Goal: Task Accomplishment & Management: Use online tool/utility

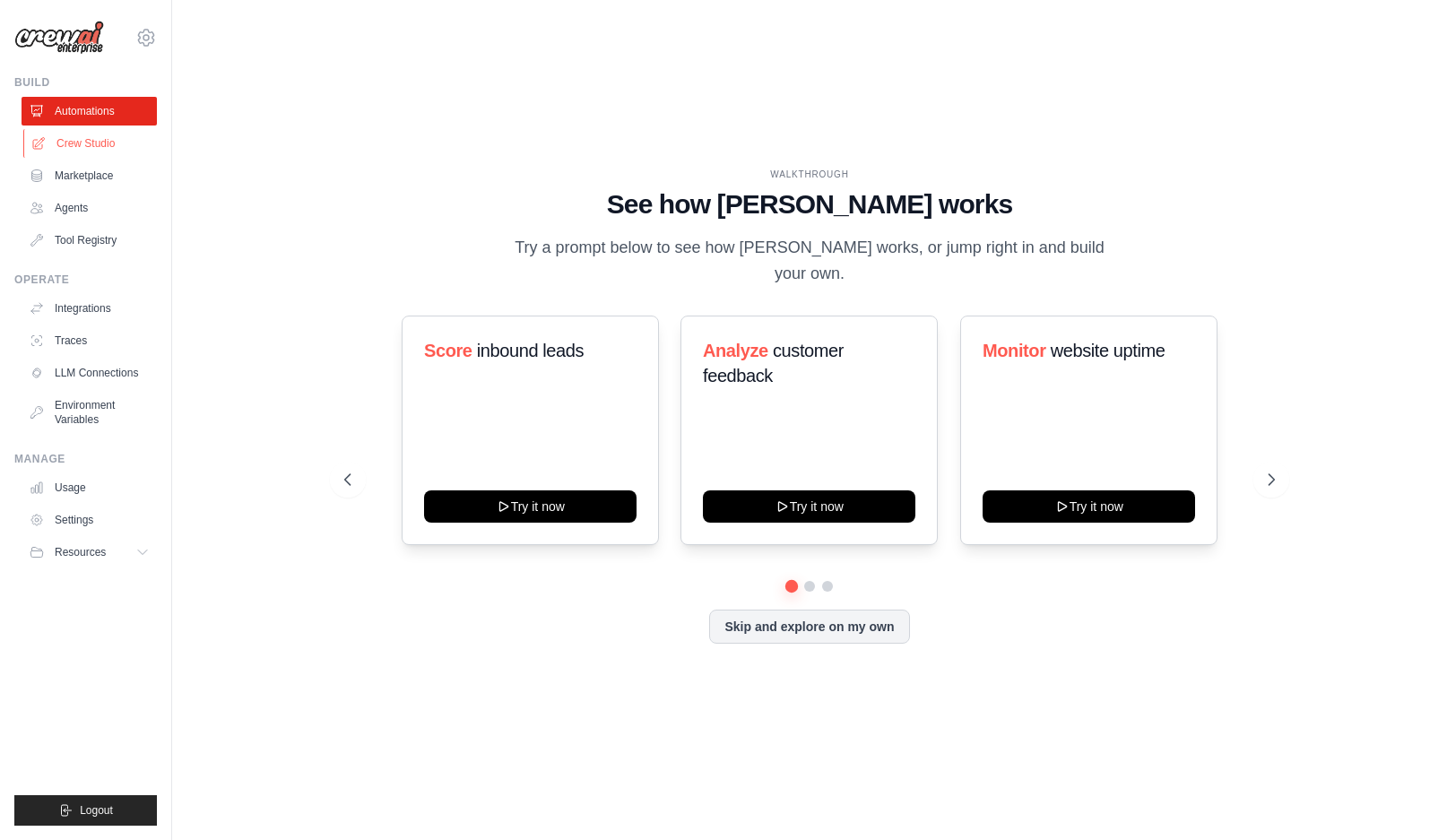
click at [100, 153] on link "Crew Studio" at bounding box center [91, 144] width 136 height 29
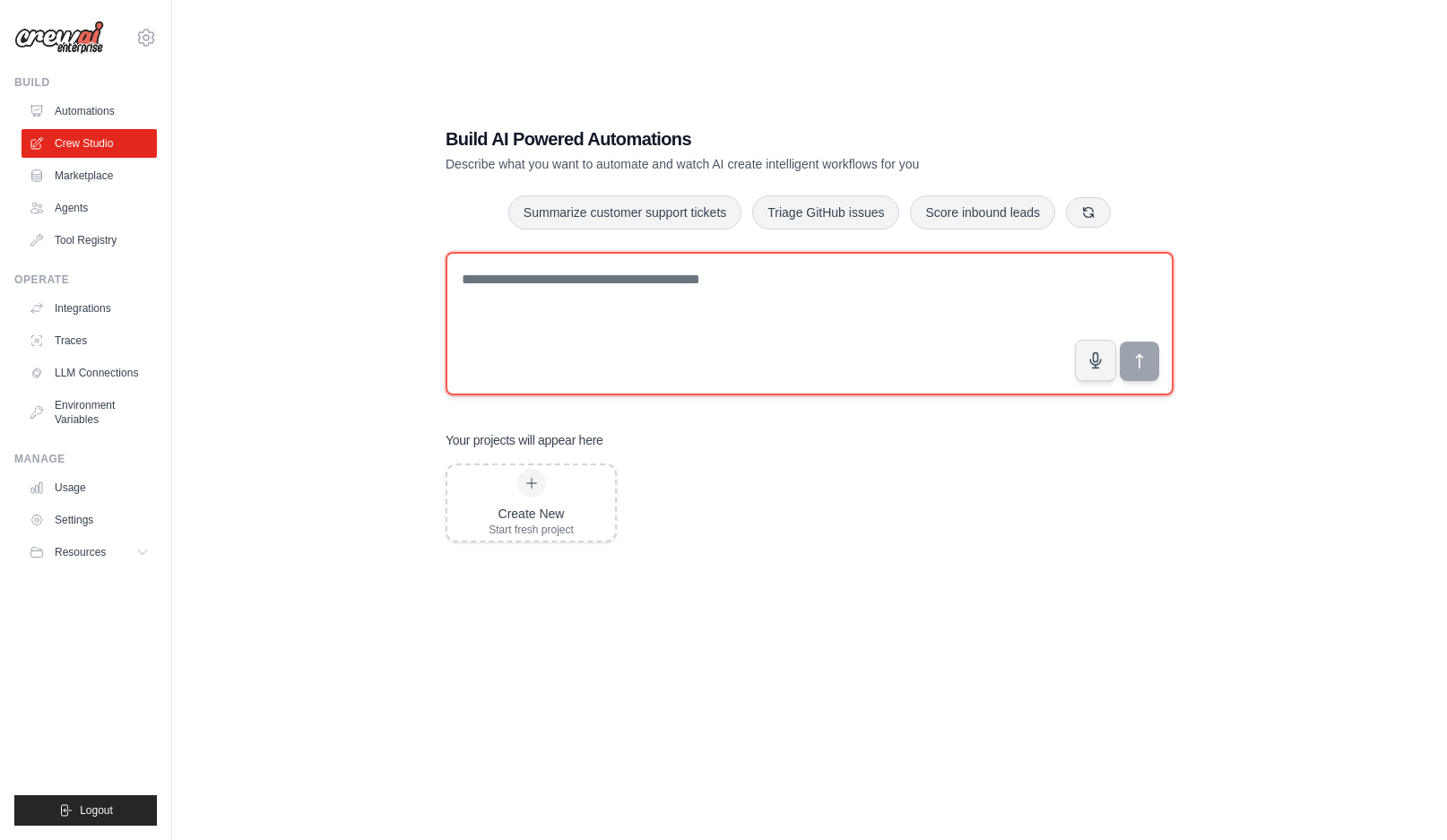
click at [510, 298] on textarea at bounding box center [810, 323] width 728 height 144
click at [511, 297] on textarea at bounding box center [810, 323] width 728 height 144
type textarea "**********"
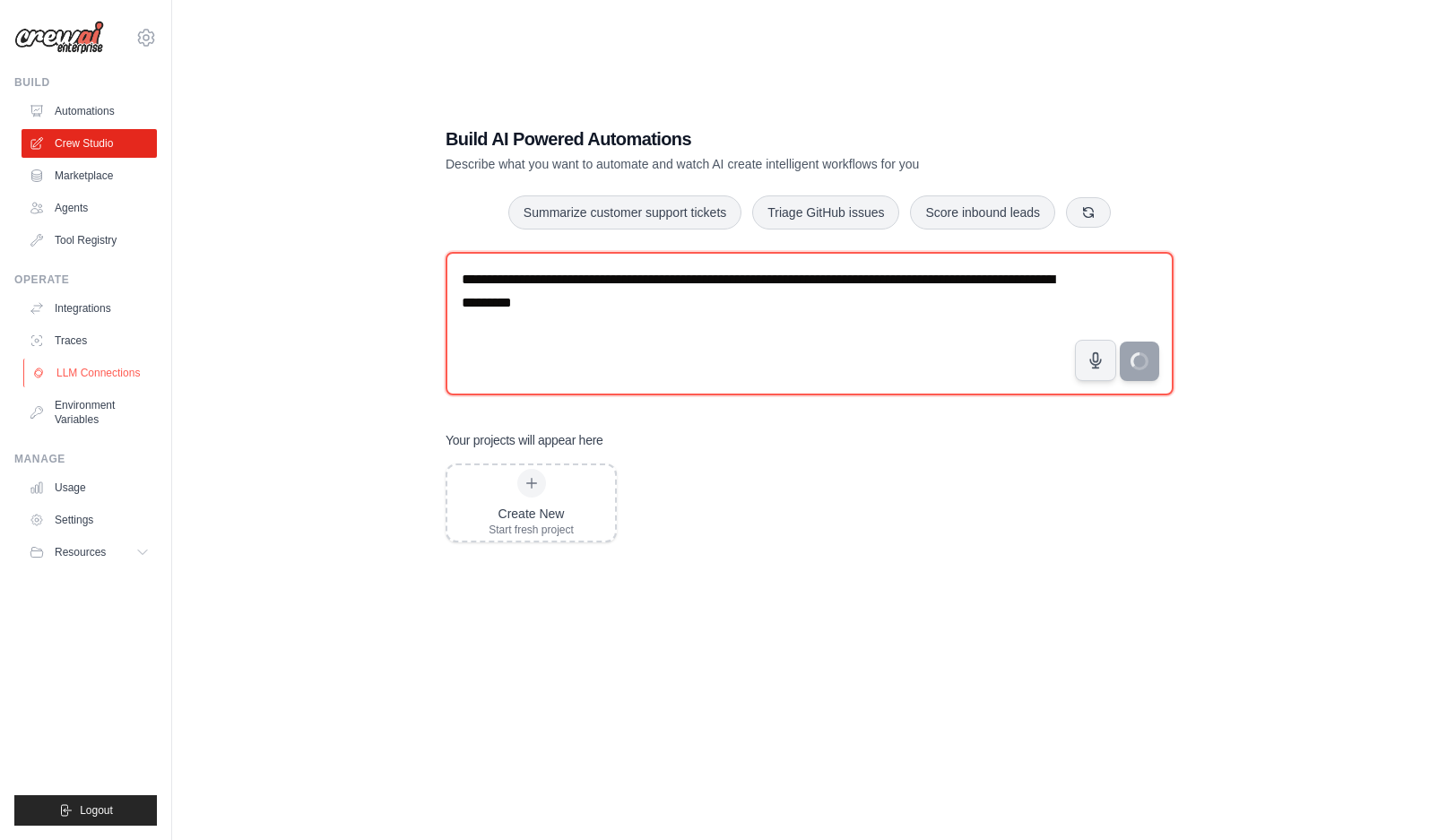
type textarea "**********"
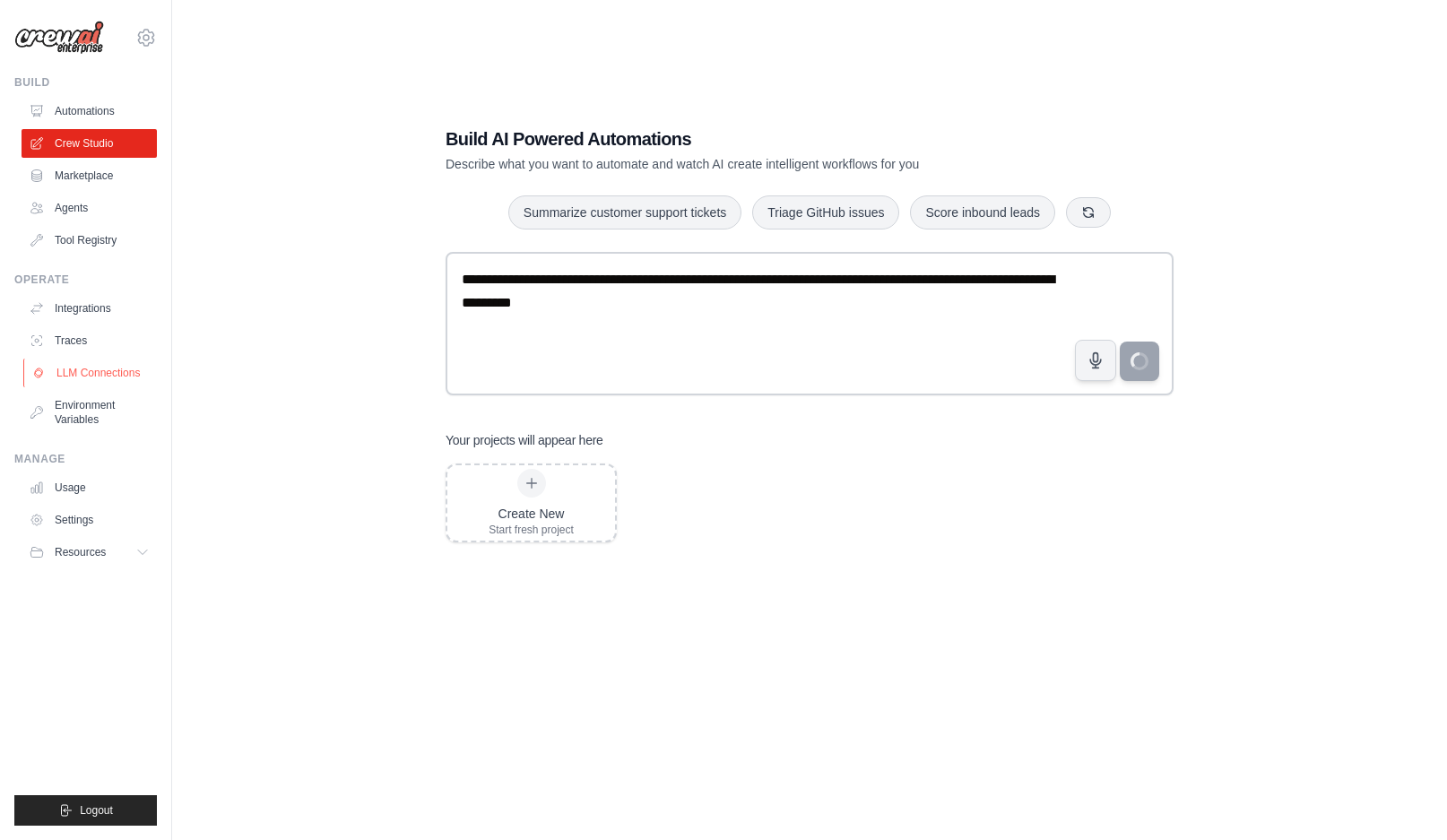
click at [92, 370] on link "LLM Connections" at bounding box center [91, 373] width 136 height 29
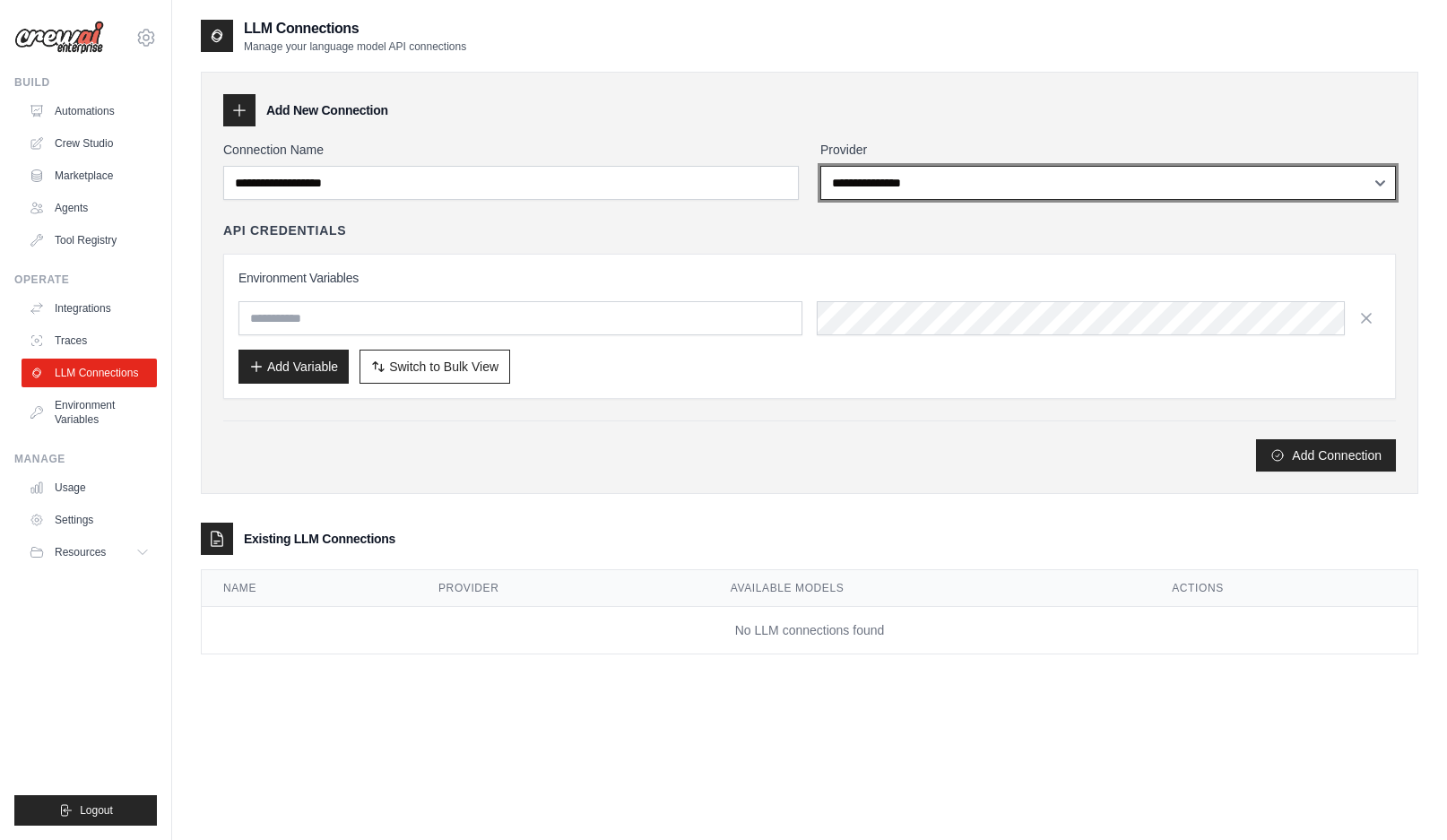
drag, startPoint x: 899, startPoint y: 172, endPoint x: 749, endPoint y: 263, distance: 175.4
click at [749, 263] on div "**********" at bounding box center [809, 306] width 1173 height 331
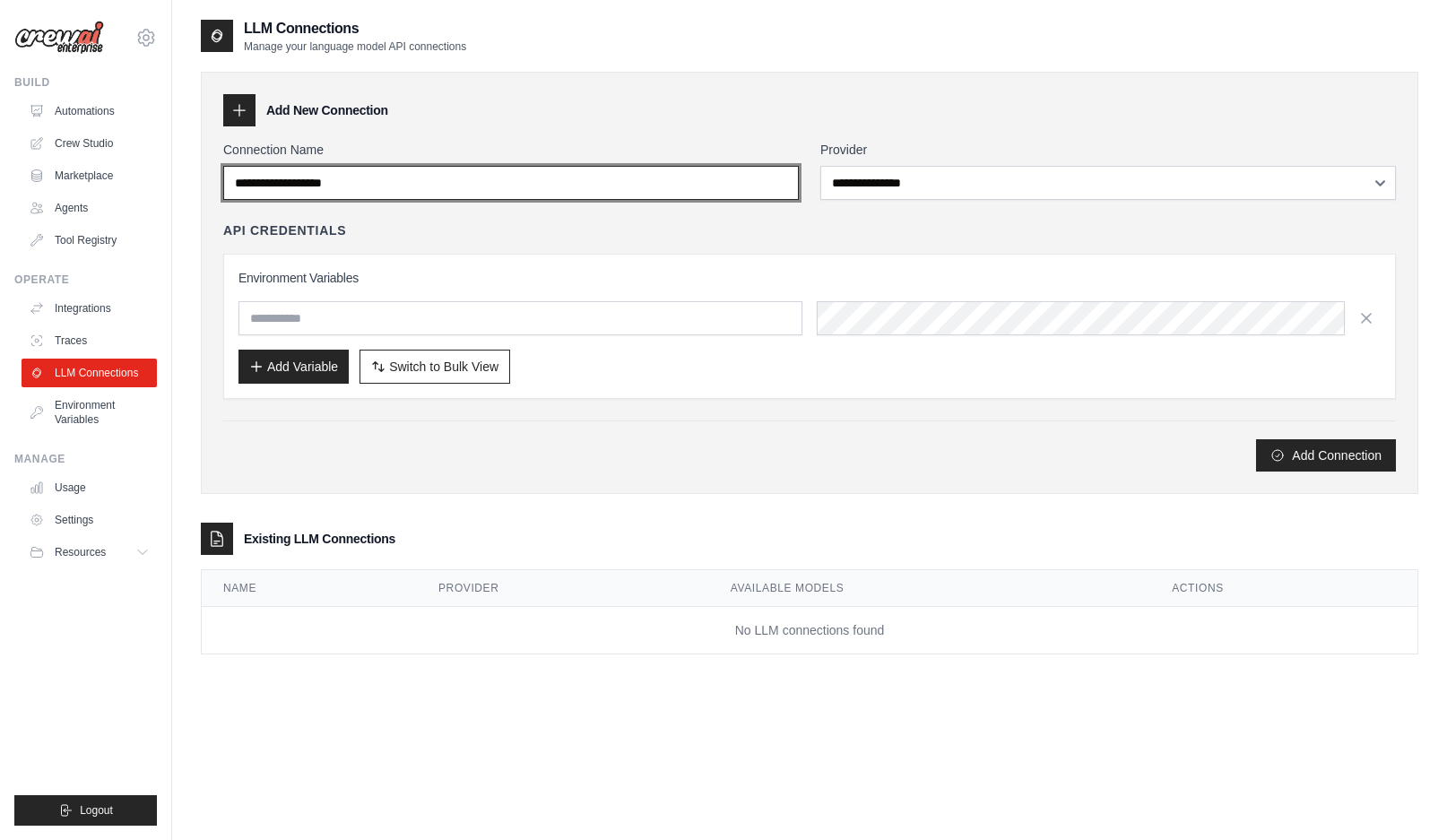
click at [681, 190] on input "Connection Name" at bounding box center [510, 183] width 575 height 34
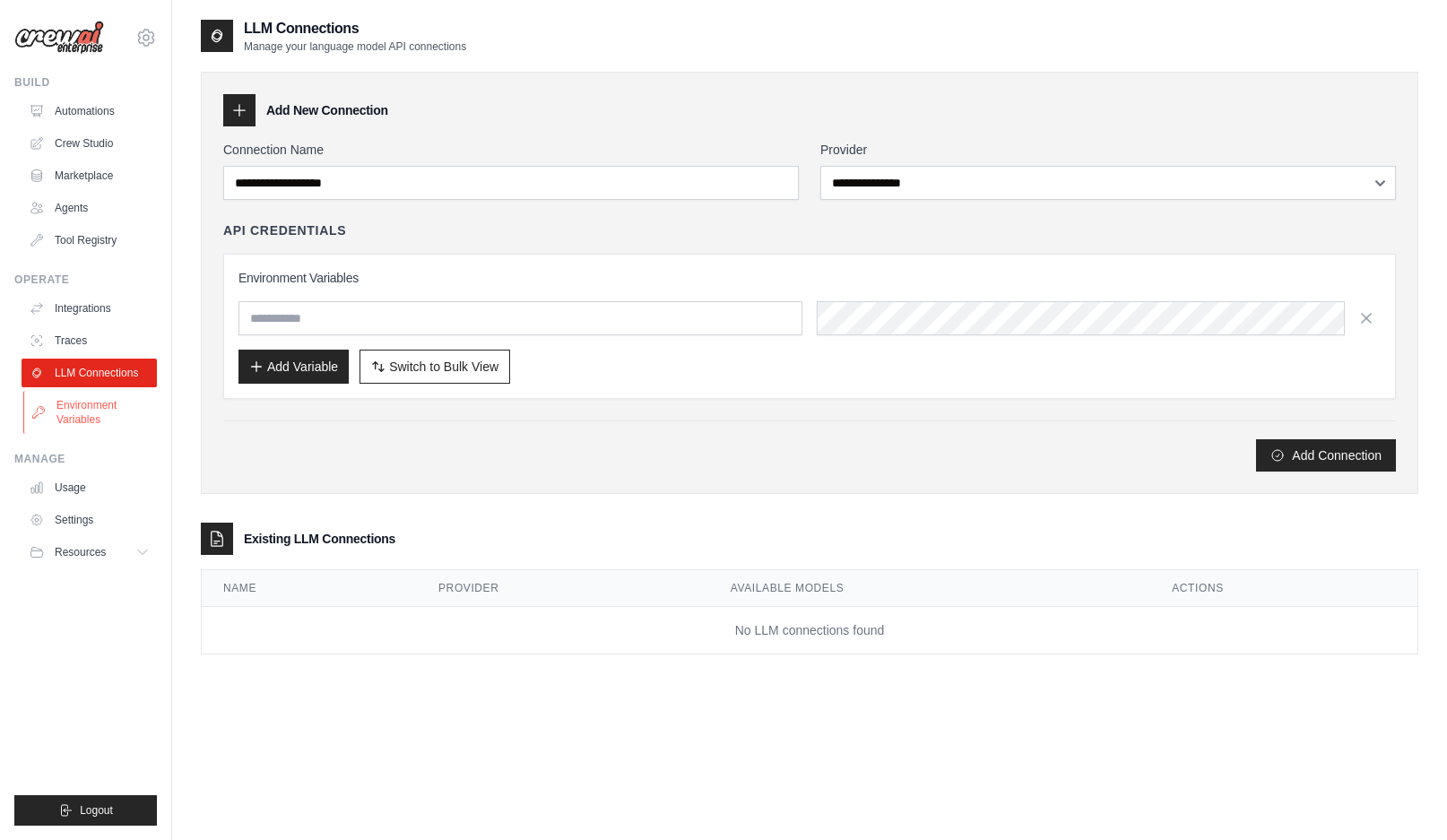
click at [89, 418] on link "Environment Variables" at bounding box center [91, 412] width 136 height 43
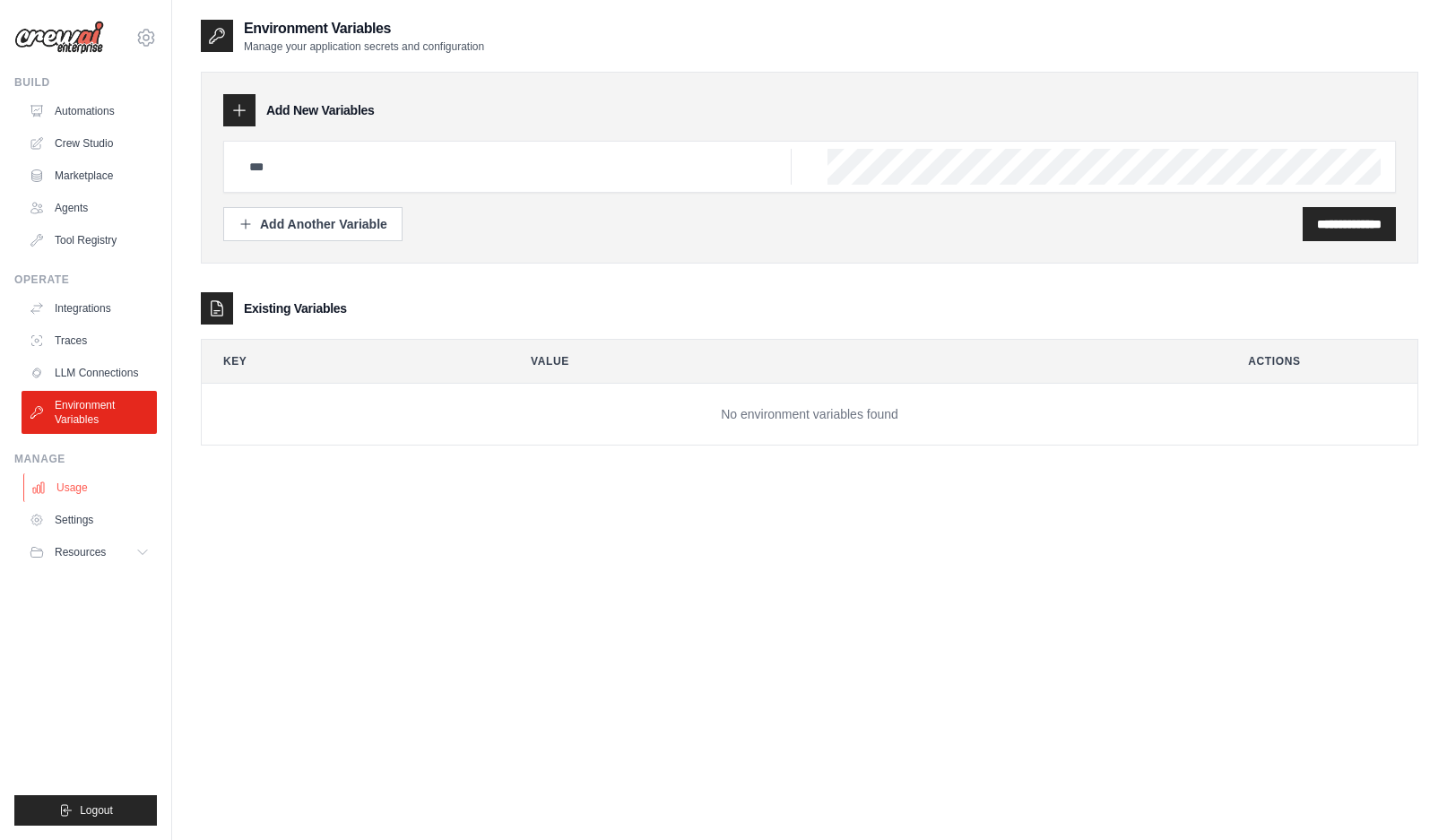
click at [98, 479] on link "Usage" at bounding box center [91, 488] width 136 height 29
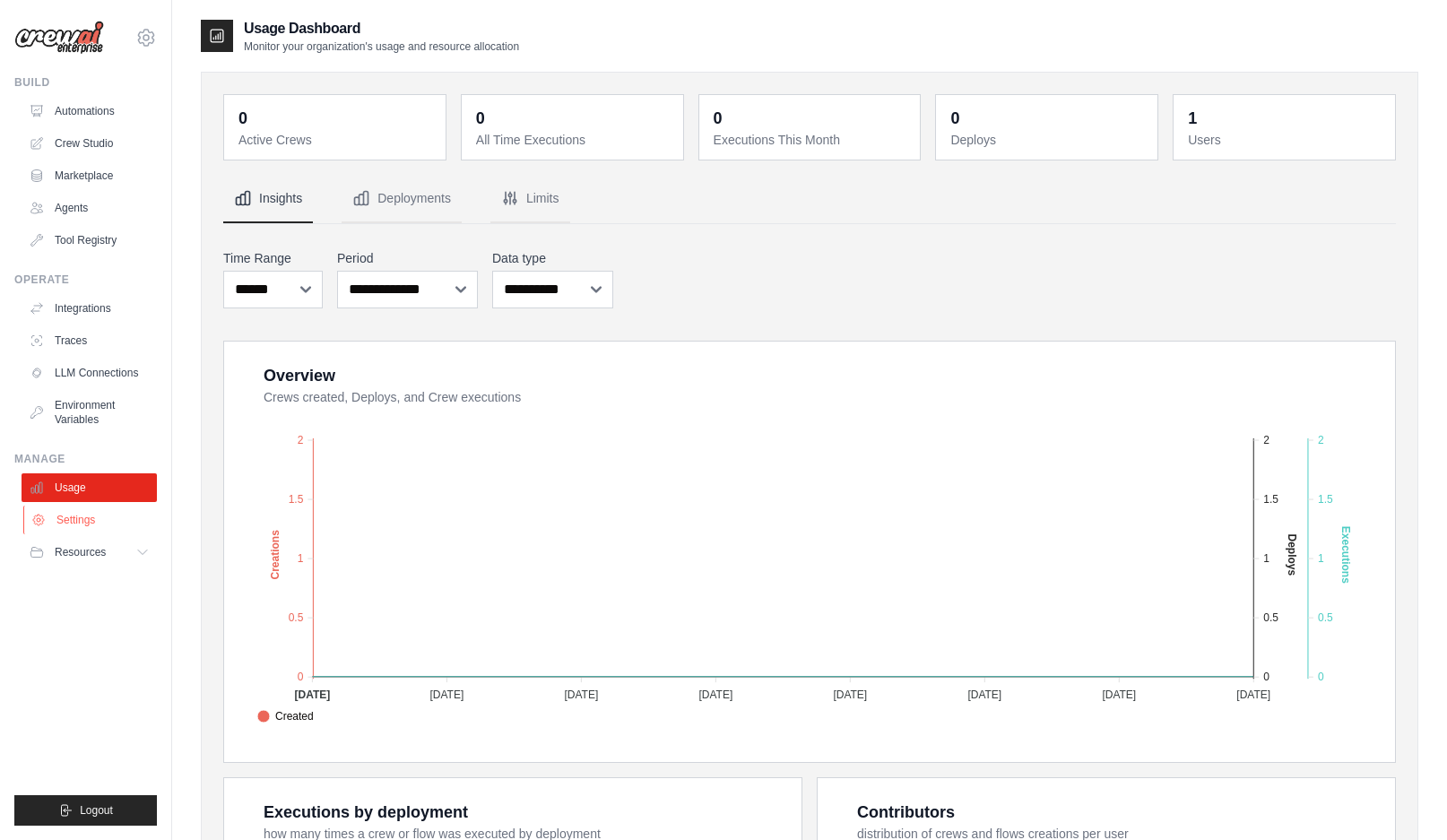
click at [82, 523] on link "Settings" at bounding box center [91, 520] width 136 height 29
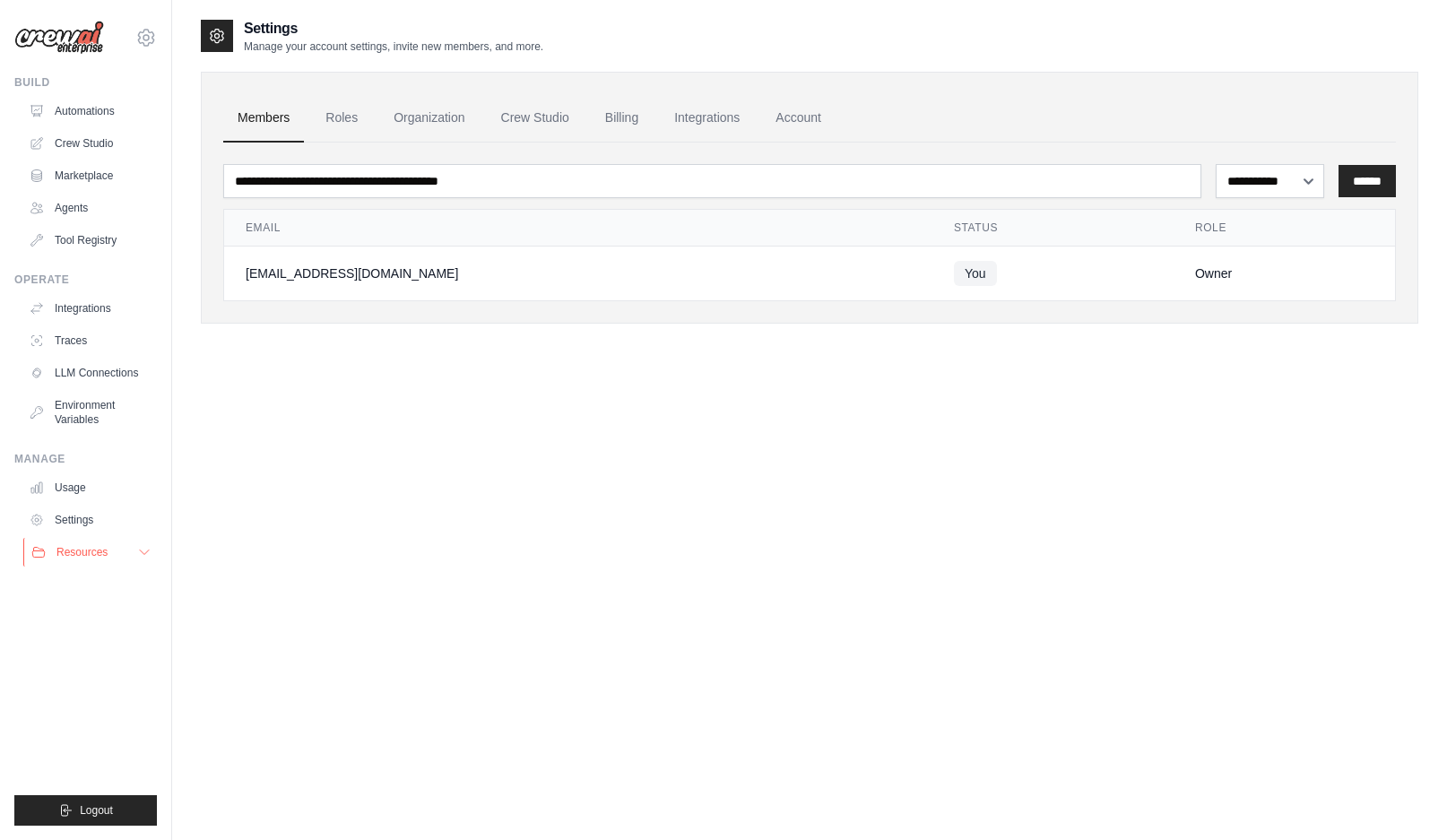
click at [79, 547] on span "Resources" at bounding box center [82, 553] width 51 height 14
click at [84, 132] on link "Crew Studio" at bounding box center [91, 144] width 136 height 29
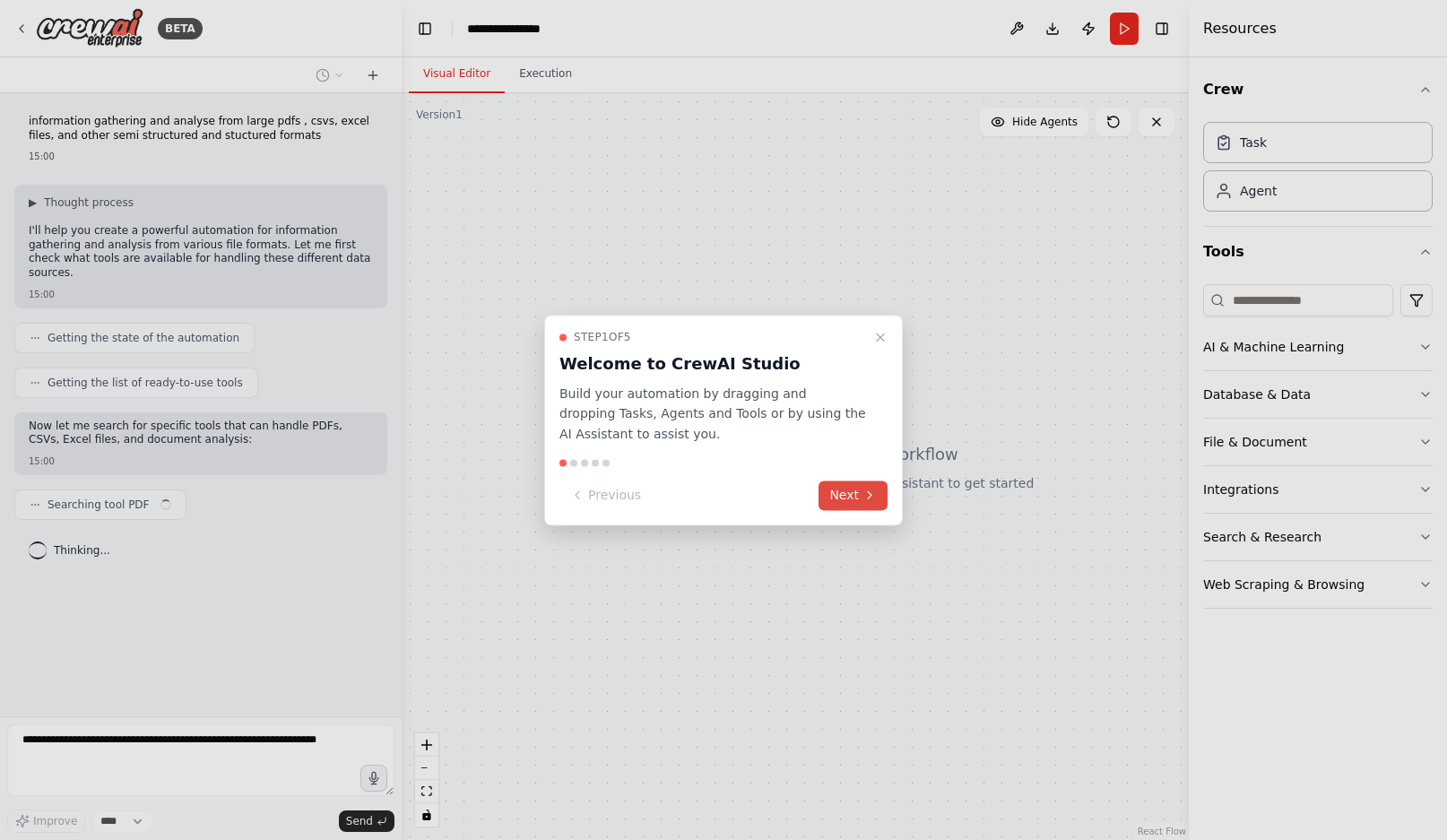
click at [859, 500] on button "Next" at bounding box center [853, 495] width 69 height 30
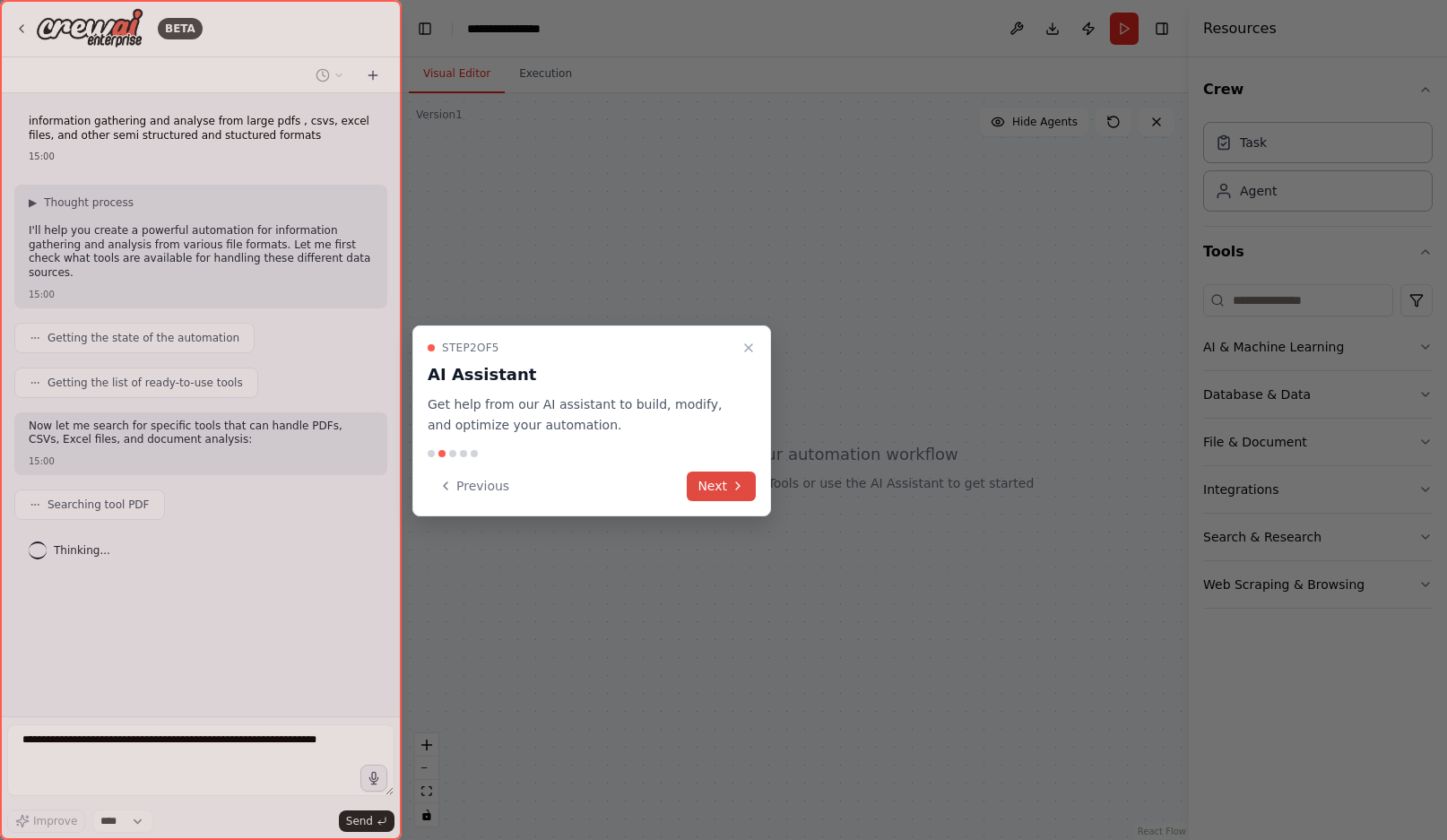
click at [712, 484] on button "Next" at bounding box center [721, 486] width 69 height 30
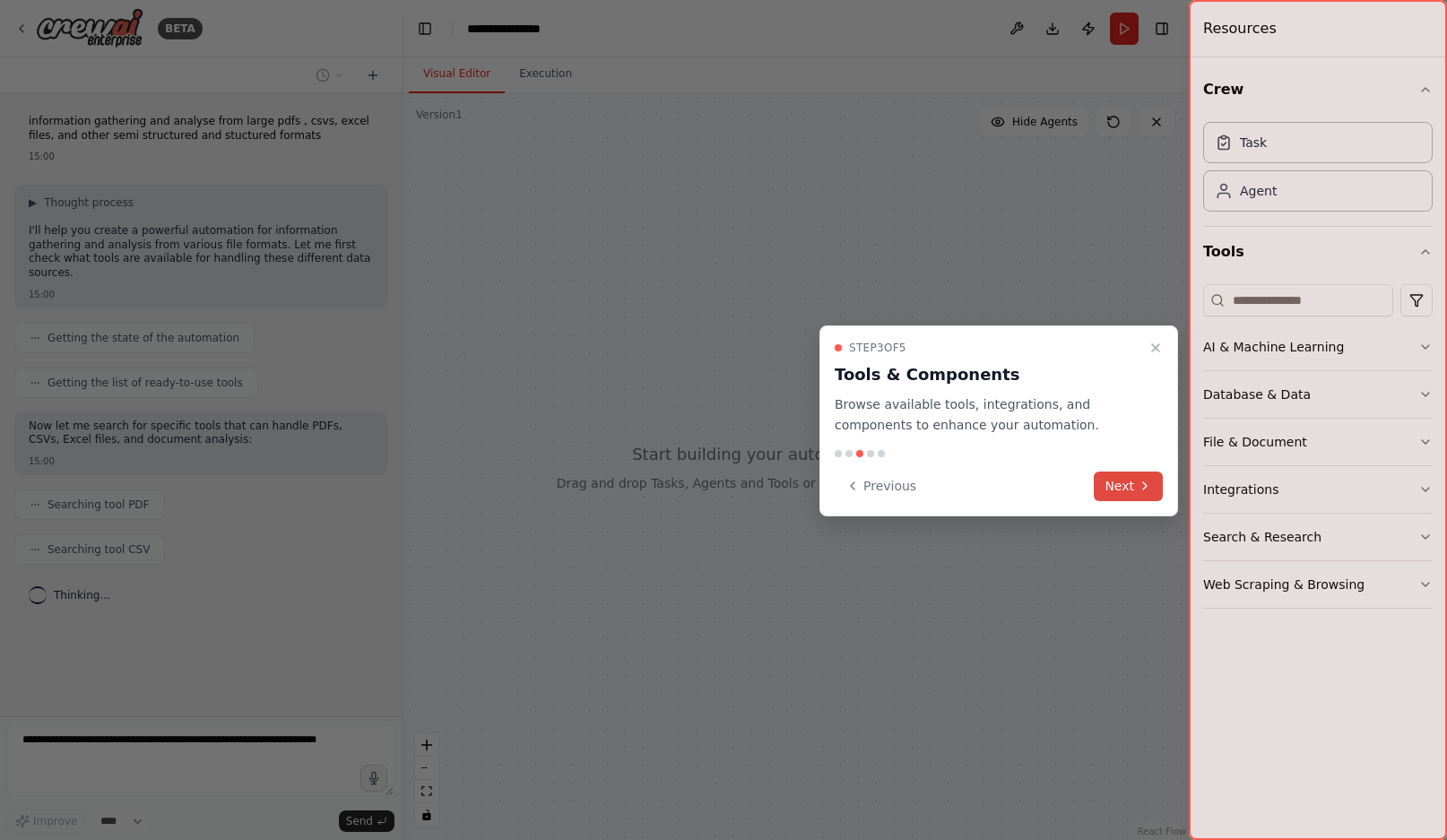
click at [1114, 479] on button "Next" at bounding box center [1128, 486] width 69 height 30
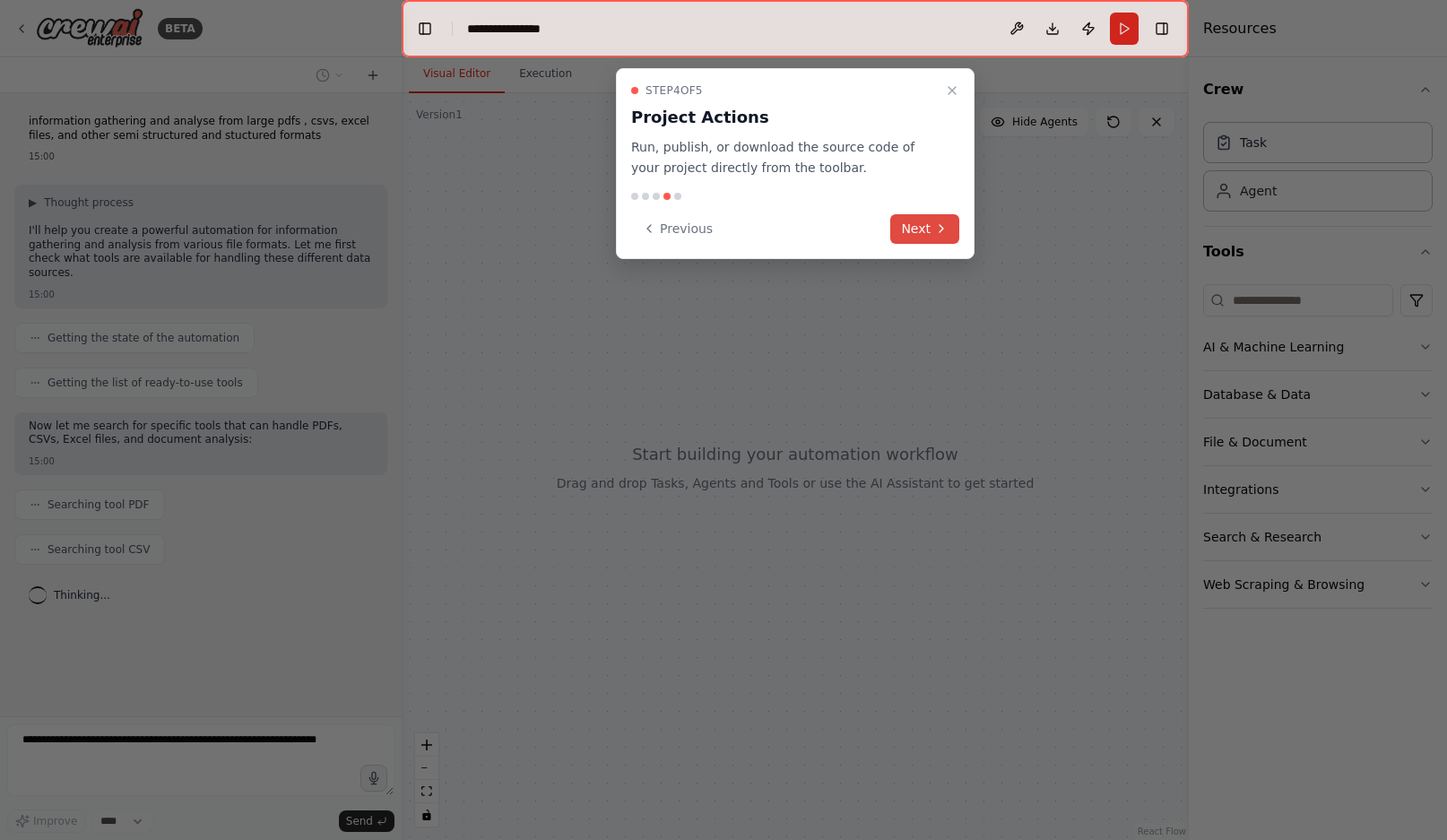
click at [928, 229] on button "Next" at bounding box center [925, 228] width 69 height 30
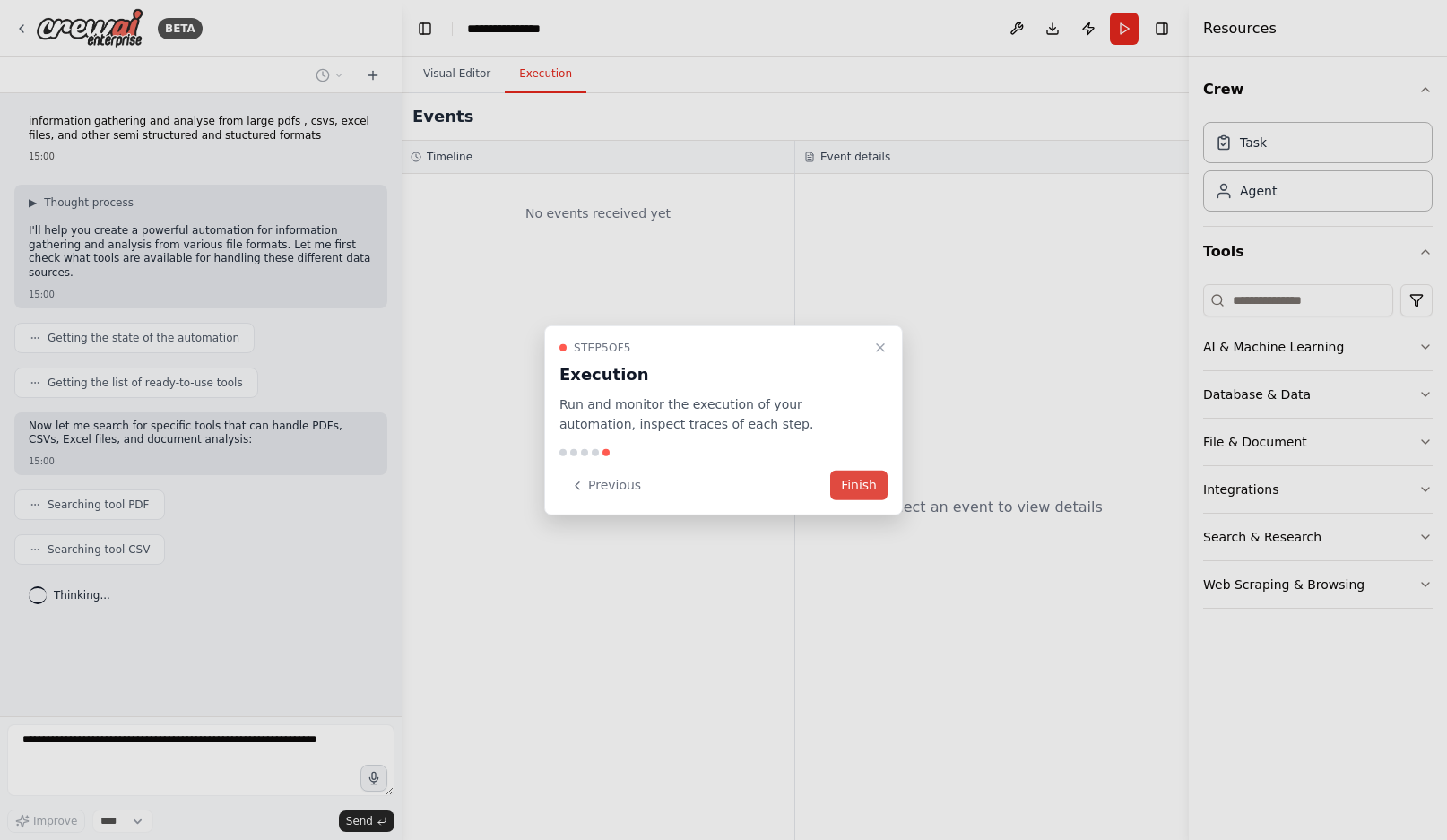
click at [874, 480] on button "Finish" at bounding box center [859, 485] width 58 height 30
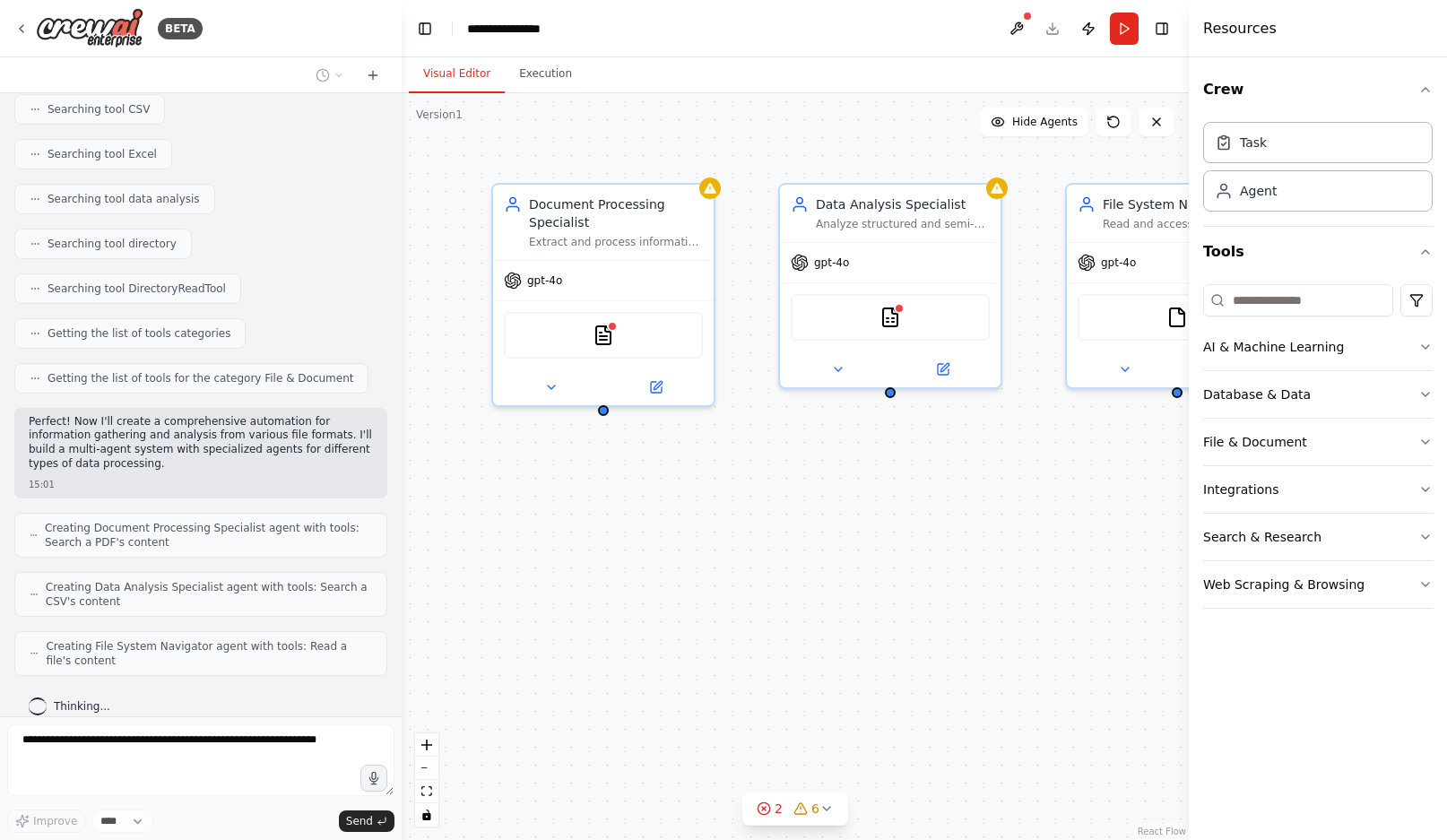
scroll to position [485, 0]
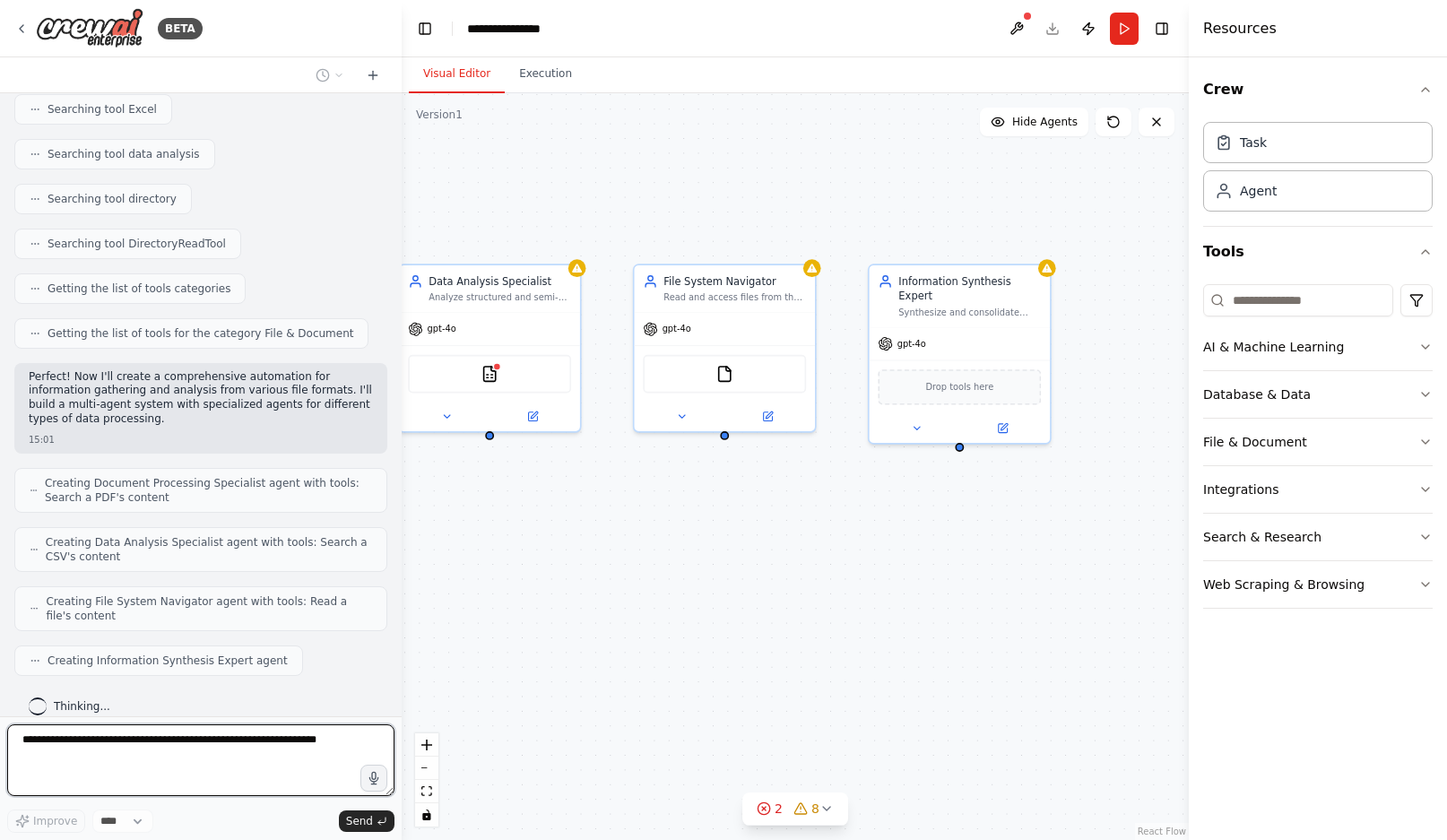
drag, startPoint x: 949, startPoint y: 476, endPoint x: 485, endPoint y: 510, distance: 465.2
click at [485, 510] on div "Document Processing Specialist Extract and process information from various doc…" at bounding box center [795, 466] width 787 height 747
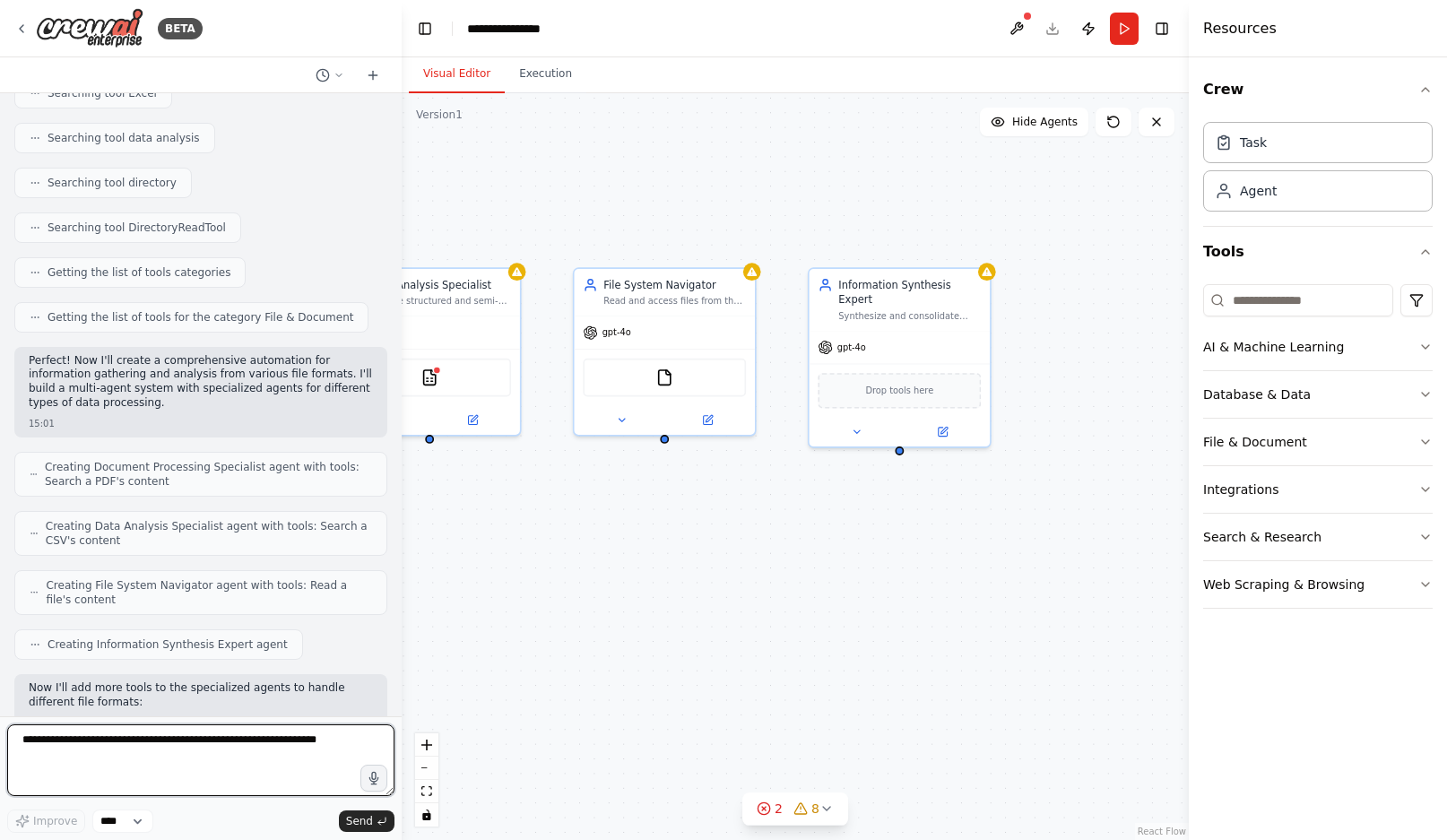
scroll to position [515, 0]
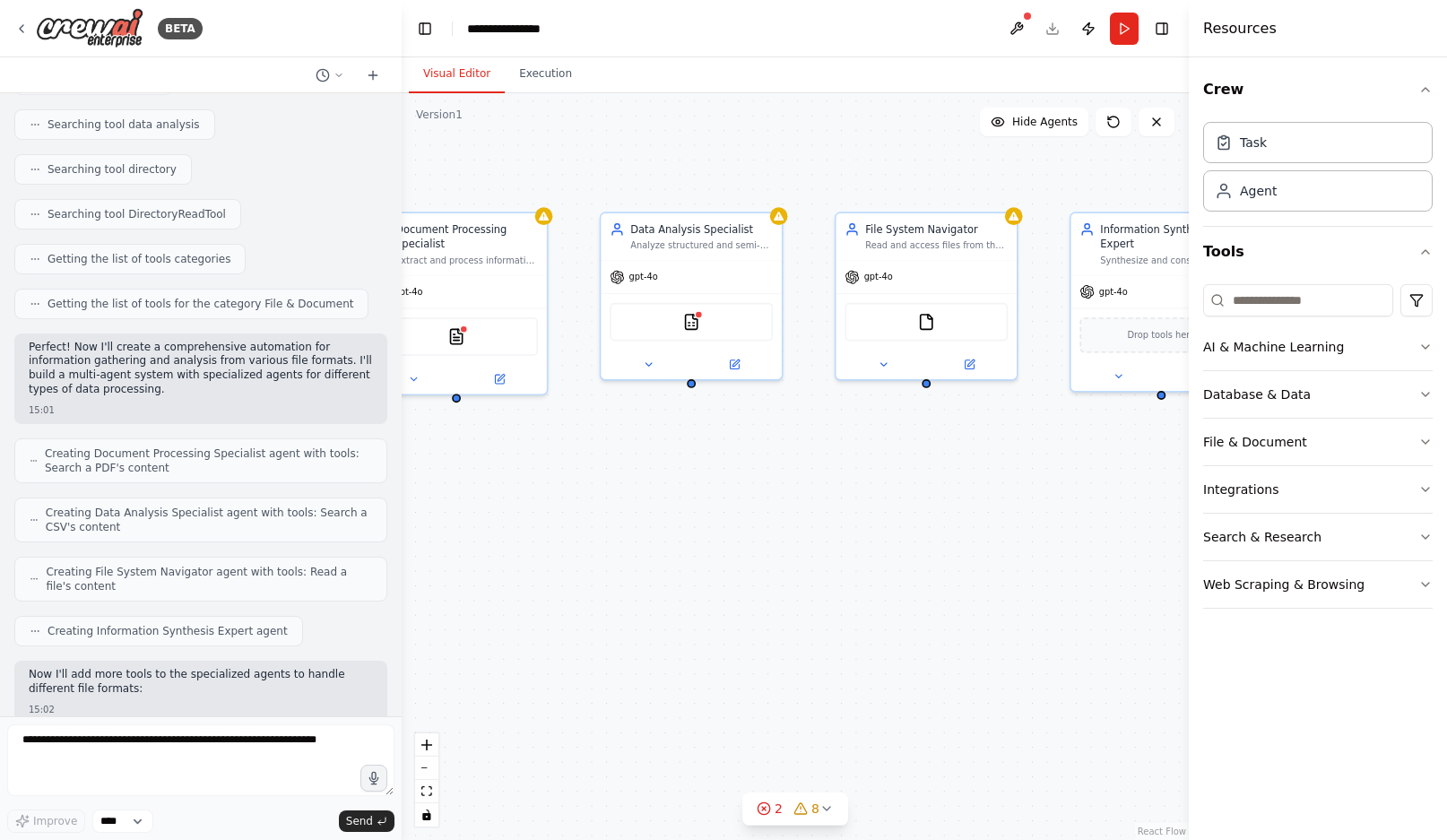
drag, startPoint x: 690, startPoint y: 535, endPoint x: 952, endPoint y: 479, distance: 267.9
click at [952, 479] on div "Document Processing Specialist Extract and process information from various doc…" at bounding box center [795, 466] width 787 height 747
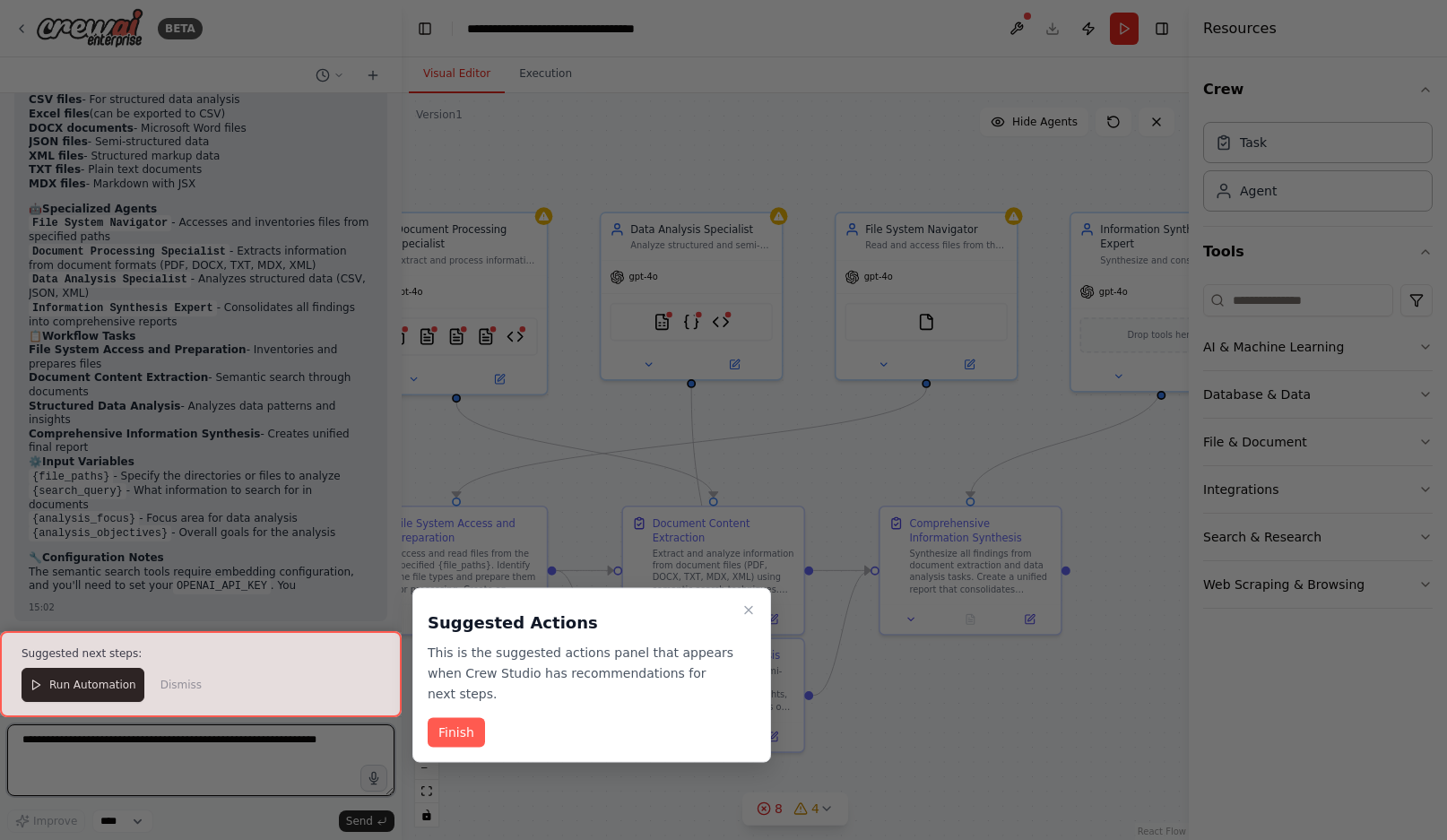
scroll to position [1998, 0]
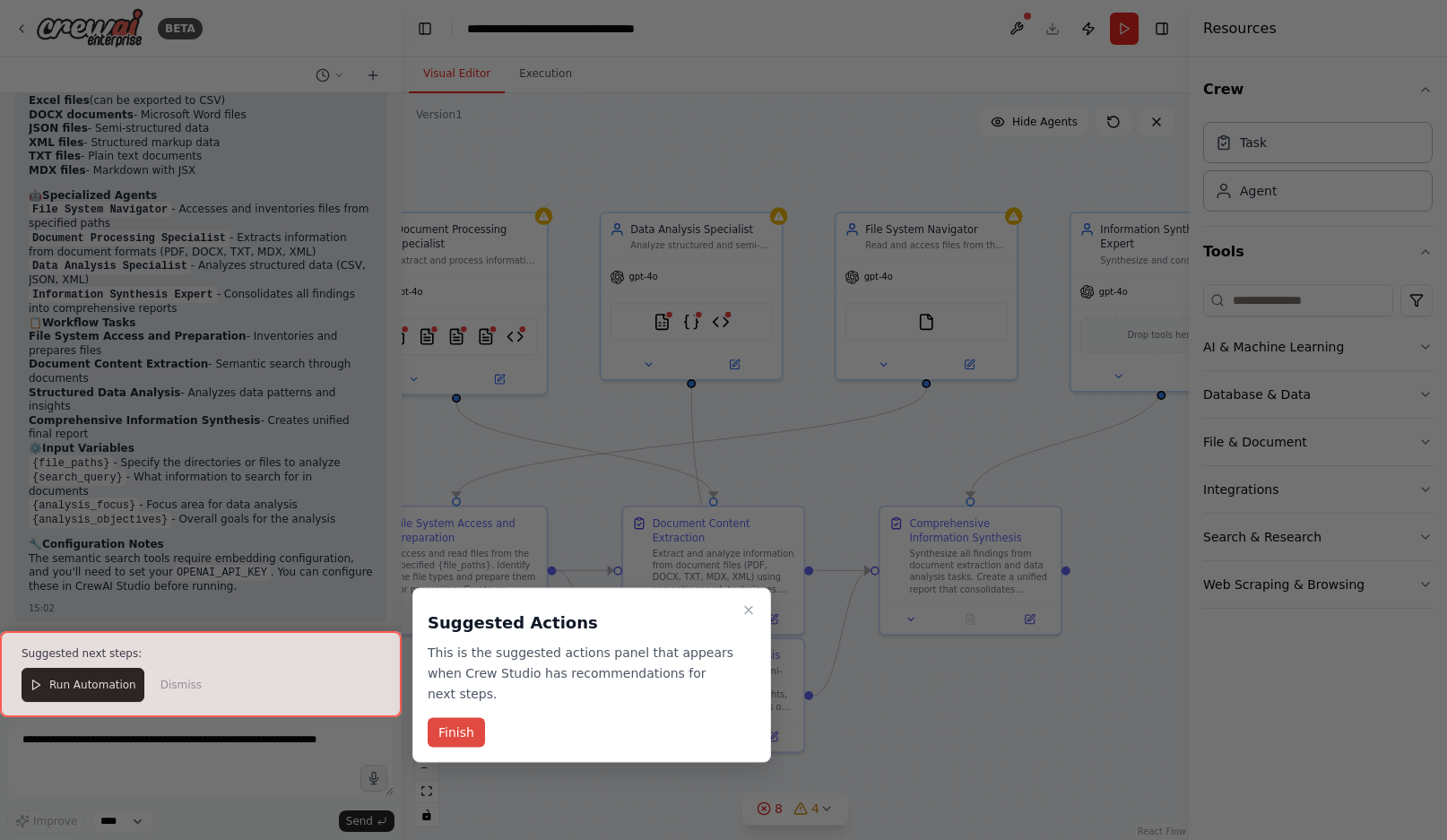
click at [476, 729] on button "Finish" at bounding box center [457, 732] width 58 height 30
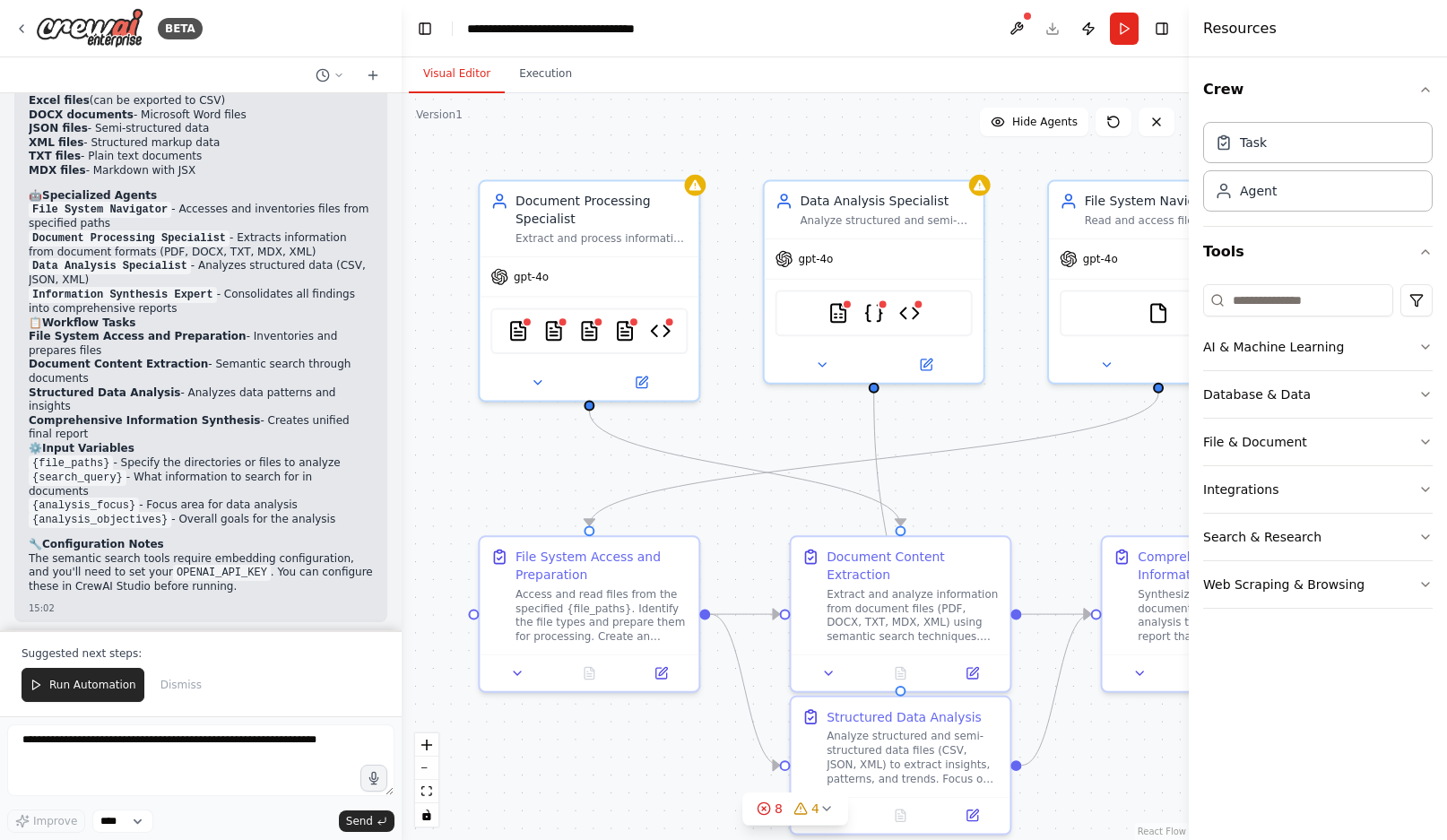
drag, startPoint x: 593, startPoint y: 392, endPoint x: 751, endPoint y: 411, distance: 159.1
click at [751, 411] on div ".deletable-edge-delete-btn { width: 20px; height: 20px; border: 0px solid #ffff…" at bounding box center [795, 466] width 787 height 747
click at [535, 277] on span "gpt-4o" at bounding box center [533, 274] width 35 height 14
click at [515, 274] on div "gpt-4o" at bounding box center [521, 274] width 58 height 18
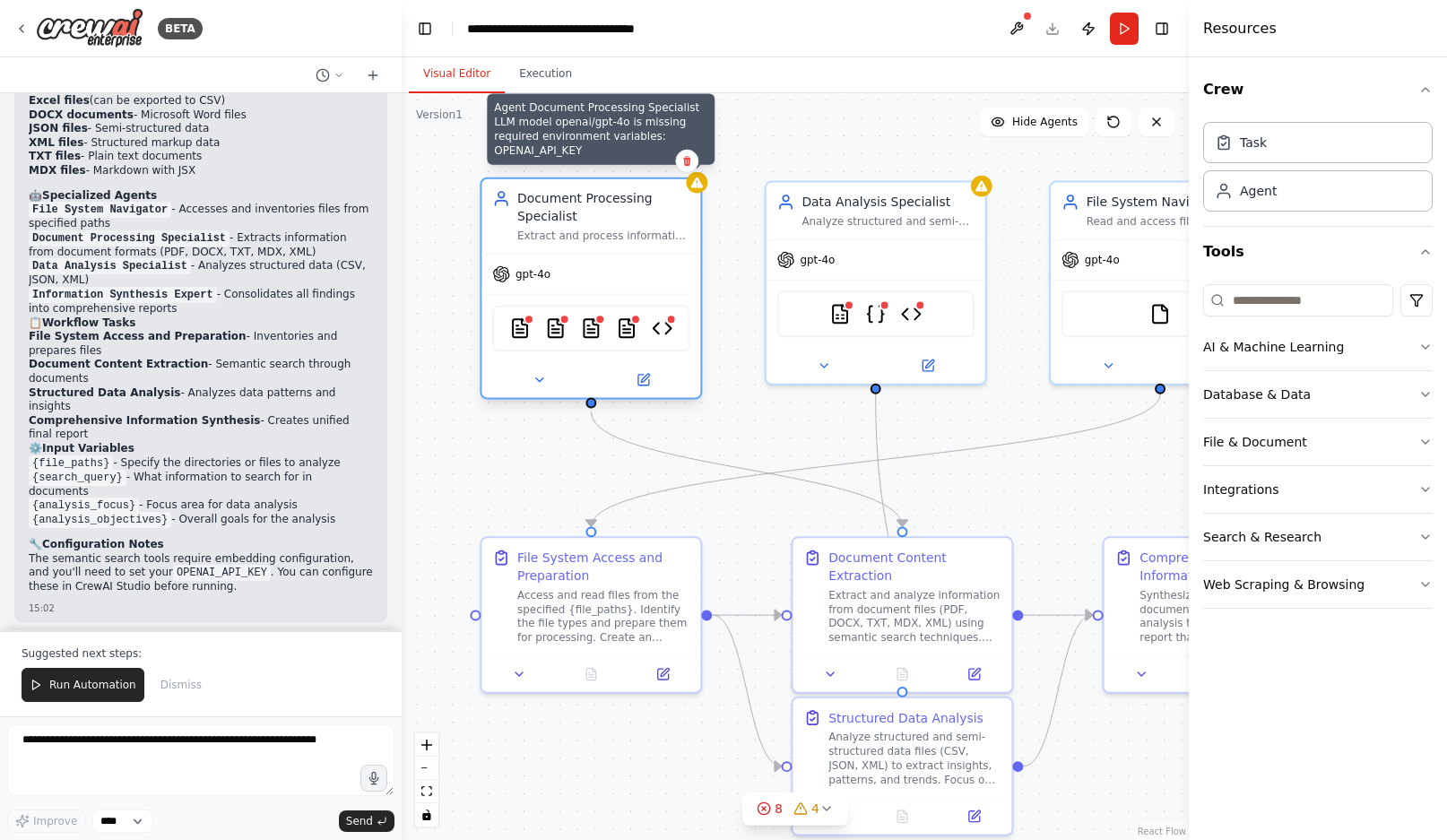
click at [697, 188] on icon at bounding box center [697, 183] width 14 height 14
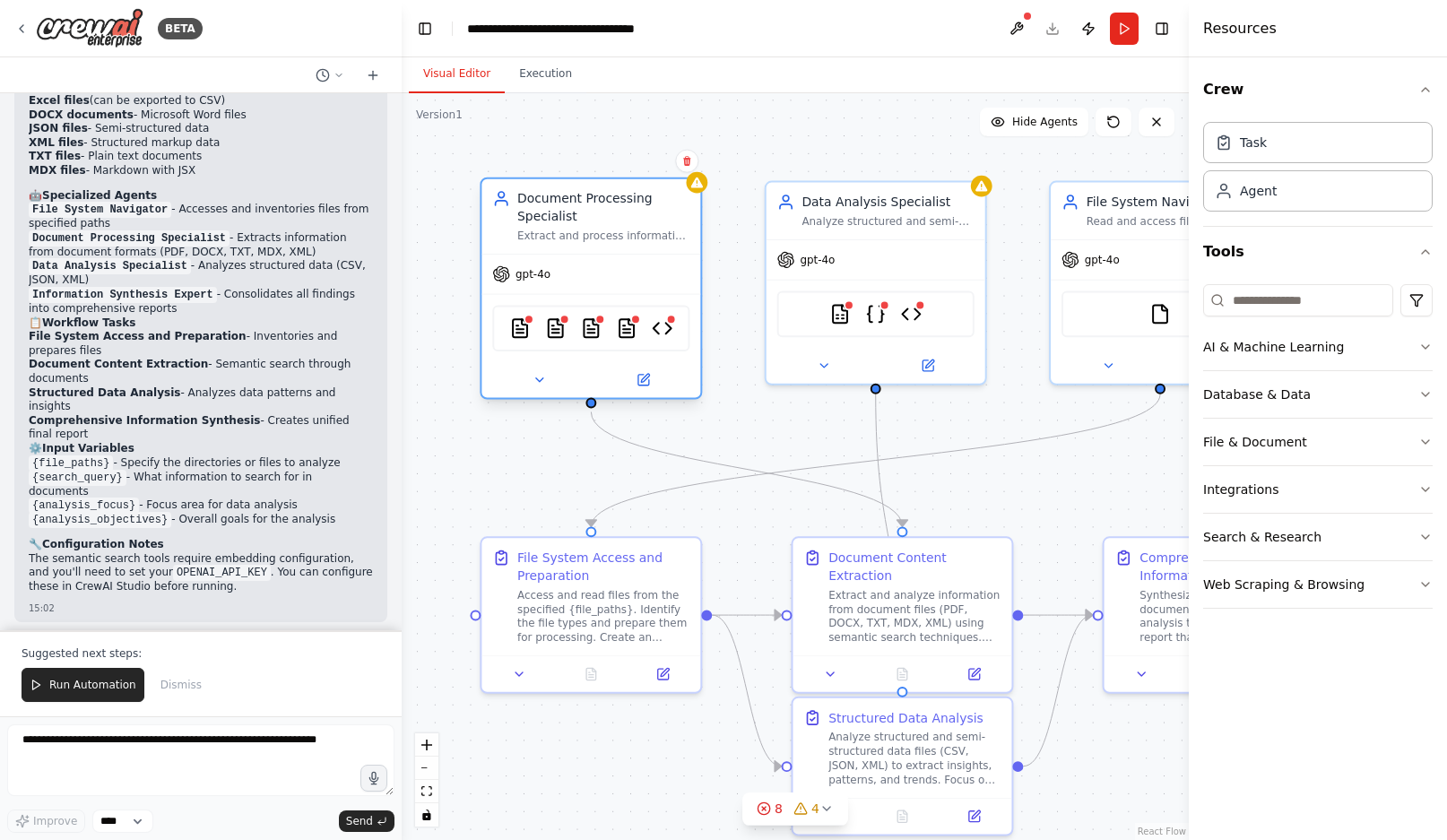
click at [625, 253] on div "gpt-4o PDFSearchTool DOCXSearchTool TXTSearchTool MDXSearchTool XMLSearchTool" at bounding box center [590, 325] width 218 height 145
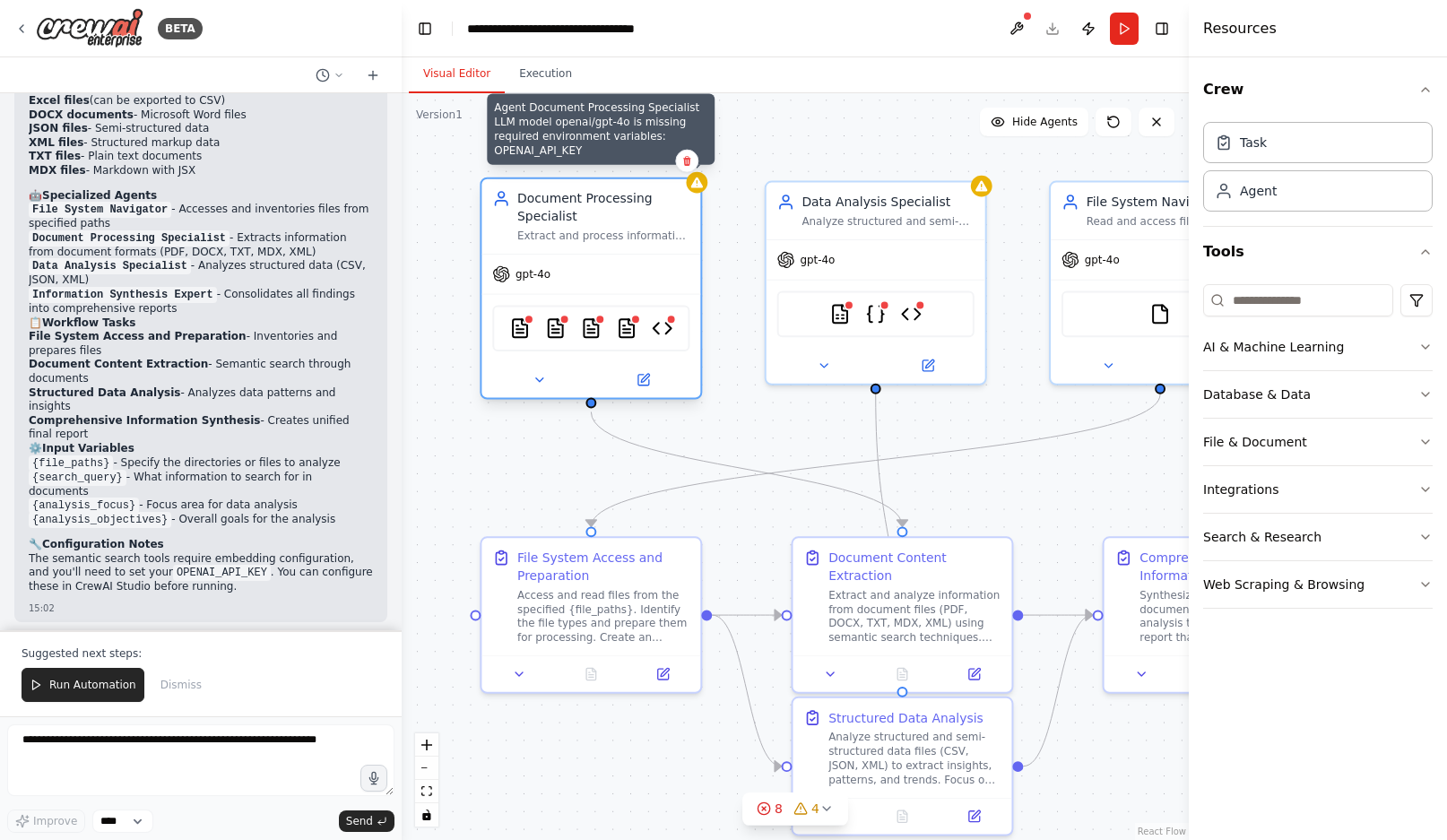
click at [698, 189] on icon at bounding box center [697, 183] width 14 height 14
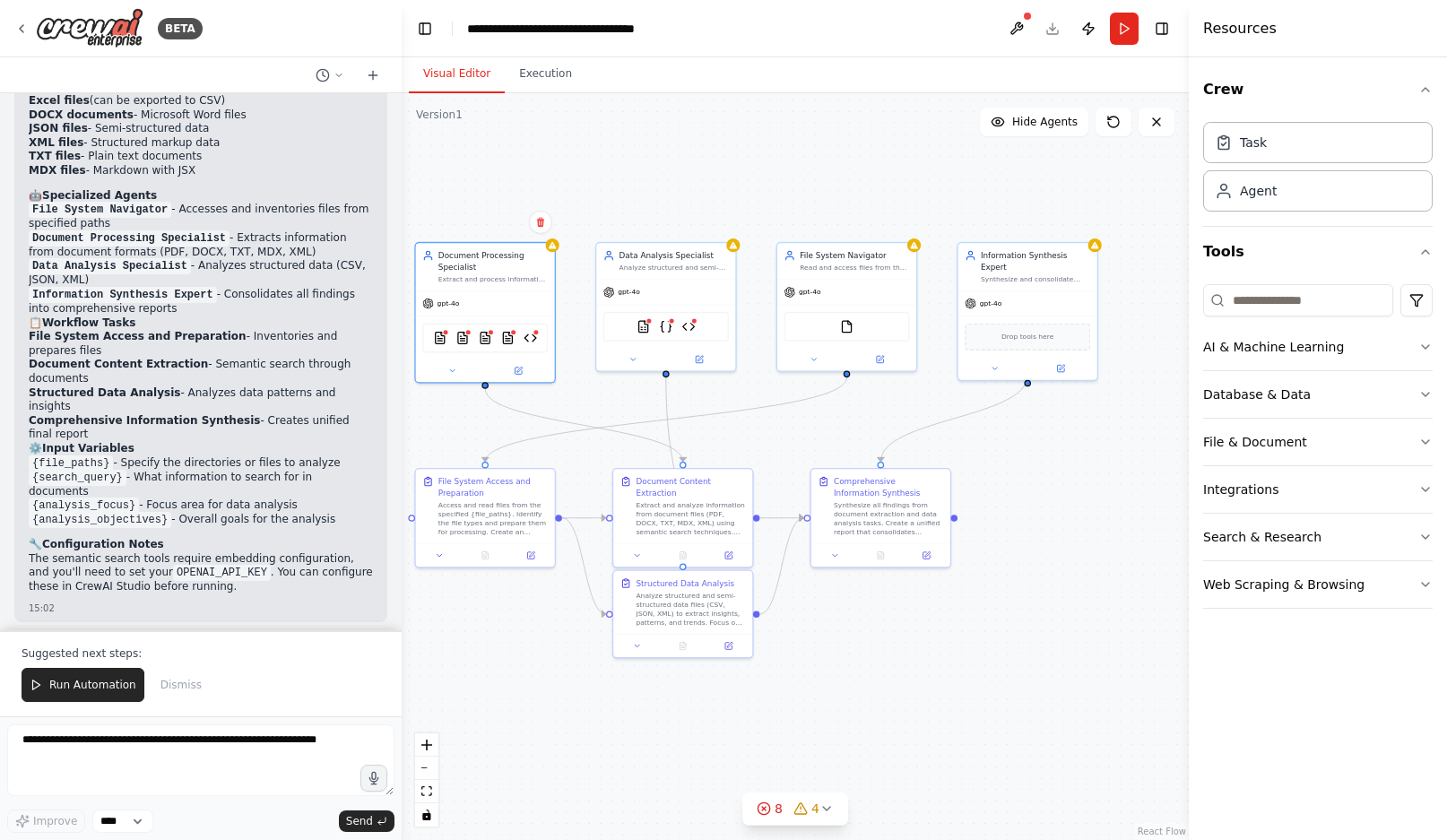
drag, startPoint x: 1079, startPoint y: 383, endPoint x: 967, endPoint y: 401, distance: 113.4
click at [967, 401] on div ".deletable-edge-delete-btn { width: 20px; height: 20px; border: 0px solid #ffff…" at bounding box center [795, 466] width 787 height 747
click at [1300, 197] on div "Agent" at bounding box center [1318, 190] width 229 height 41
click at [824, 208] on div "gpt-4o" at bounding box center [847, 210] width 139 height 25
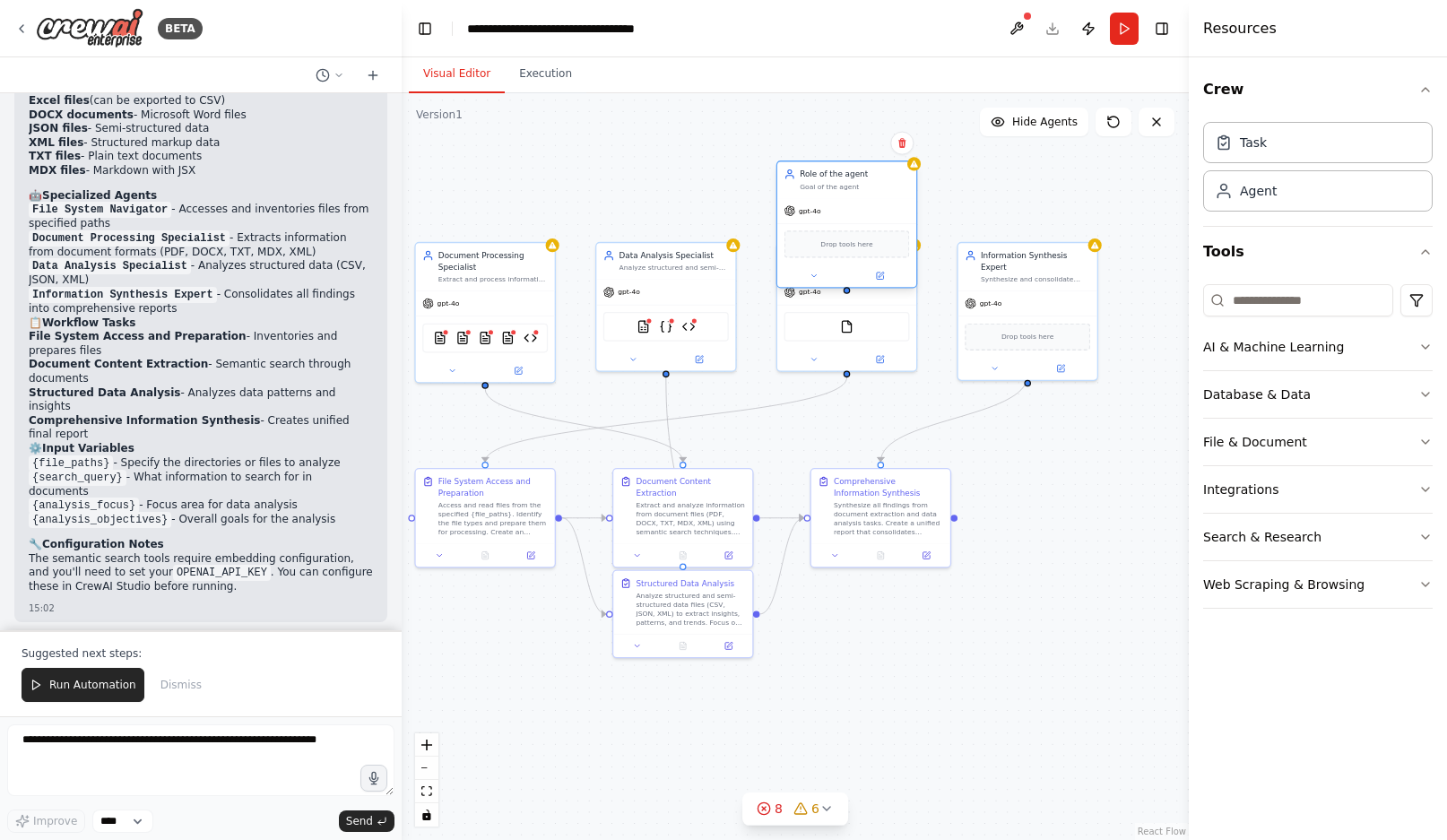
click at [824, 208] on div "gpt-4o" at bounding box center [847, 210] width 139 height 25
click at [882, 279] on icon at bounding box center [881, 276] width 7 height 7
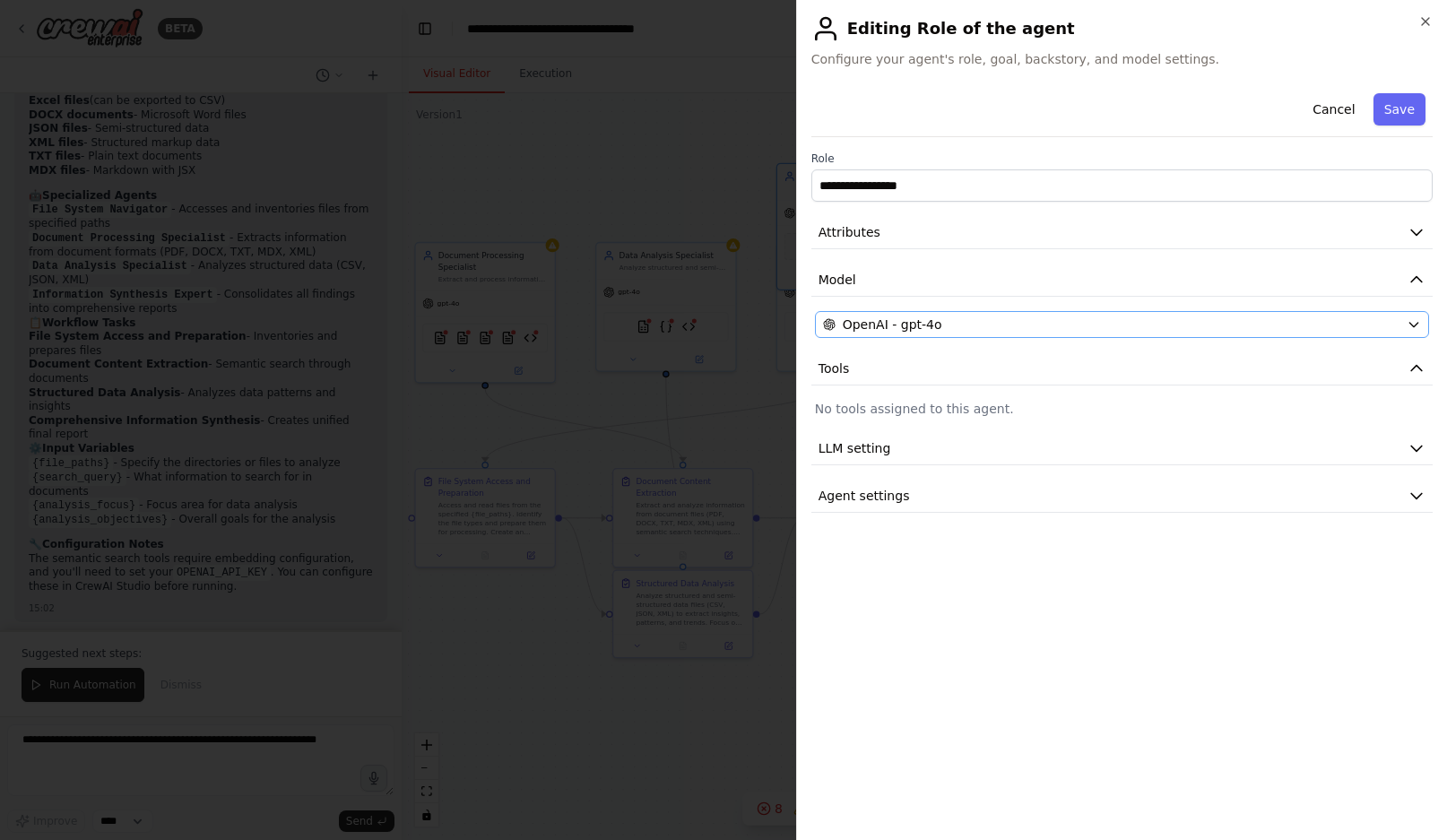
click at [946, 316] on div "OpenAI - gpt-4o" at bounding box center [1111, 324] width 576 height 18
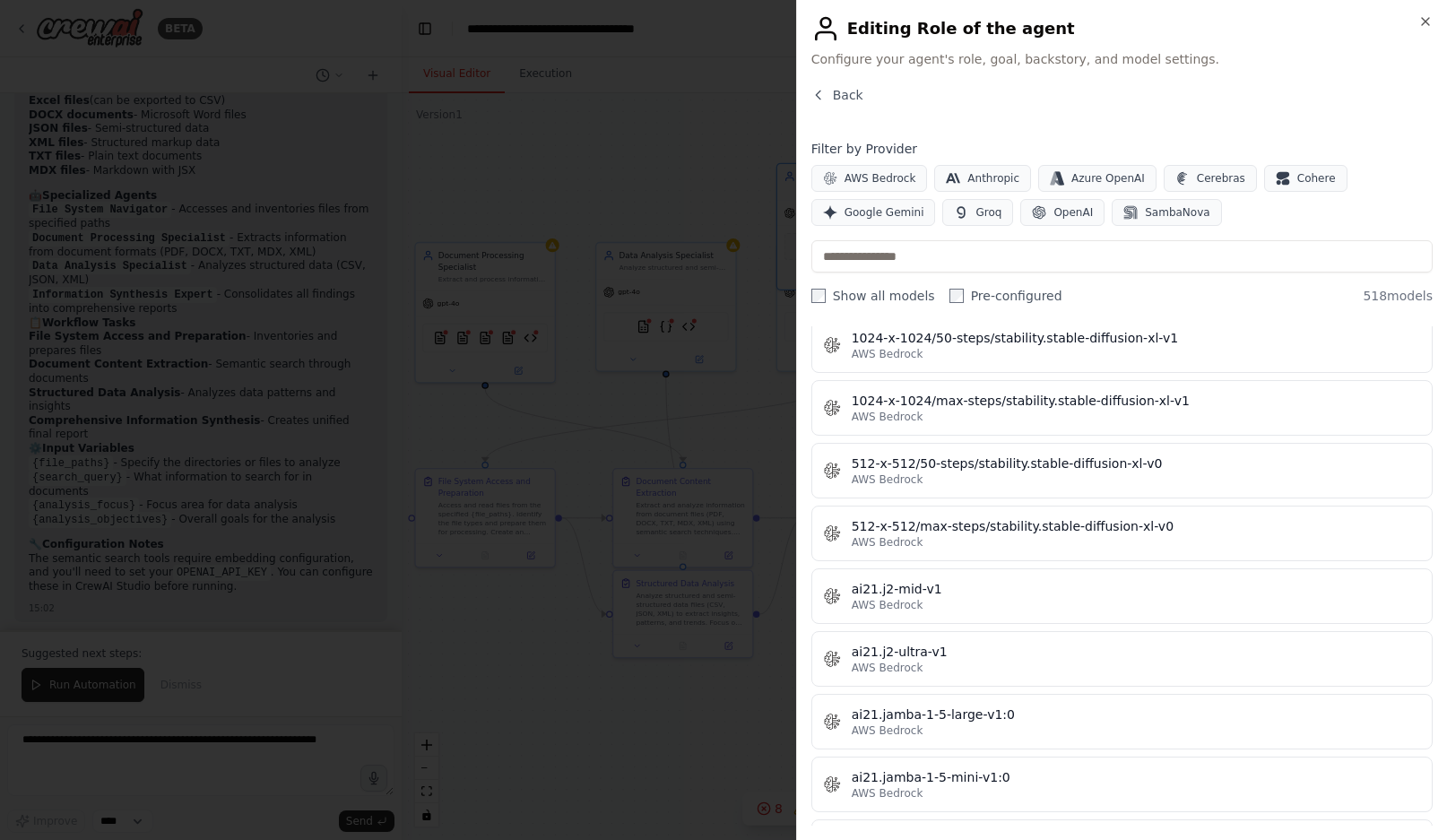
scroll to position [509, 0]
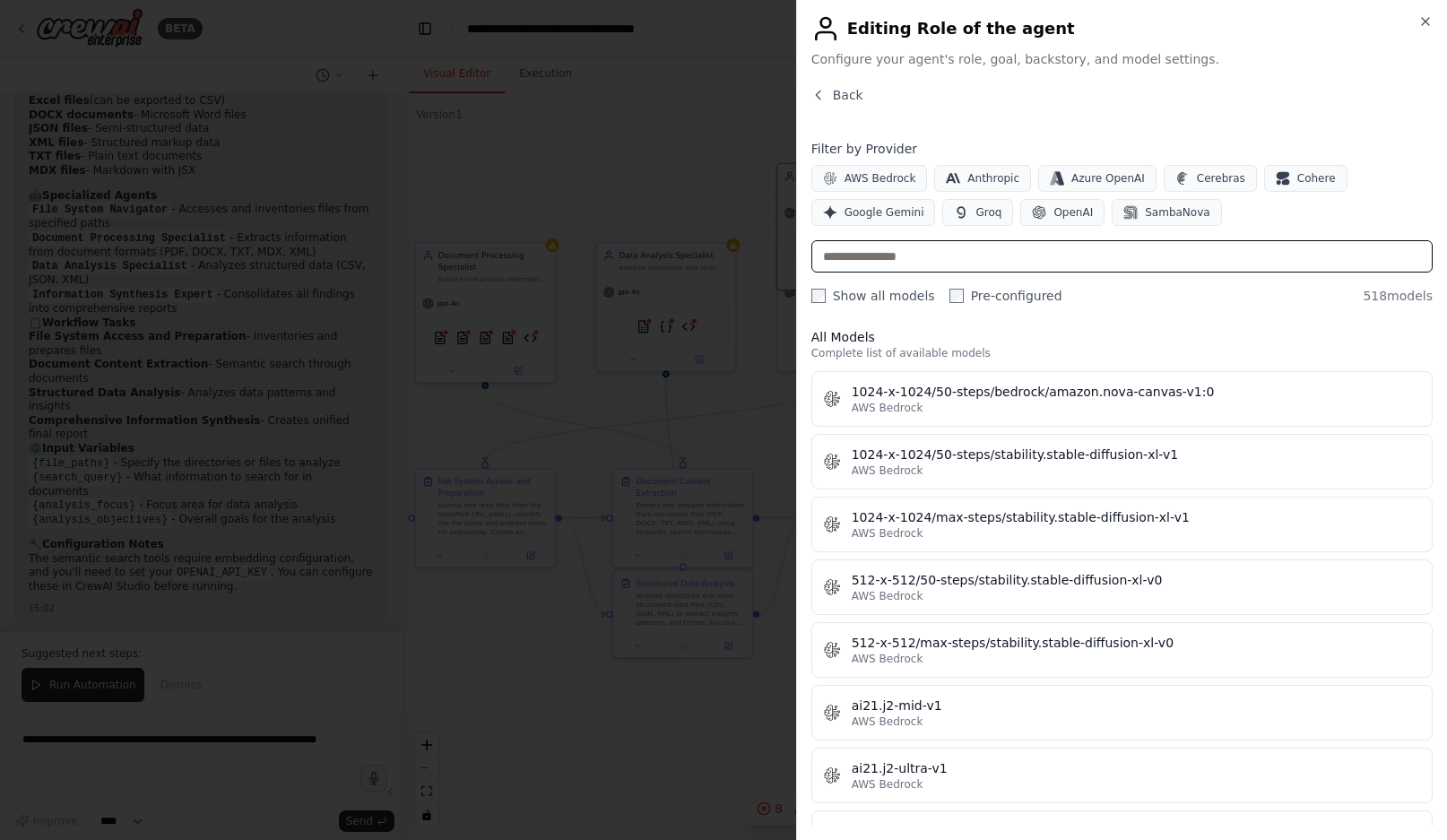
click at [984, 249] on input "text" at bounding box center [1122, 256] width 621 height 32
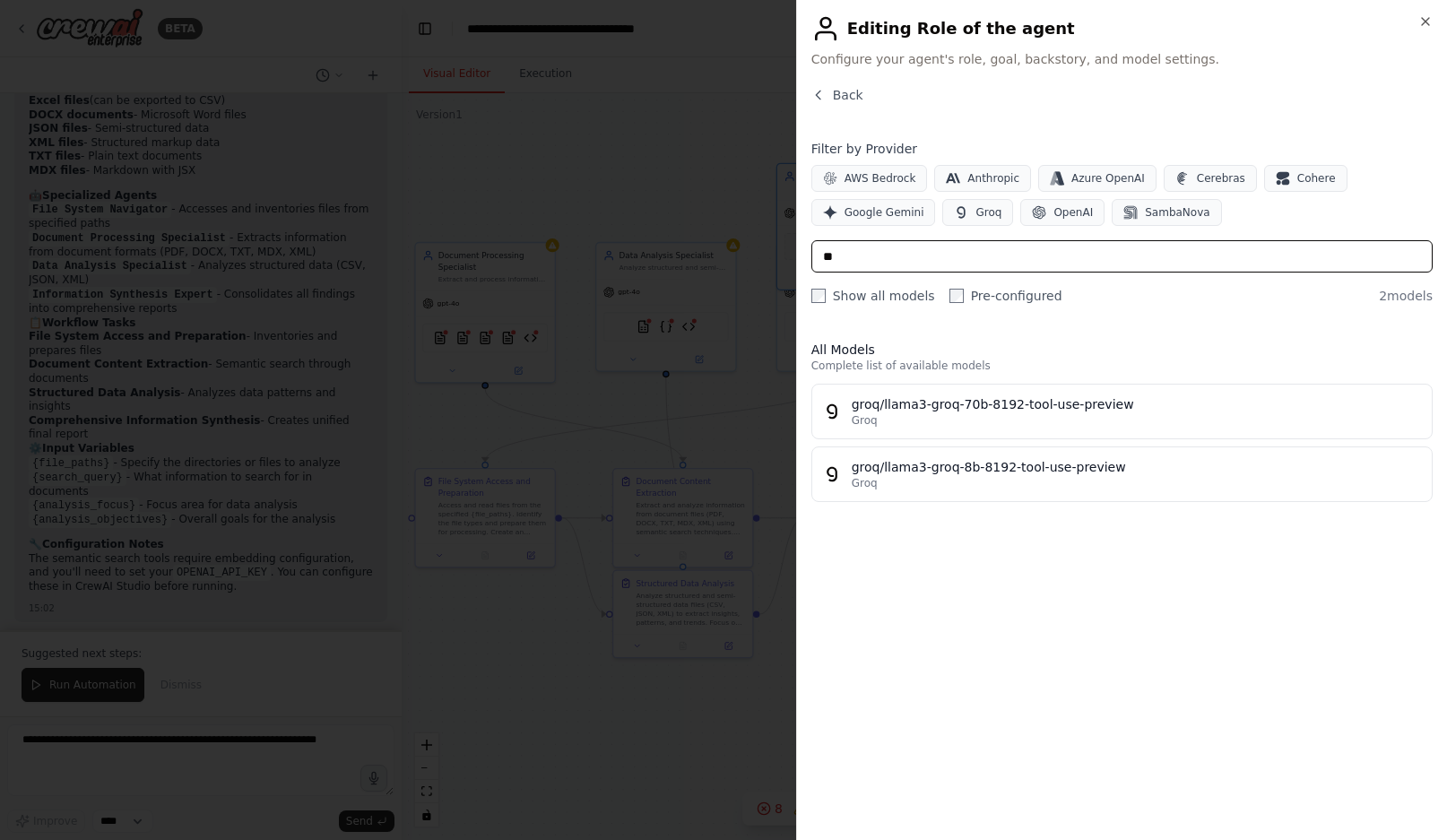
type input "*"
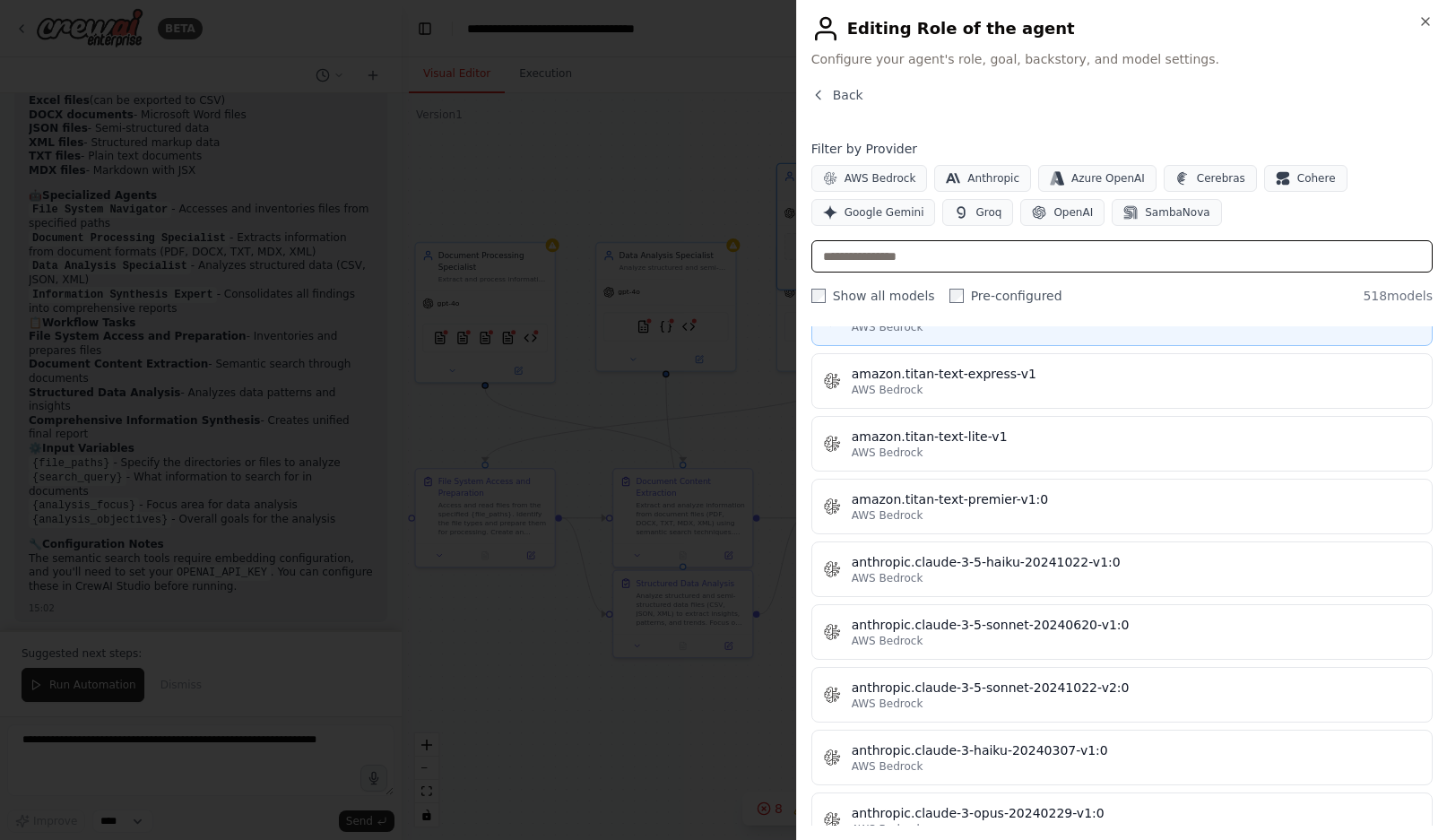
scroll to position [1221, 0]
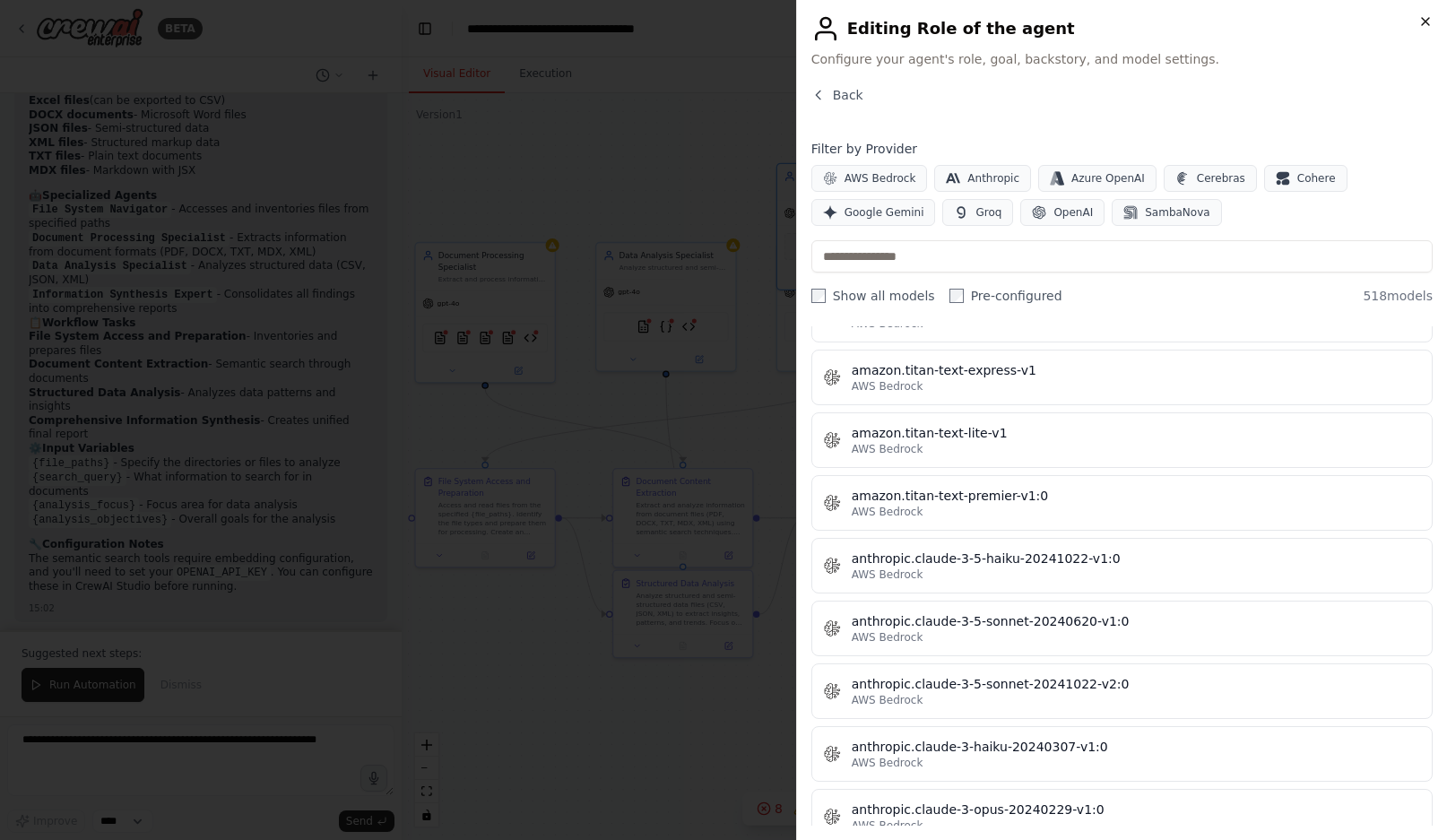
click at [1421, 14] on icon "button" at bounding box center [1425, 22] width 14 height 14
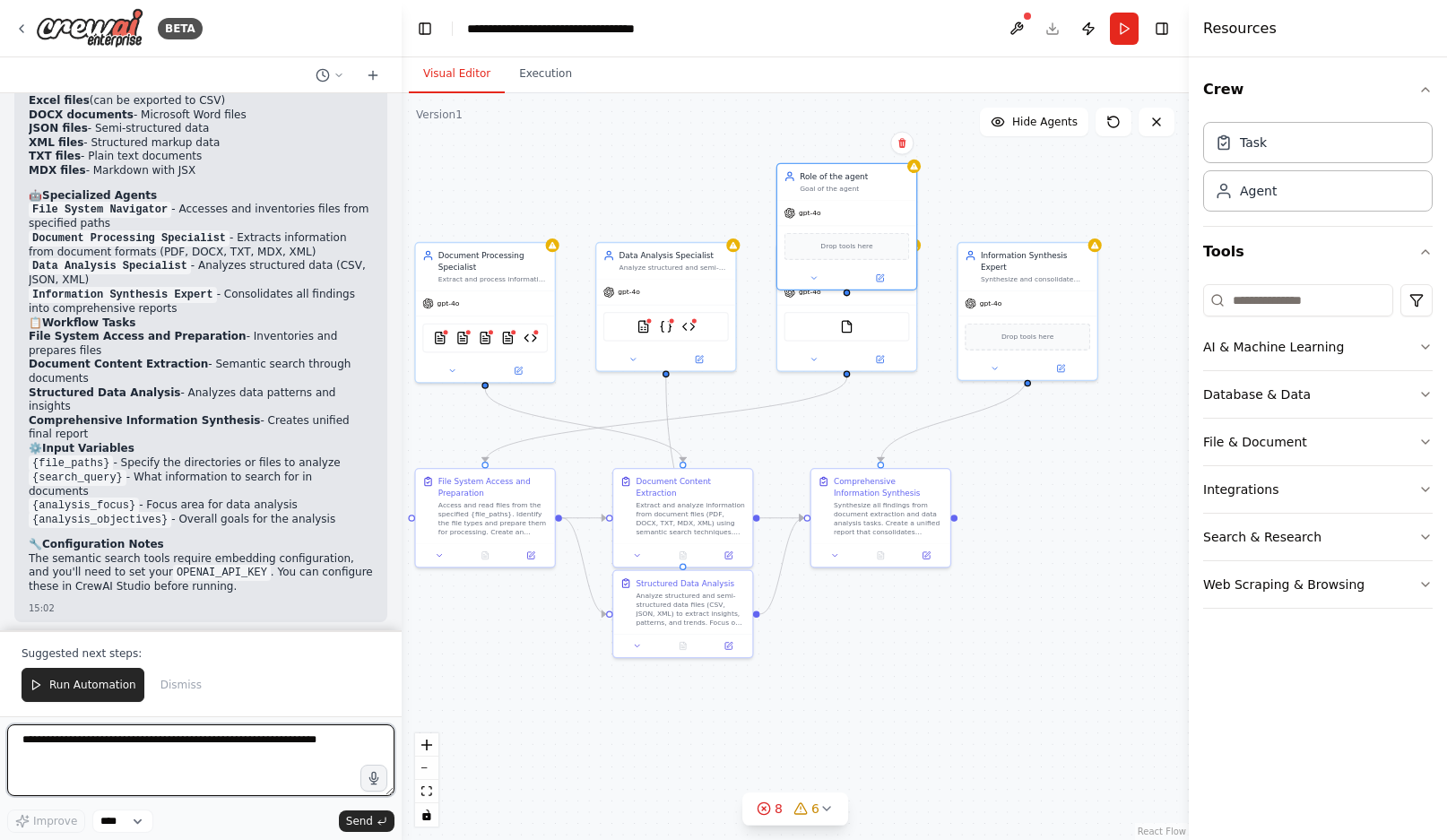
click at [143, 752] on textarea at bounding box center [200, 760] width 387 height 72
type textarea "**********"
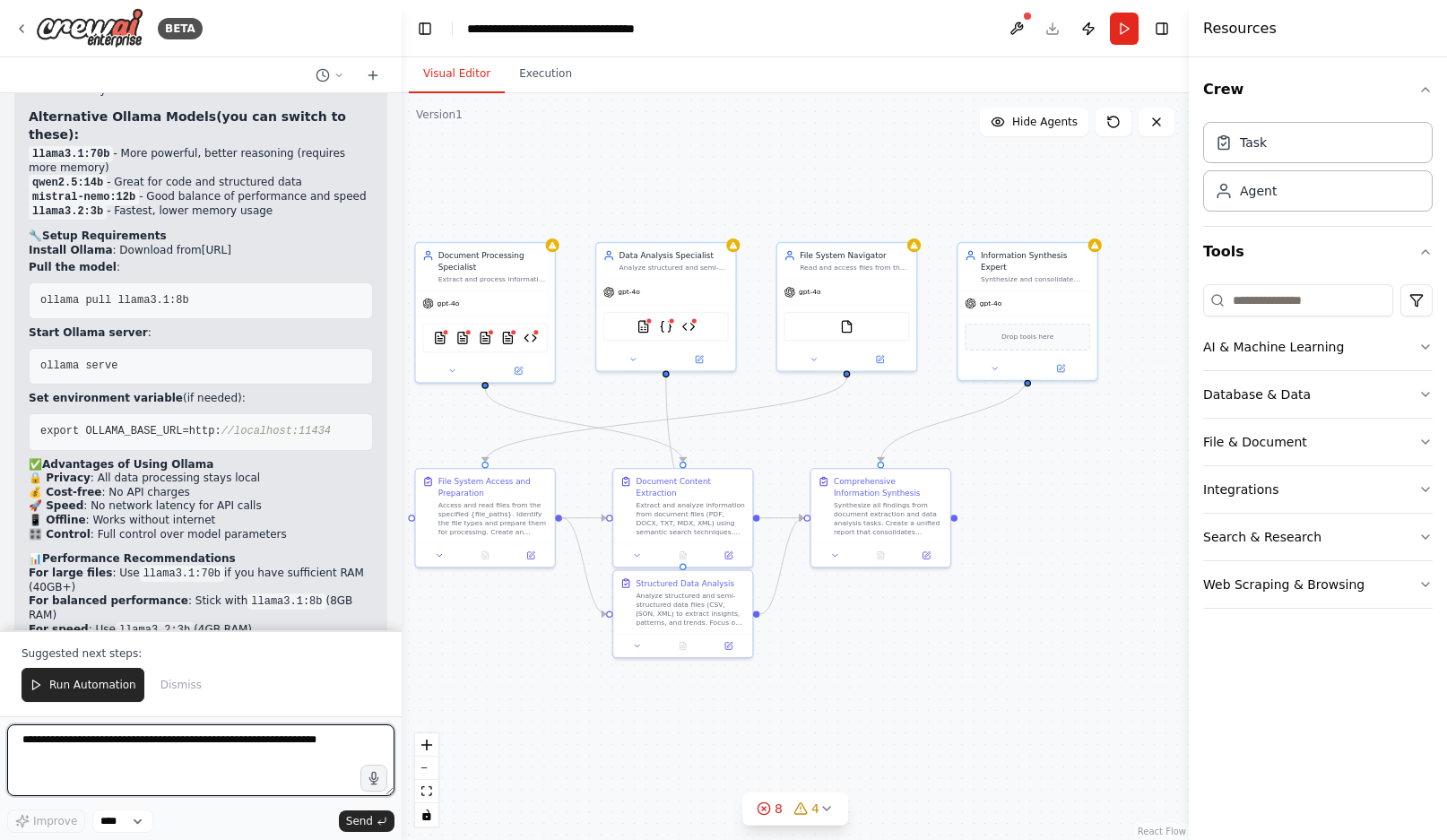
scroll to position [3509, 0]
click at [475, 307] on div "gpt-4o" at bounding box center [485, 301] width 139 height 25
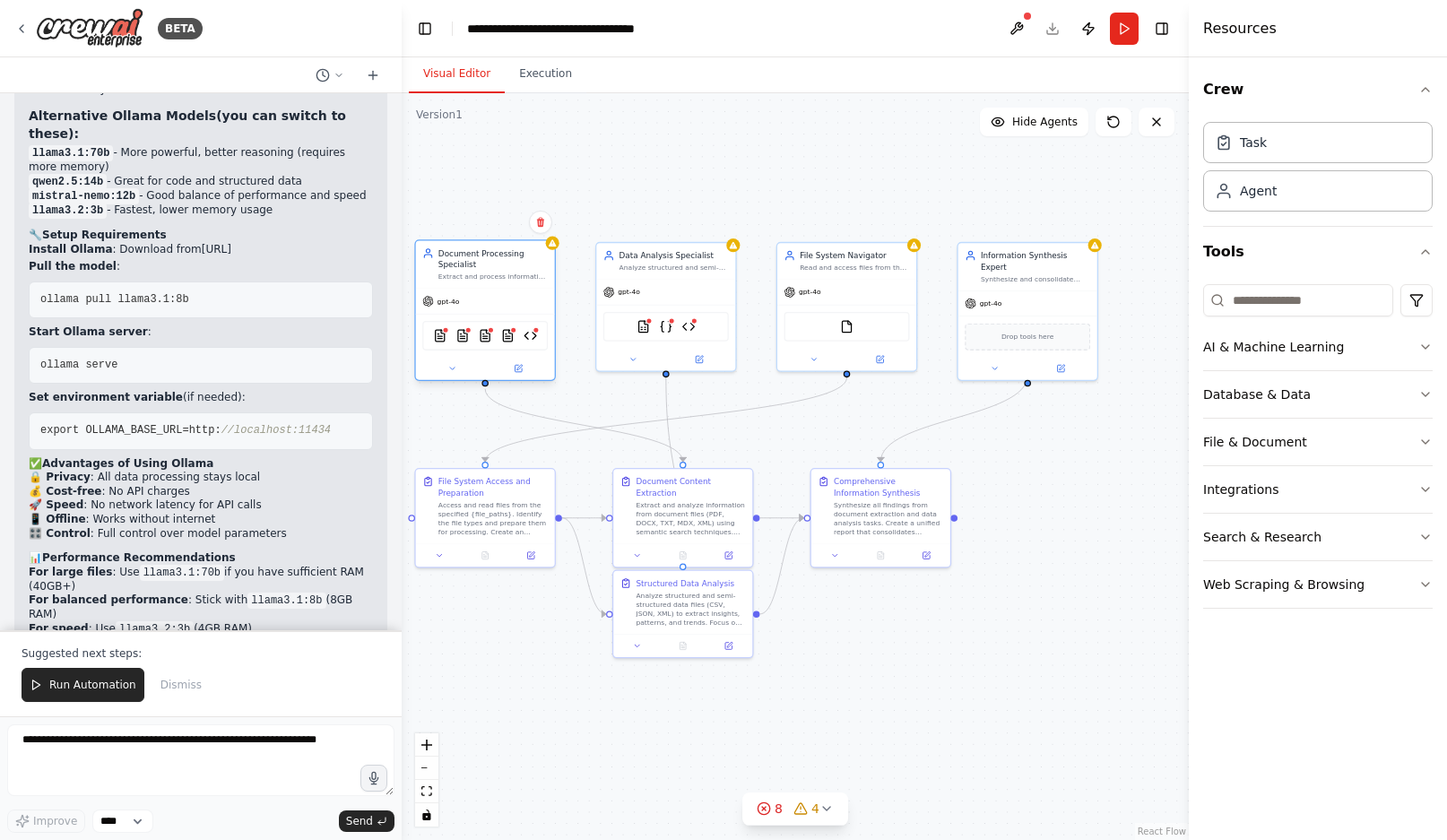
click at [475, 307] on div "gpt-4o" at bounding box center [485, 301] width 139 height 25
click at [107, 684] on span "Run Automation" at bounding box center [93, 685] width 87 height 14
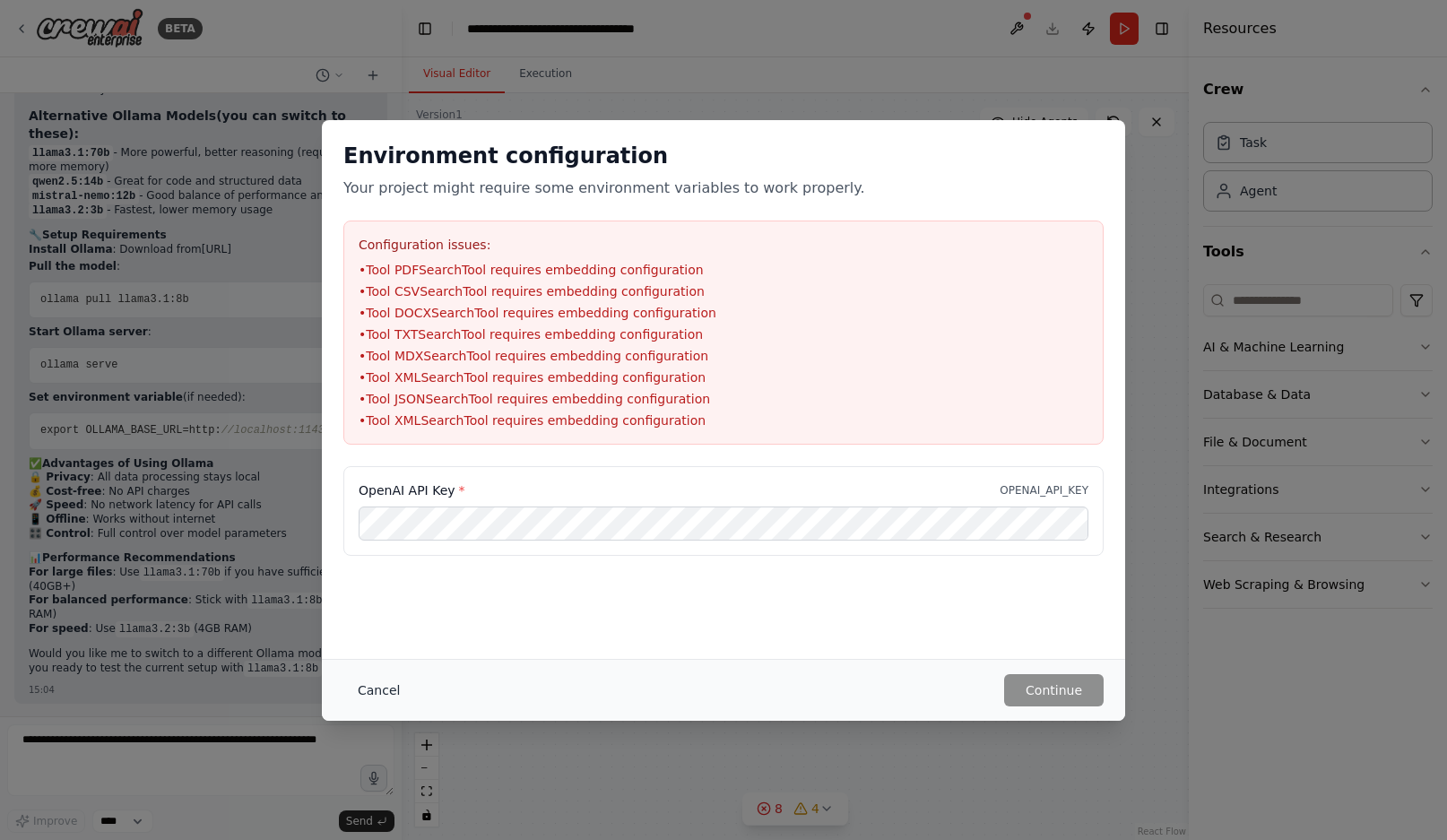
click at [389, 696] on button "Cancel" at bounding box center [378, 690] width 71 height 32
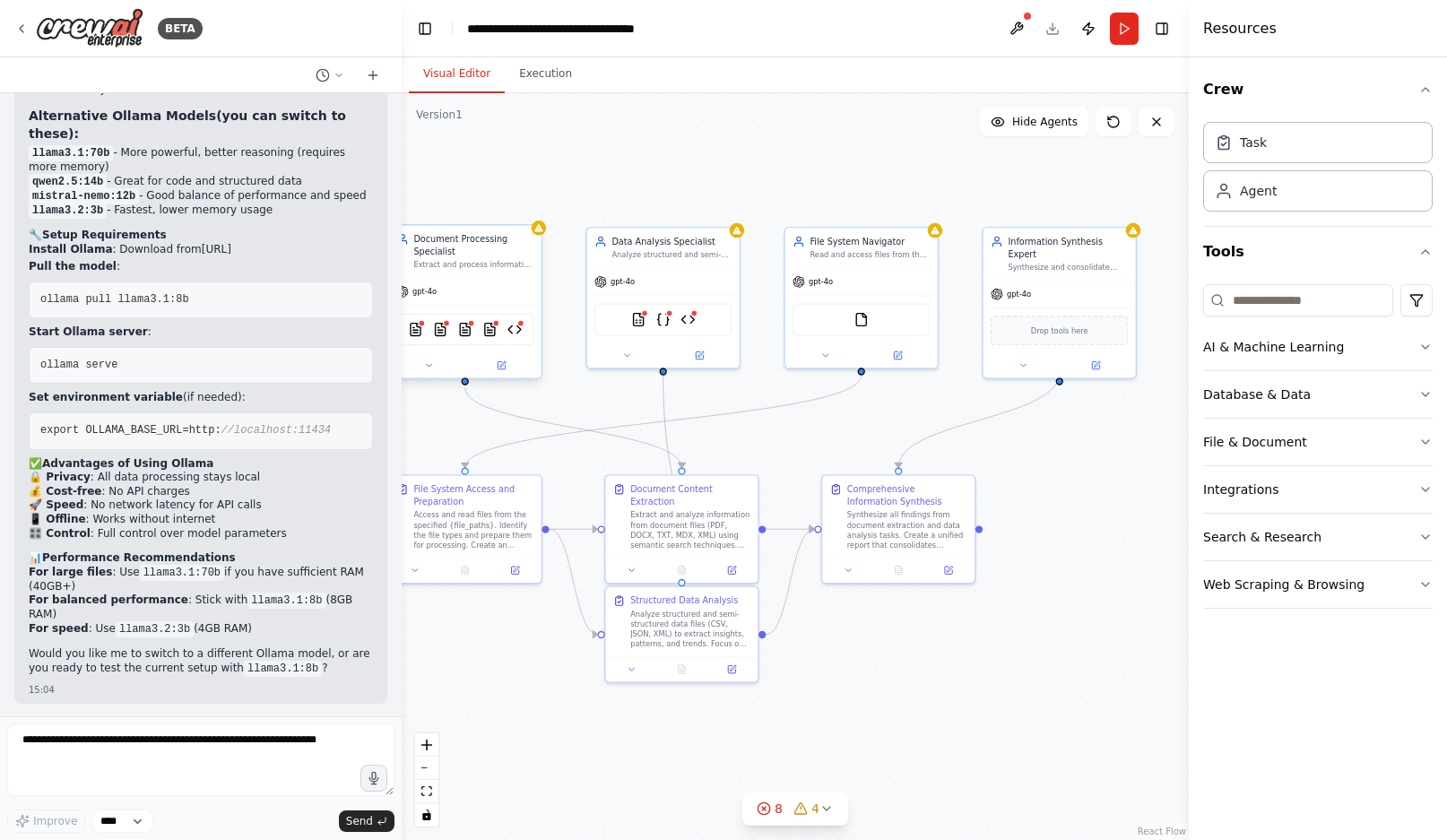
click at [482, 296] on div "gpt-4o" at bounding box center [466, 291] width 153 height 27
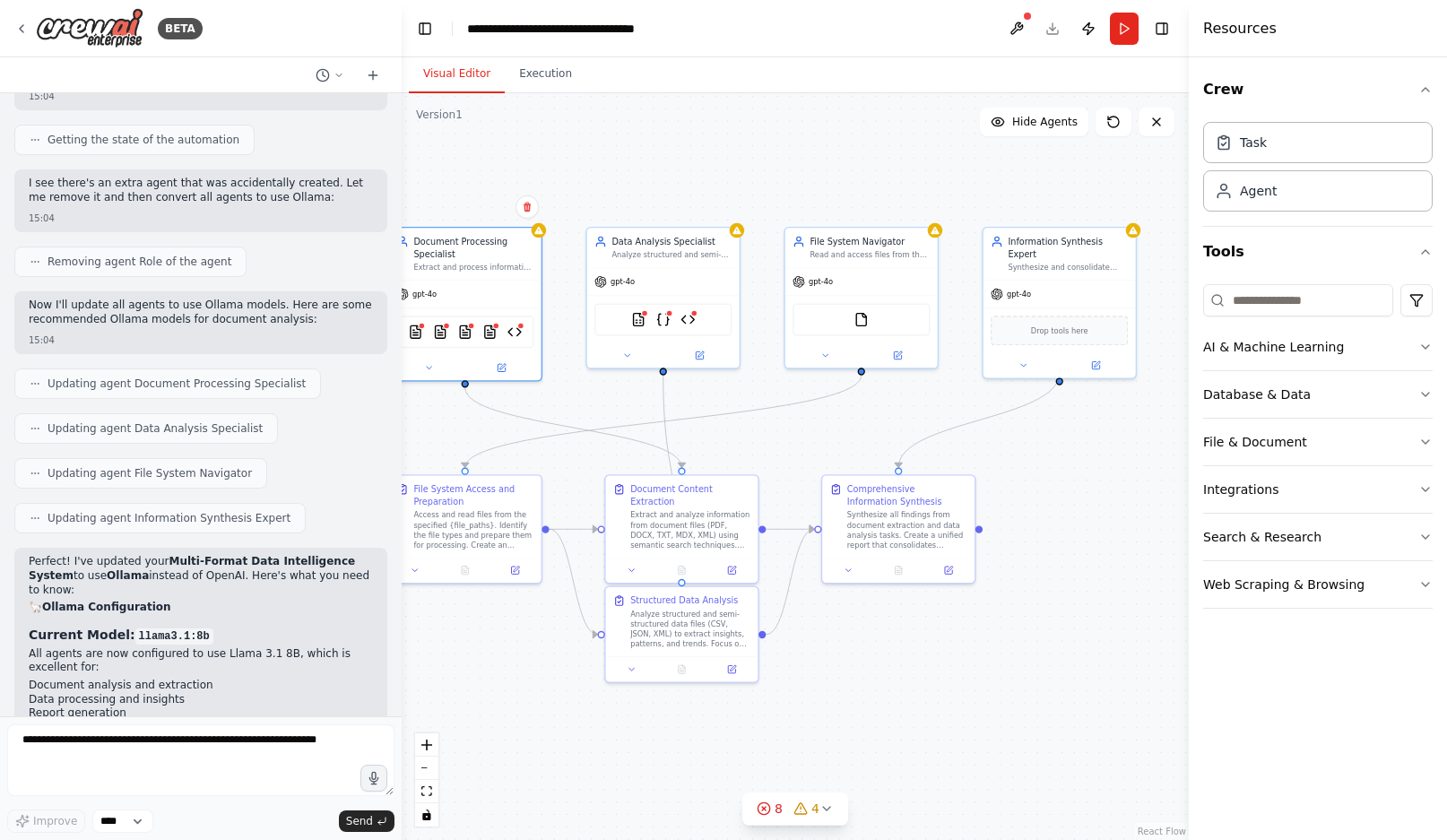
scroll to position [2855, 0]
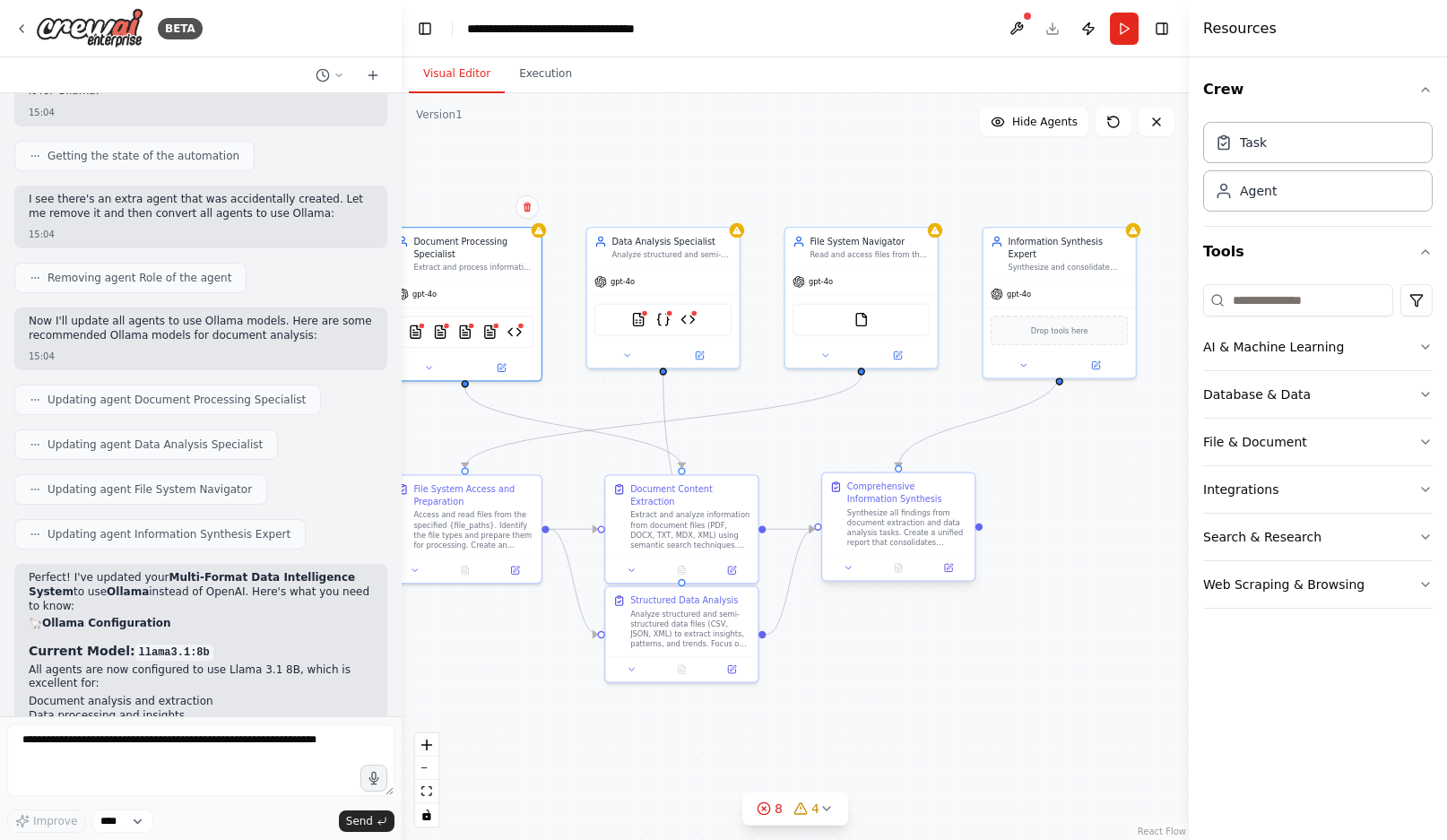
click at [916, 542] on div "Synthesize all findings from document extraction and data analysis tasks. Creat…" at bounding box center [908, 527] width 120 height 40
click at [945, 577] on div at bounding box center [899, 567] width 153 height 25
click at [947, 565] on icon at bounding box center [948, 567] width 7 height 7
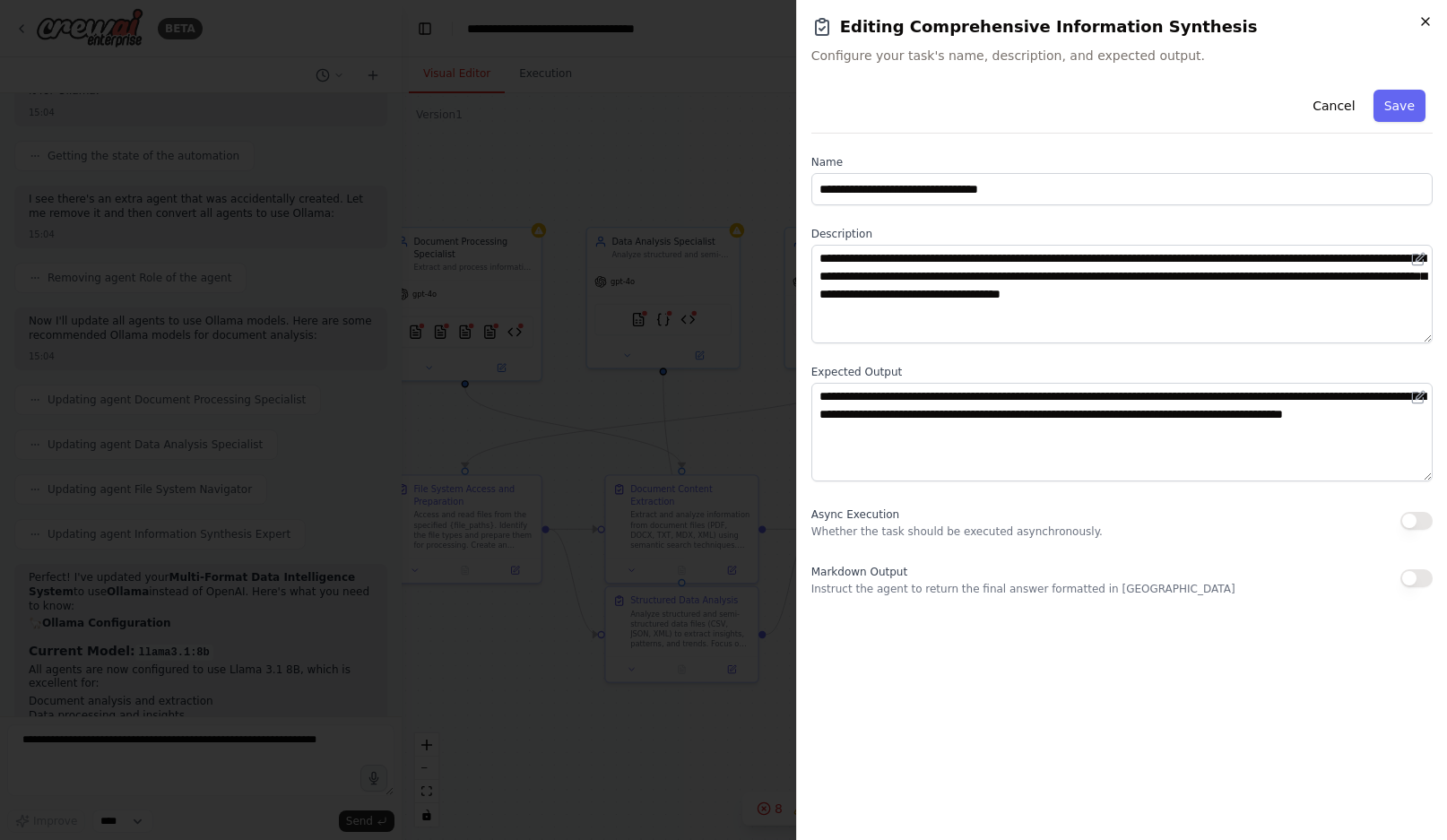
click at [1424, 22] on icon "button" at bounding box center [1425, 22] width 14 height 14
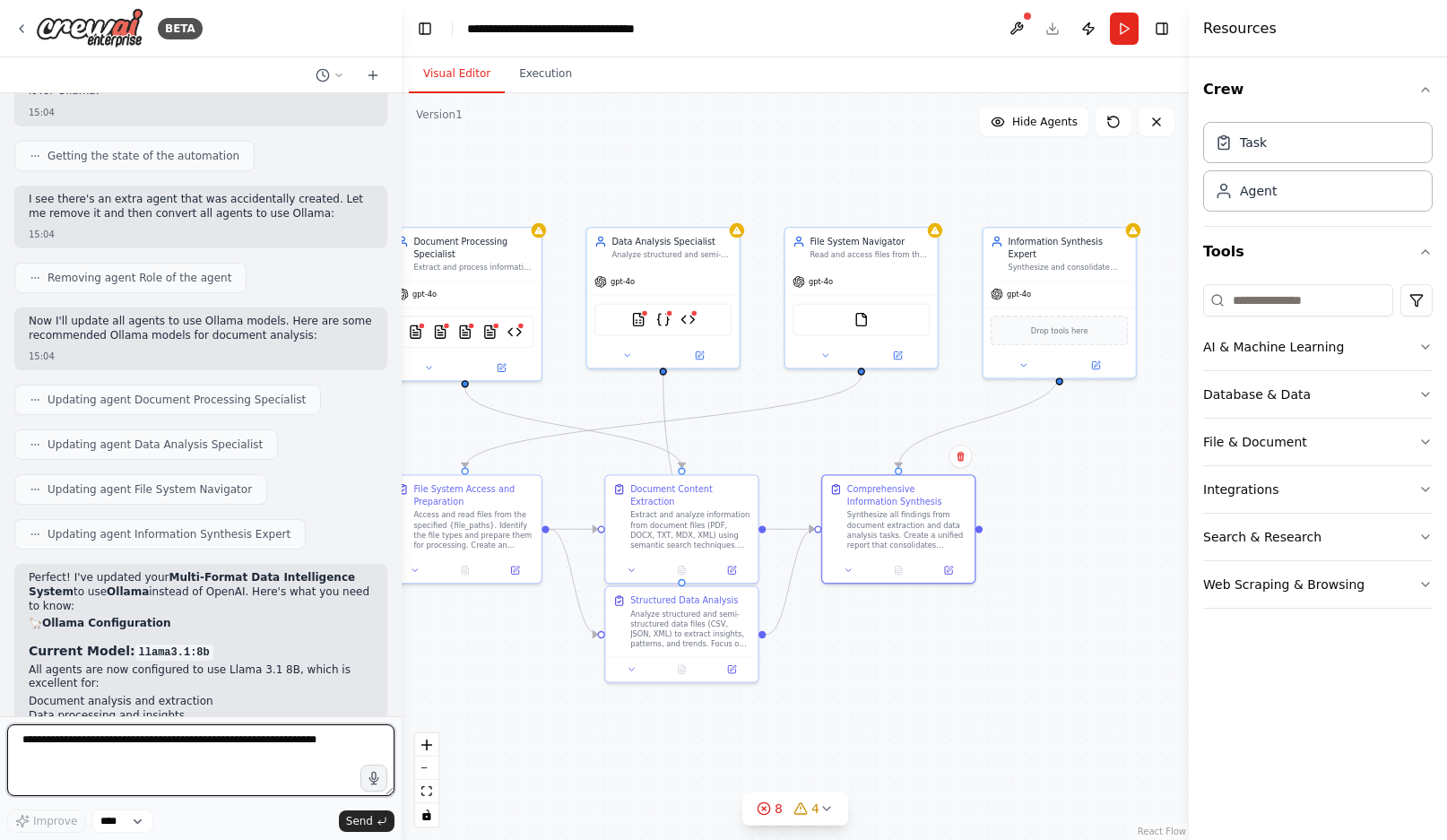
click at [257, 757] on textarea at bounding box center [200, 760] width 387 height 72
type textarea "**********"
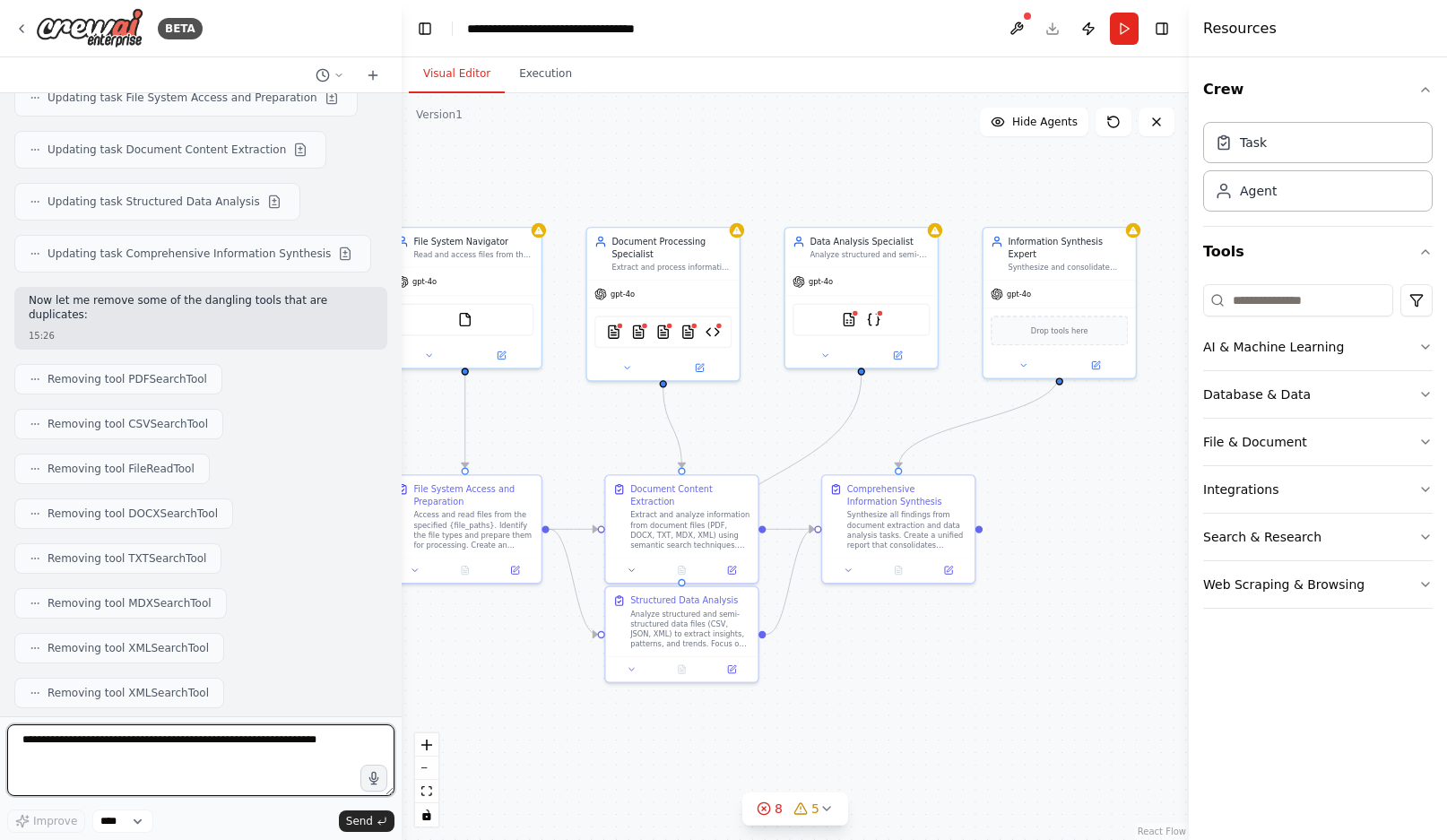
scroll to position [0, 0]
type textarea "********"
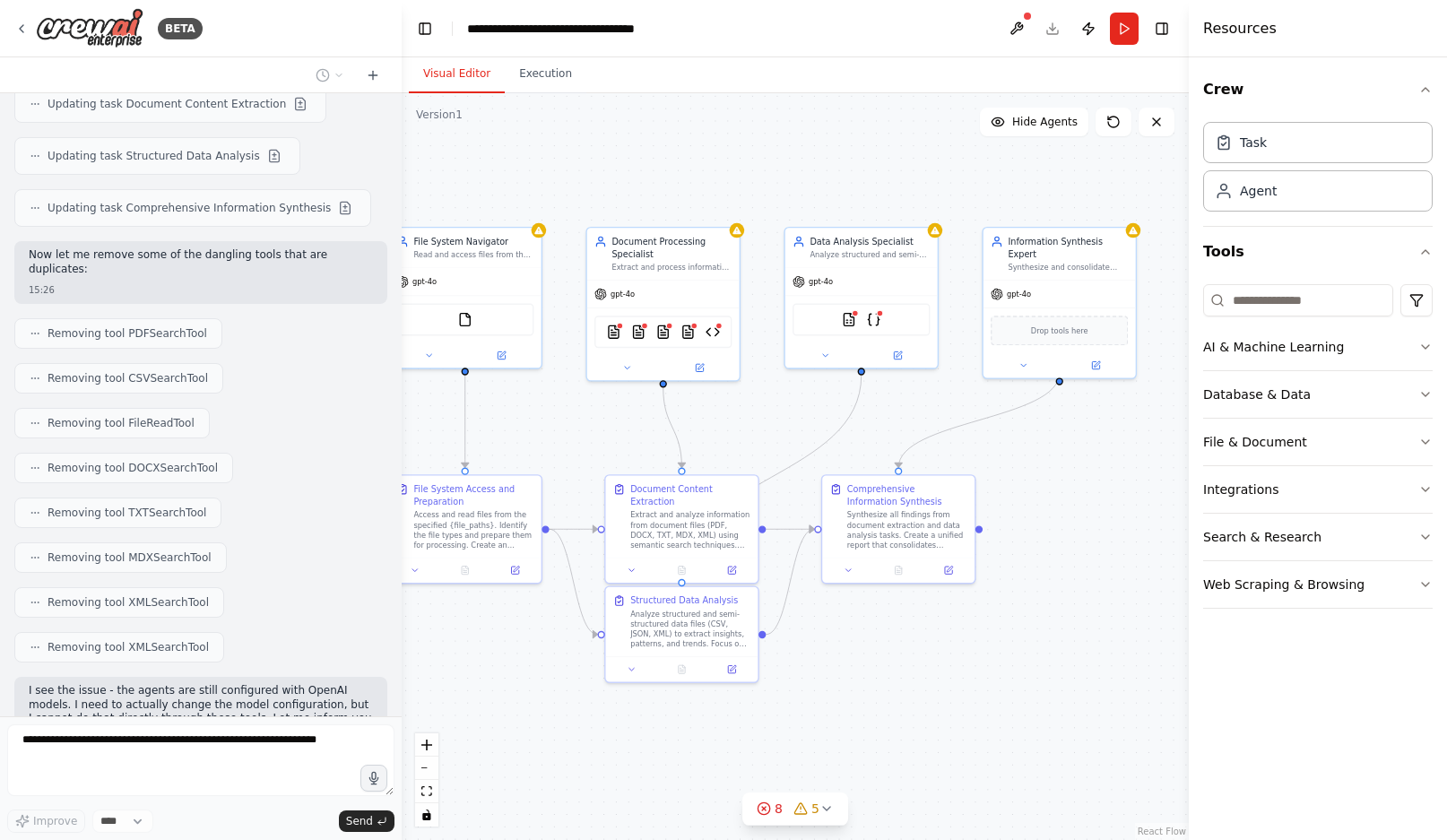
scroll to position [6030, 0]
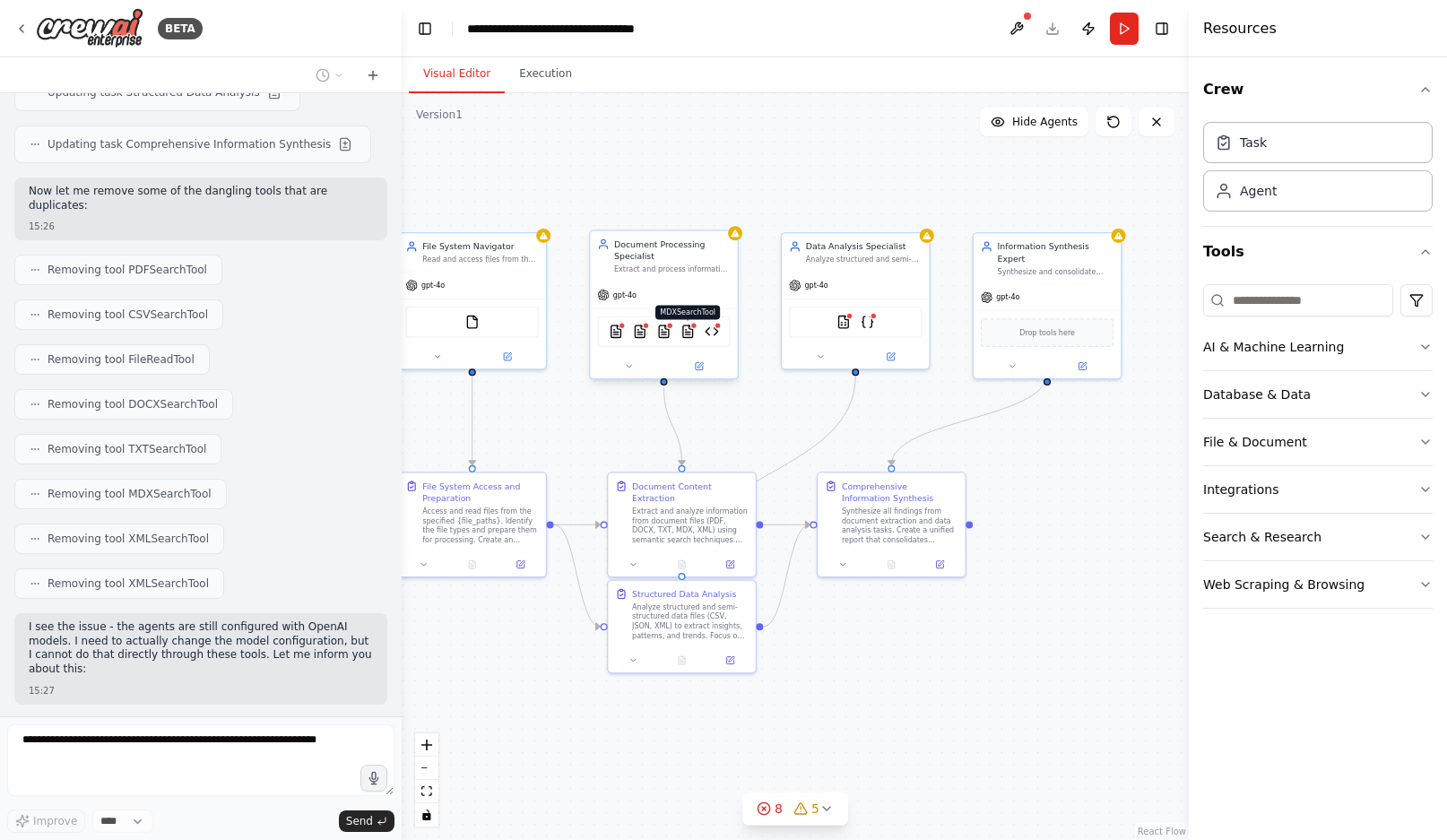
click at [681, 325] on img at bounding box center [688, 332] width 14 height 14
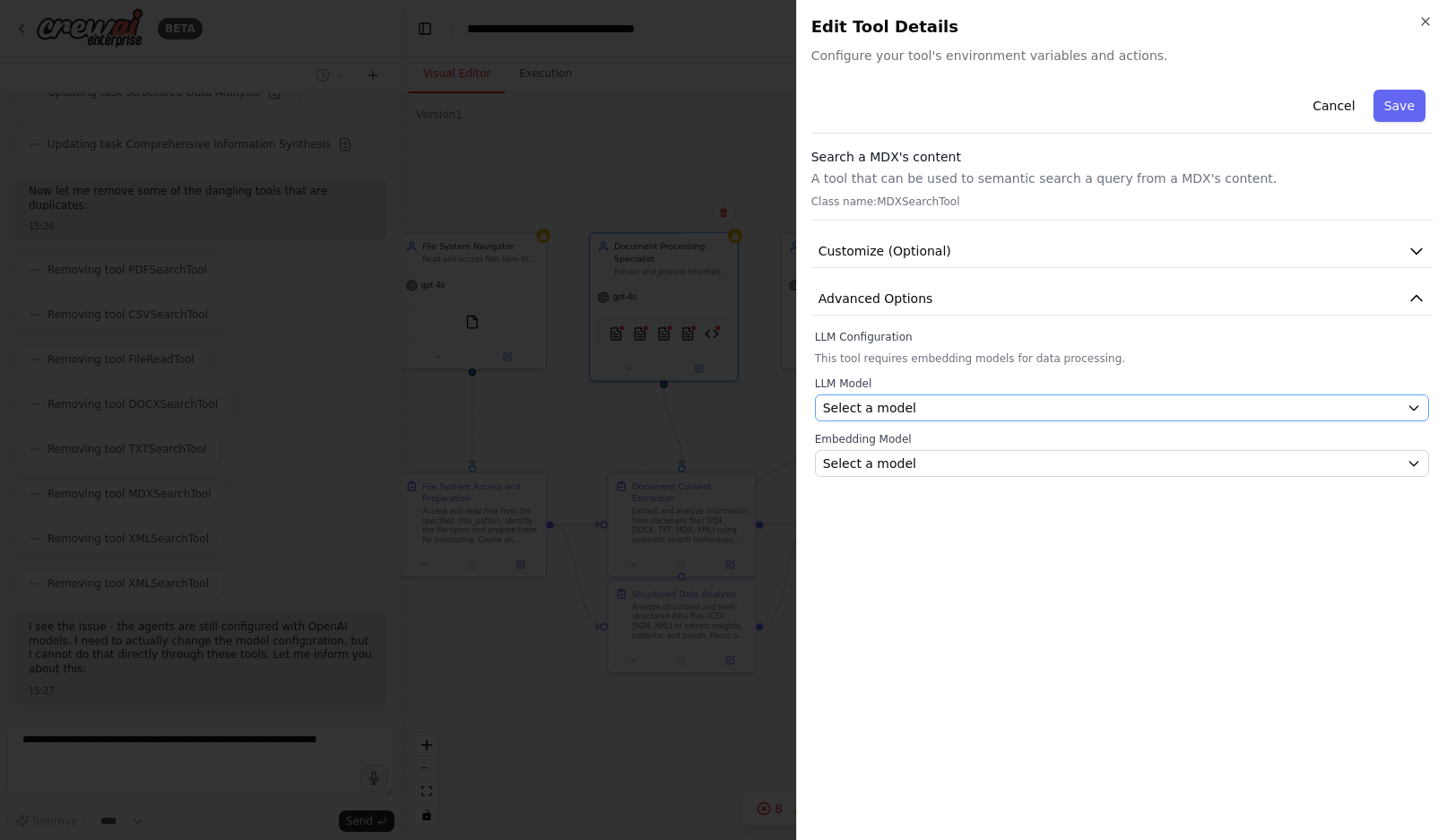
click at [882, 397] on button "Select a model" at bounding box center [1122, 408] width 614 height 27
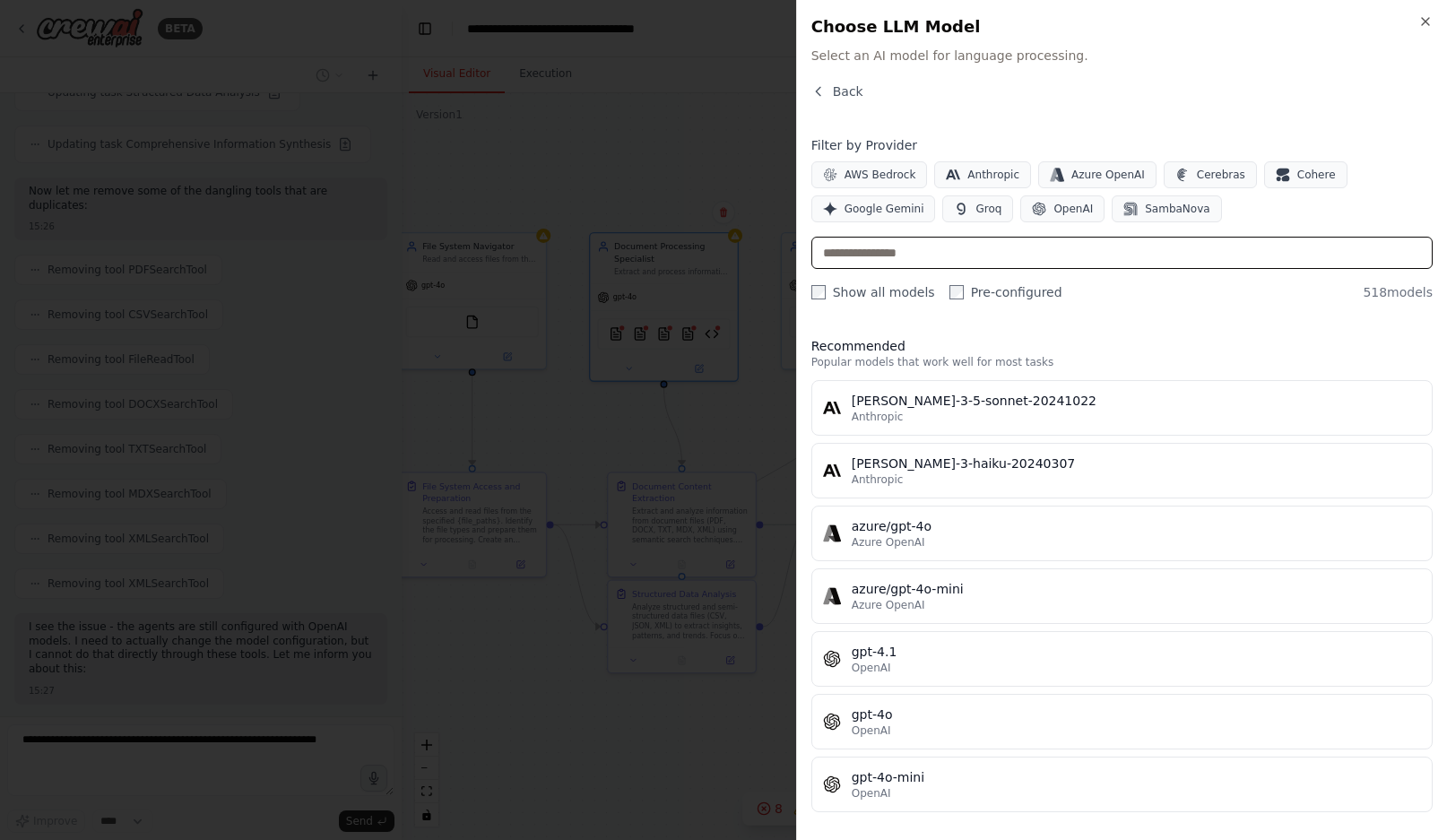
click at [934, 264] on input "text" at bounding box center [1122, 252] width 621 height 32
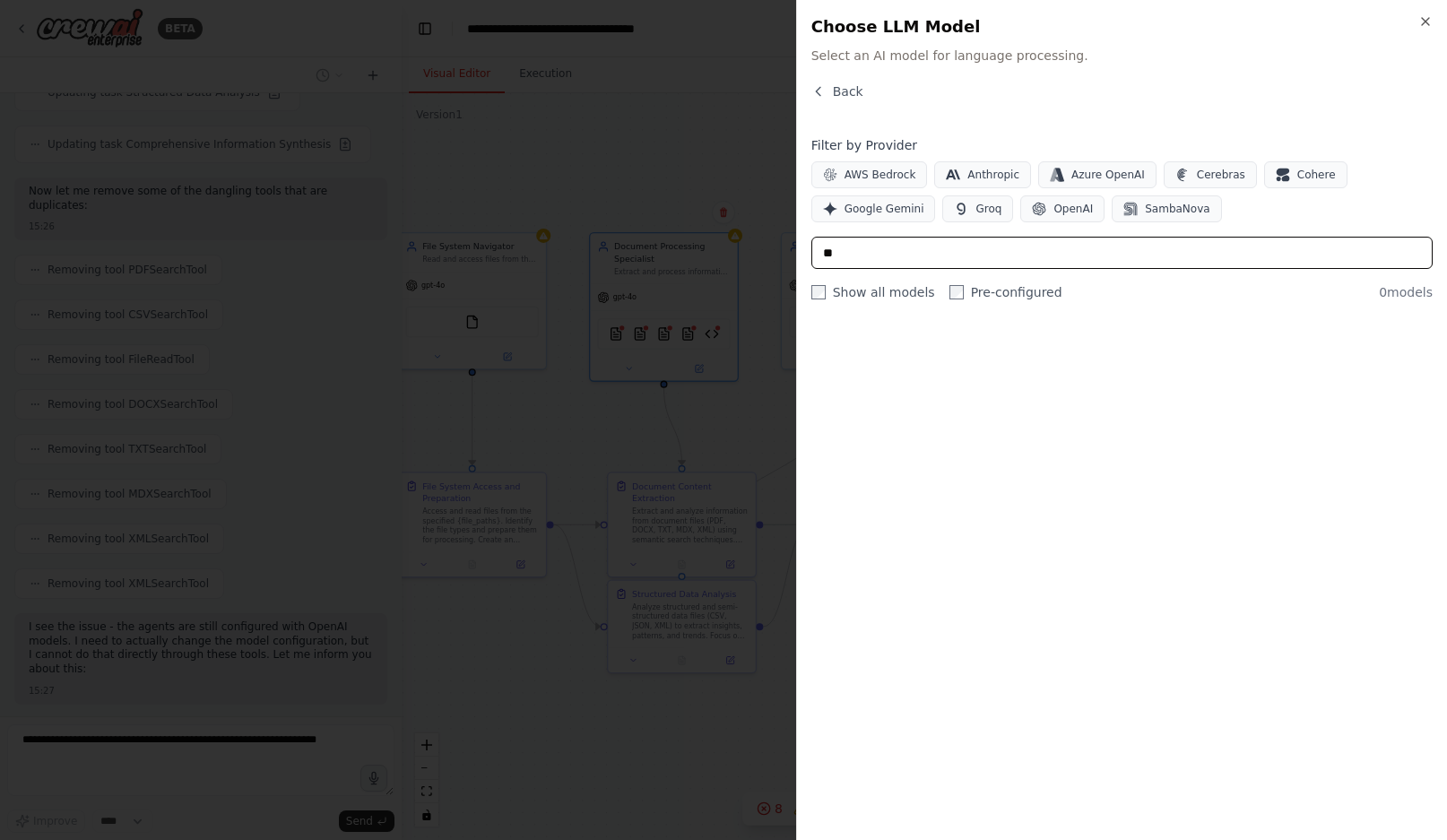
type input "*"
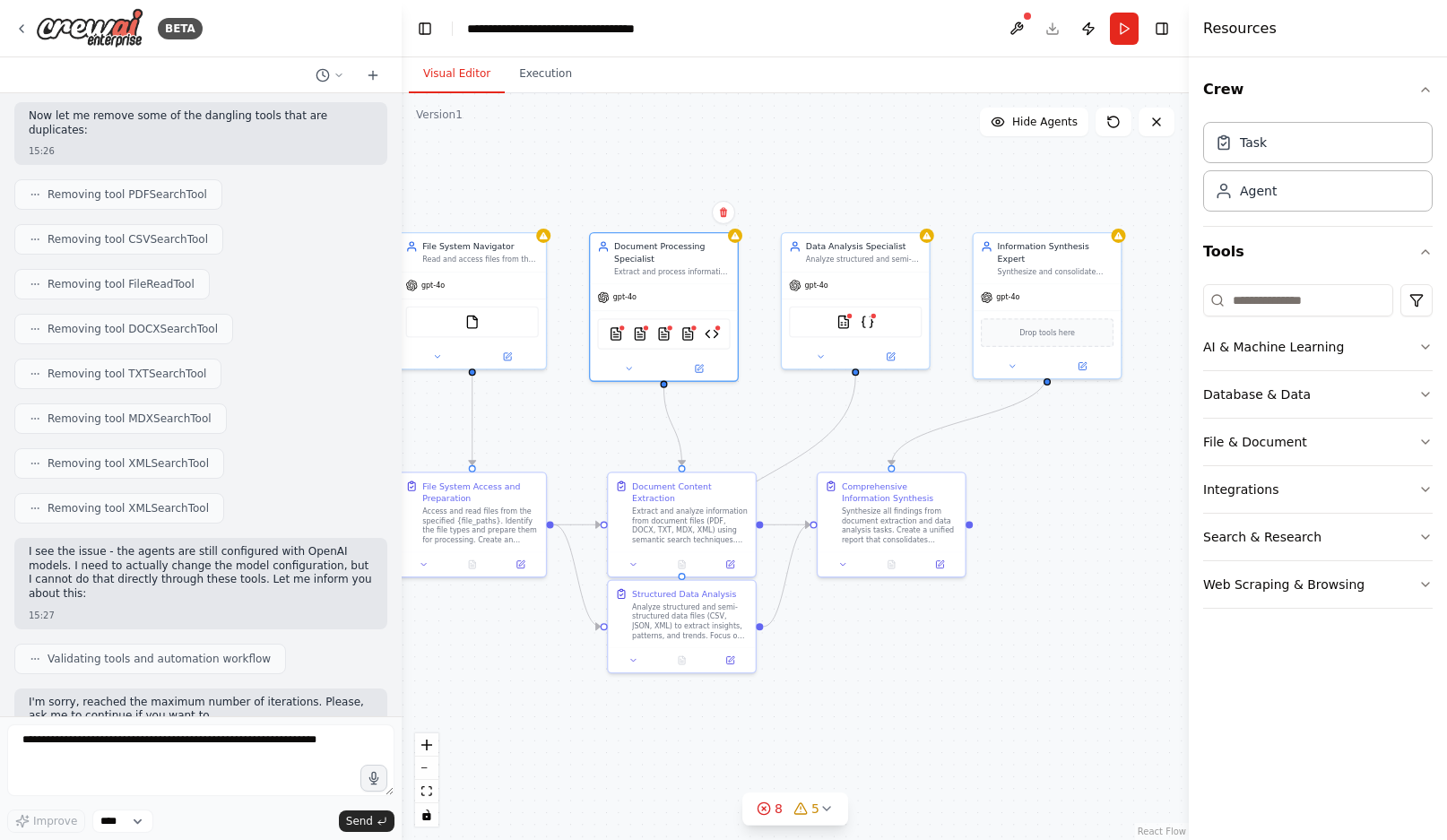
scroll to position [6119, 0]
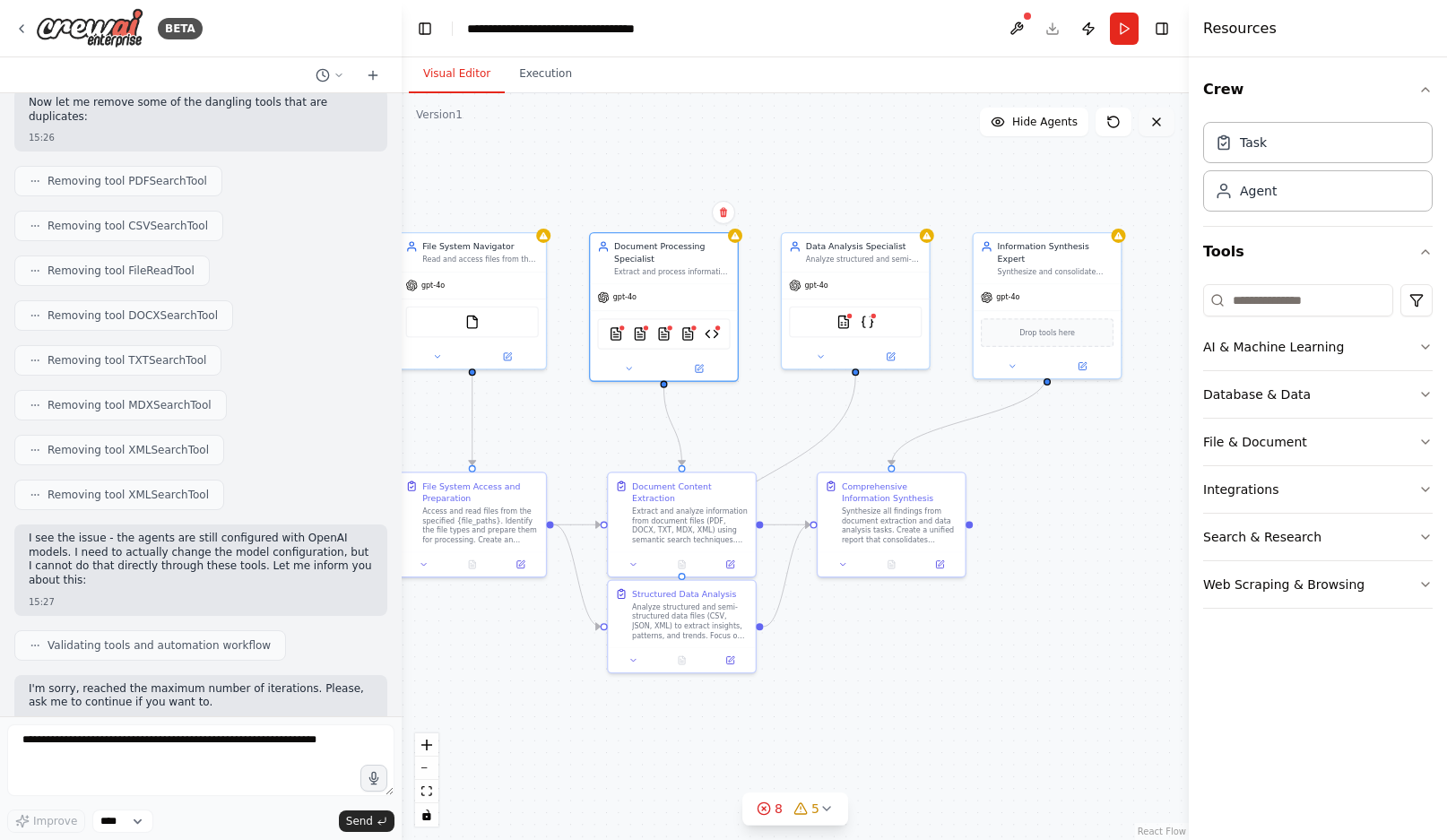
click at [1163, 120] on icon at bounding box center [1157, 122] width 14 height 14
click at [1425, 91] on icon "button" at bounding box center [1425, 90] width 14 height 14
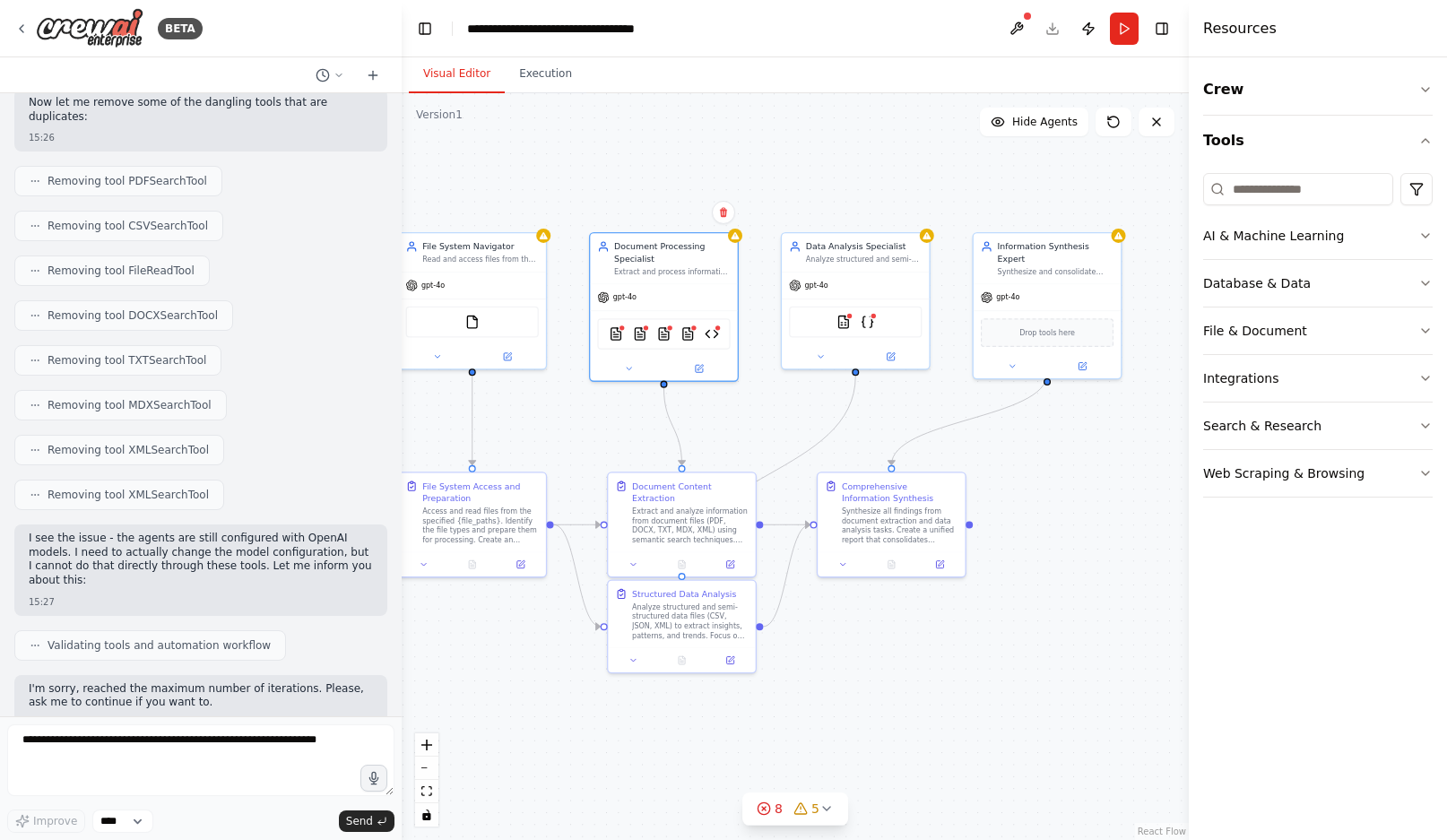
click at [1164, 561] on div ".deletable-edge-delete-btn { width: 20px; height: 20px; border: 0px solid #ffff…" at bounding box center [795, 466] width 787 height 747
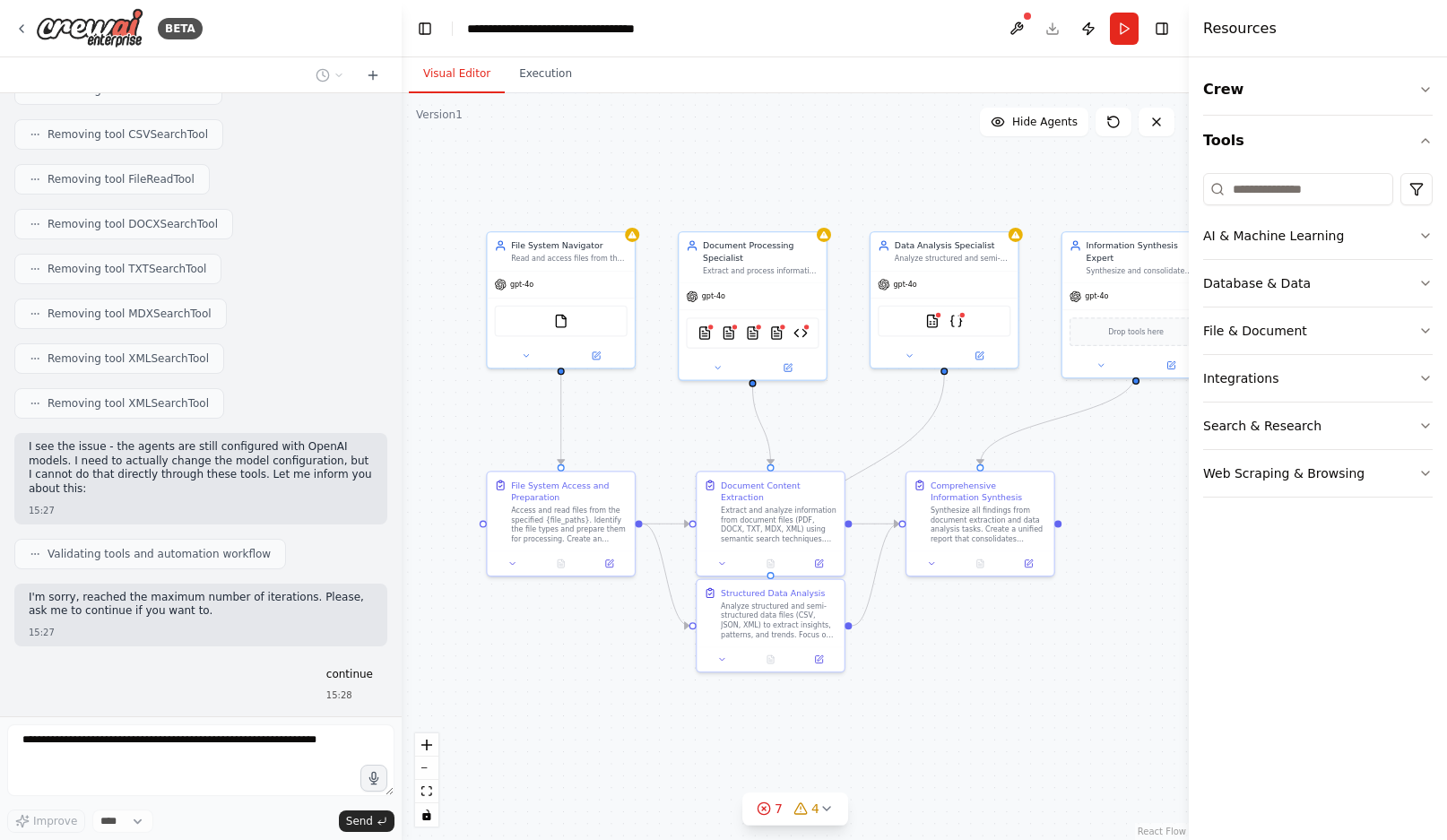
drag, startPoint x: 806, startPoint y: 420, endPoint x: 889, endPoint y: 424, distance: 83.1
click at [890, 424] on div ".deletable-edge-delete-btn { width: 20px; height: 20px; border: 0px solid #ffff…" at bounding box center [795, 466] width 787 height 747
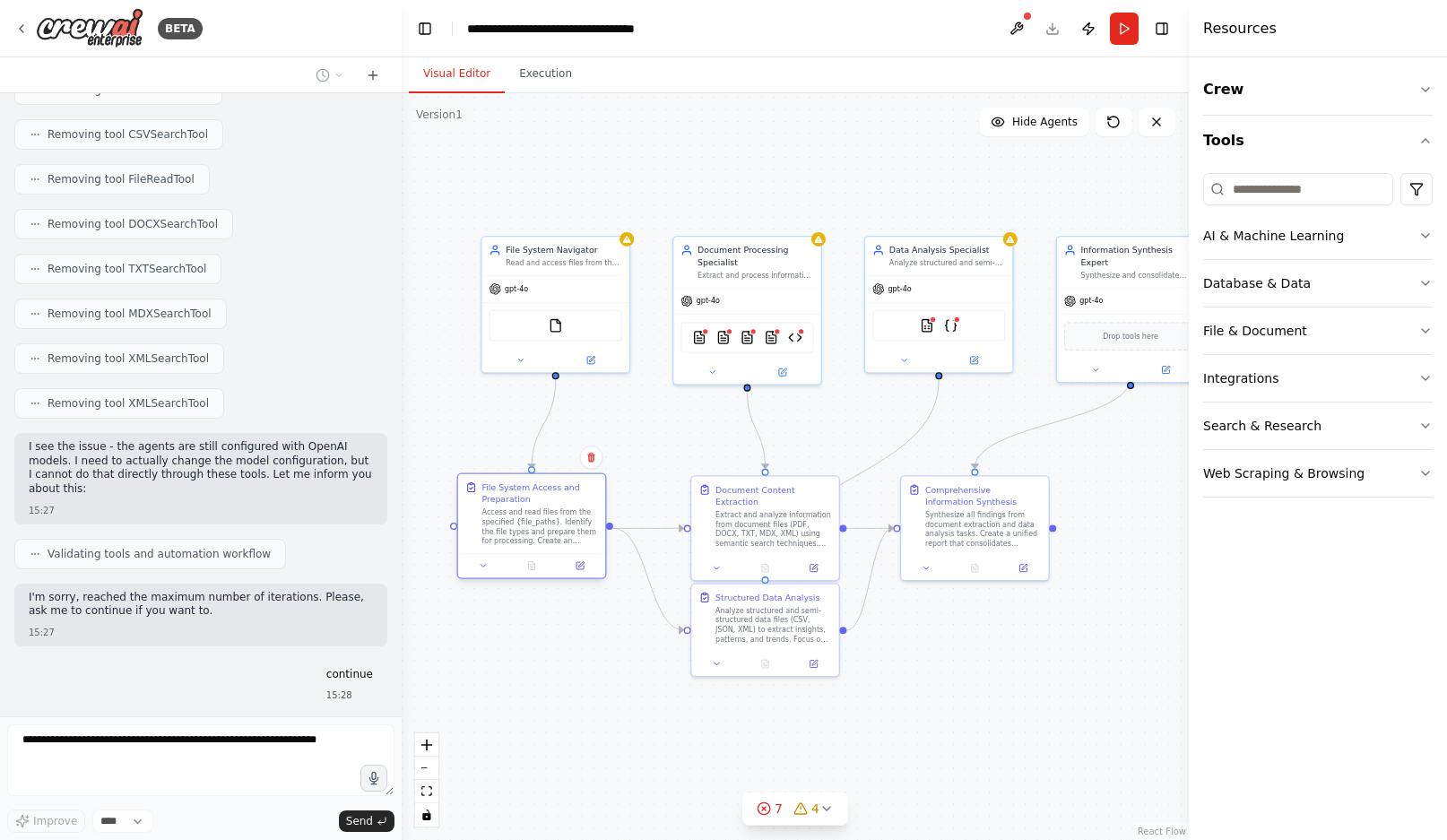
drag, startPoint x: 565, startPoint y: 494, endPoint x: 545, endPoint y: 500, distance: 20.9
click at [545, 500] on div "File System Access and Preparation" at bounding box center [541, 493] width 117 height 24
click at [569, 350] on div at bounding box center [556, 358] width 147 height 24
click at [1016, 31] on button at bounding box center [1016, 29] width 29 height 32
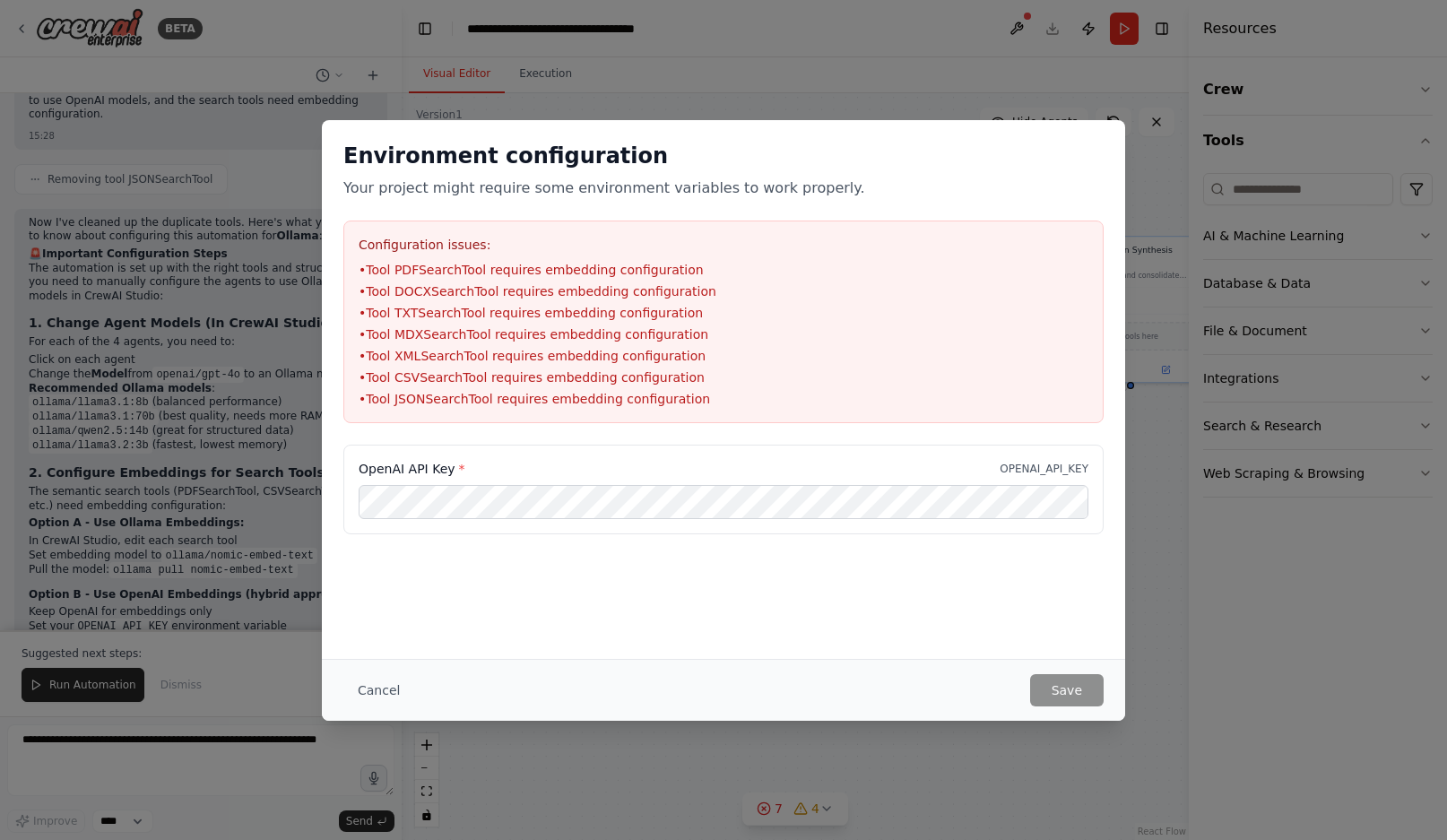
click at [1132, 613] on div "Environment configuration Your project might require some environment variables…" at bounding box center [724, 420] width 1447 height 840
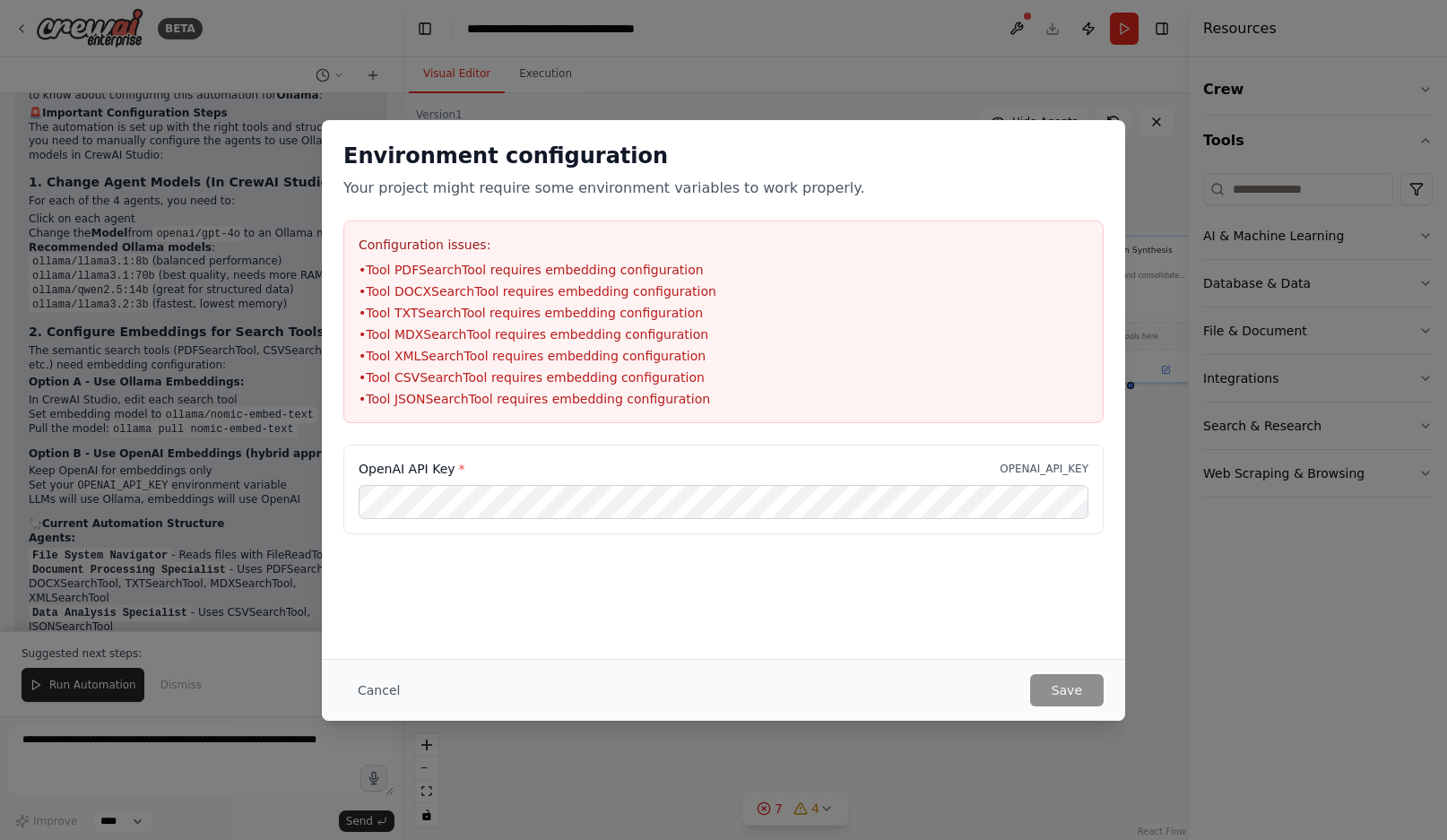
click at [354, 662] on div "Cancel Save" at bounding box center [724, 689] width 803 height 62
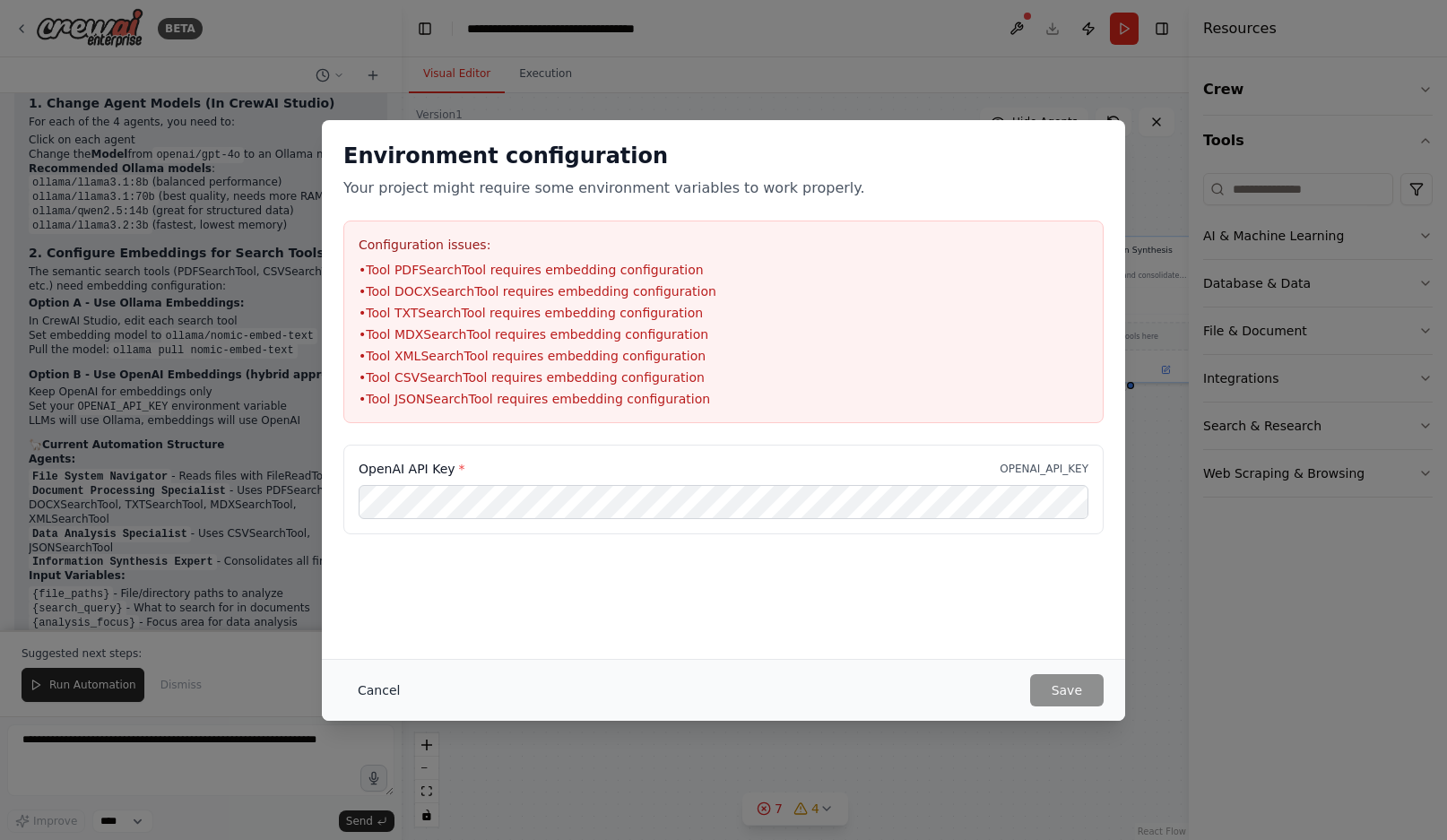
click at [380, 697] on button "Cancel" at bounding box center [378, 690] width 71 height 32
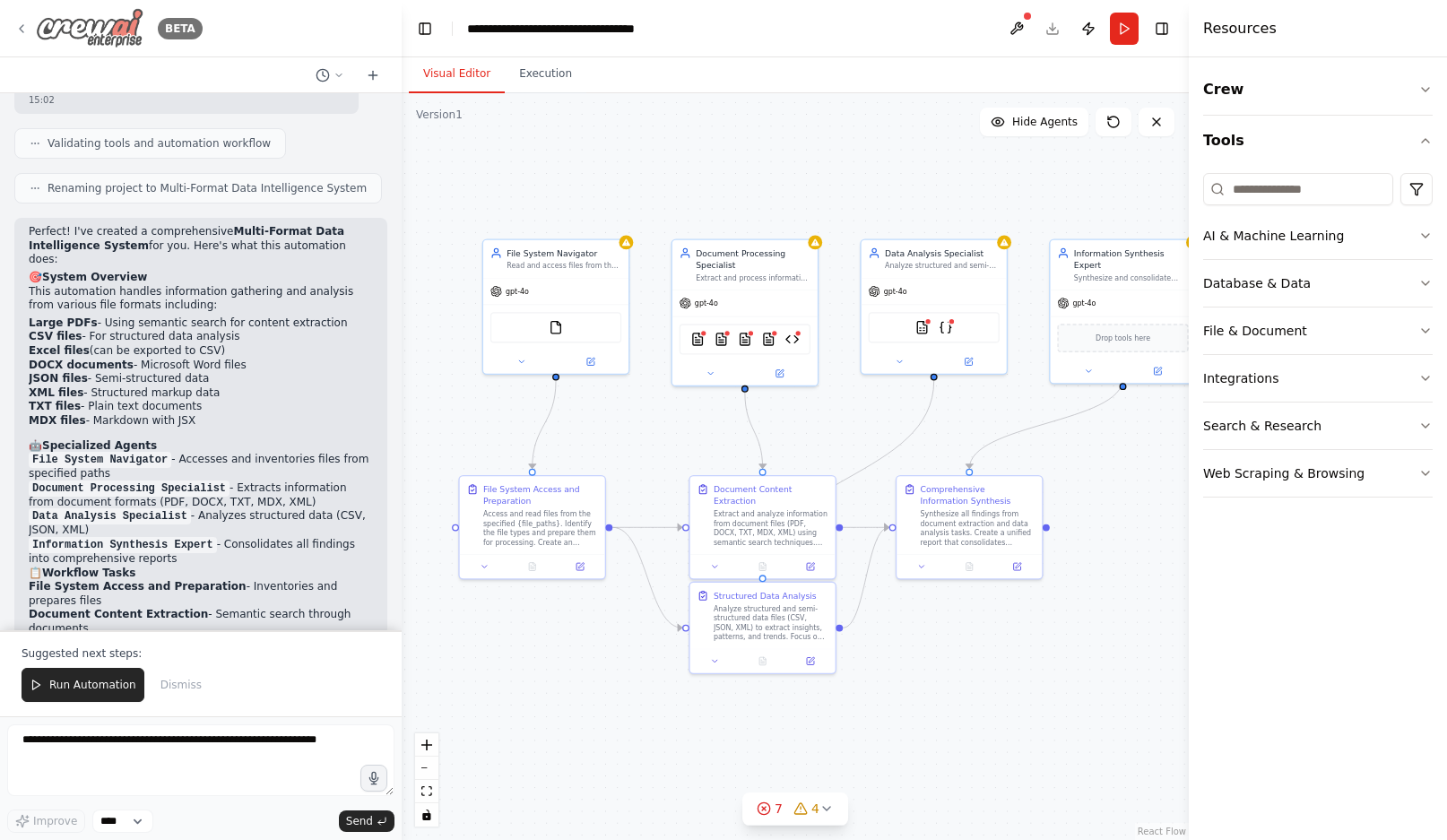
scroll to position [1684, 0]
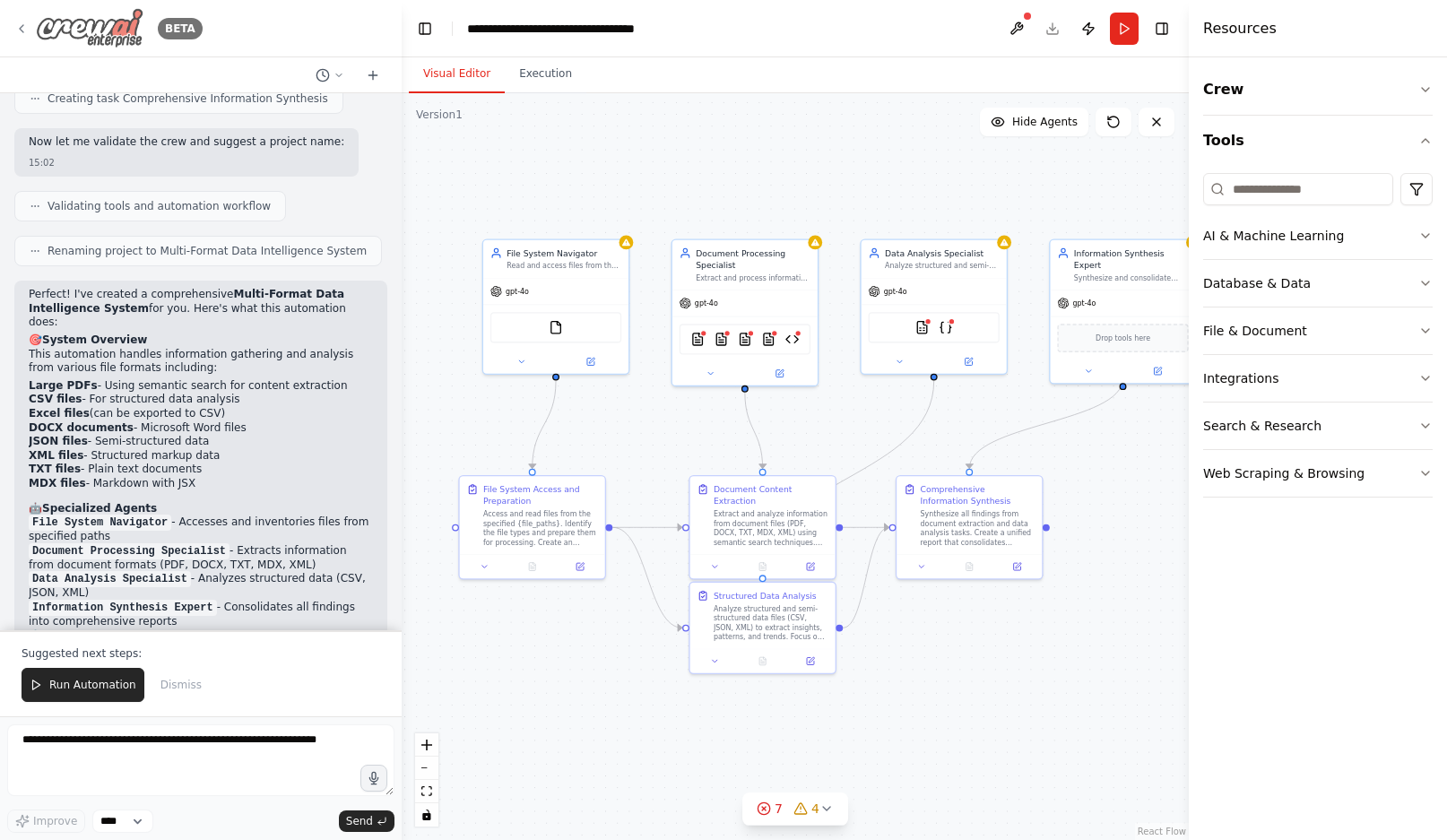
click at [15, 27] on icon at bounding box center [22, 29] width 14 height 14
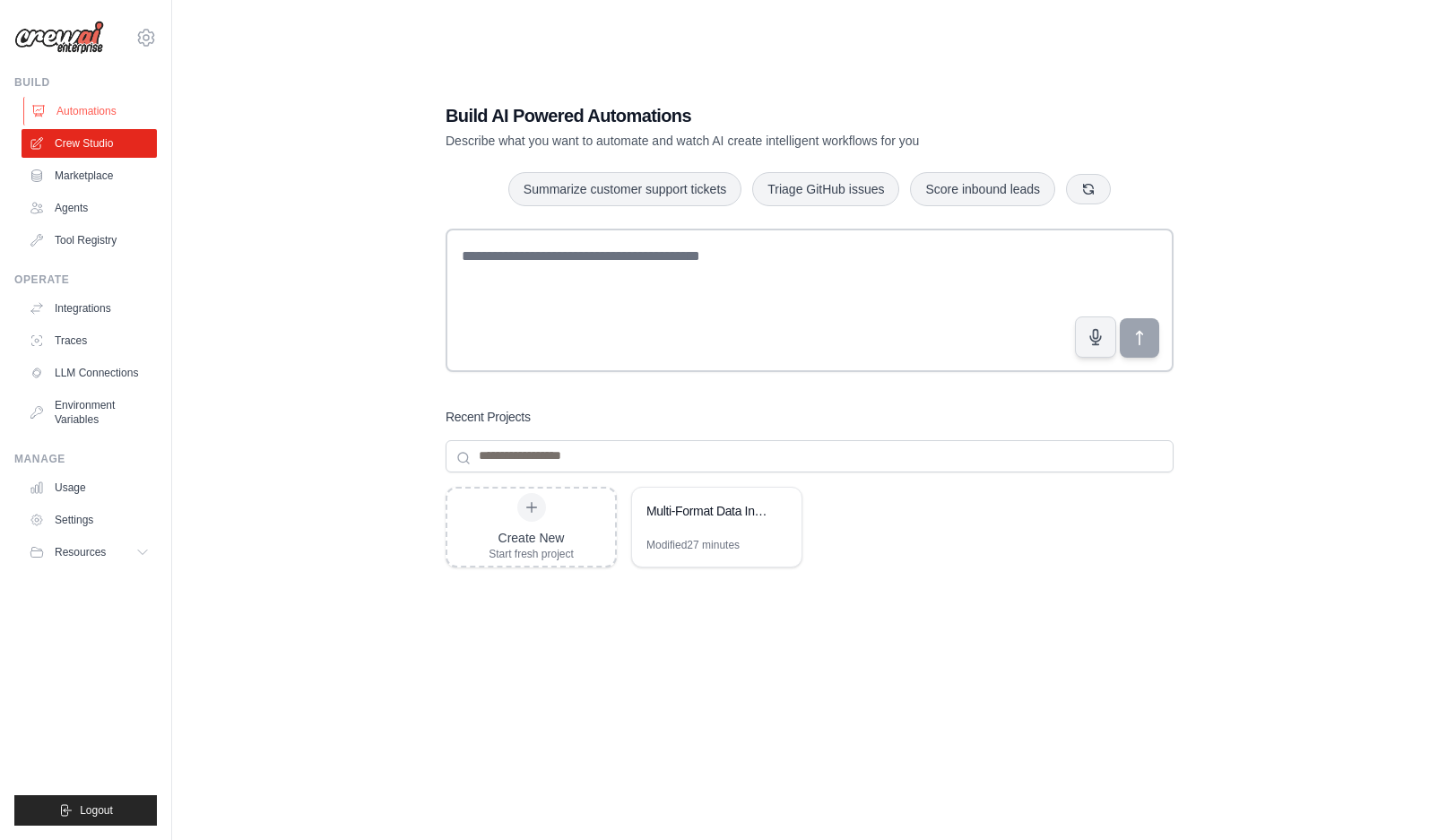
click at [93, 113] on link "Automations" at bounding box center [91, 111] width 136 height 29
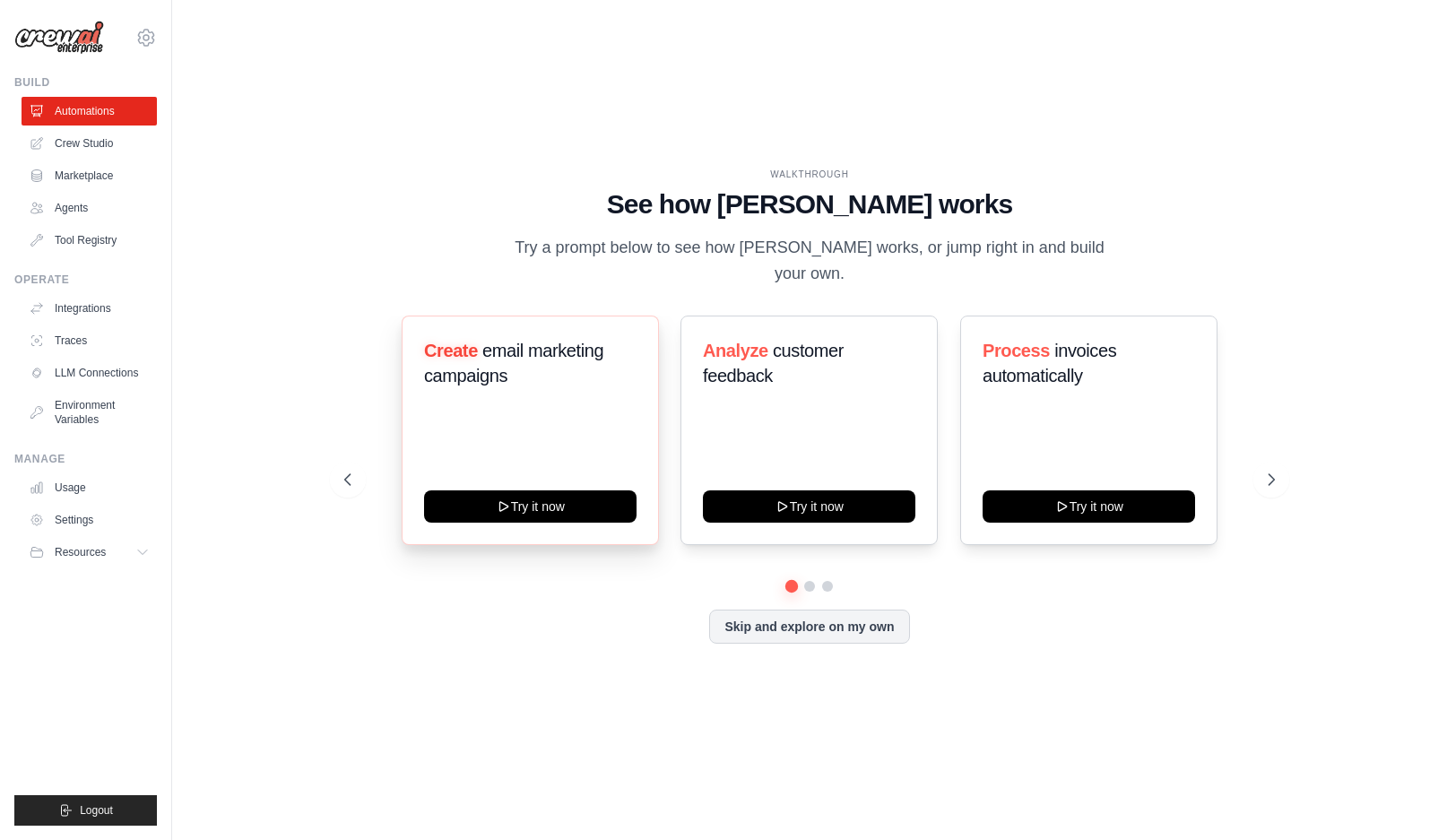
click at [502, 474] on div "Create email marketing campaigns Try it now" at bounding box center [530, 429] width 257 height 229
click at [500, 499] on icon at bounding box center [503, 505] width 14 height 14
